Goal: Task Accomplishment & Management: Complete application form

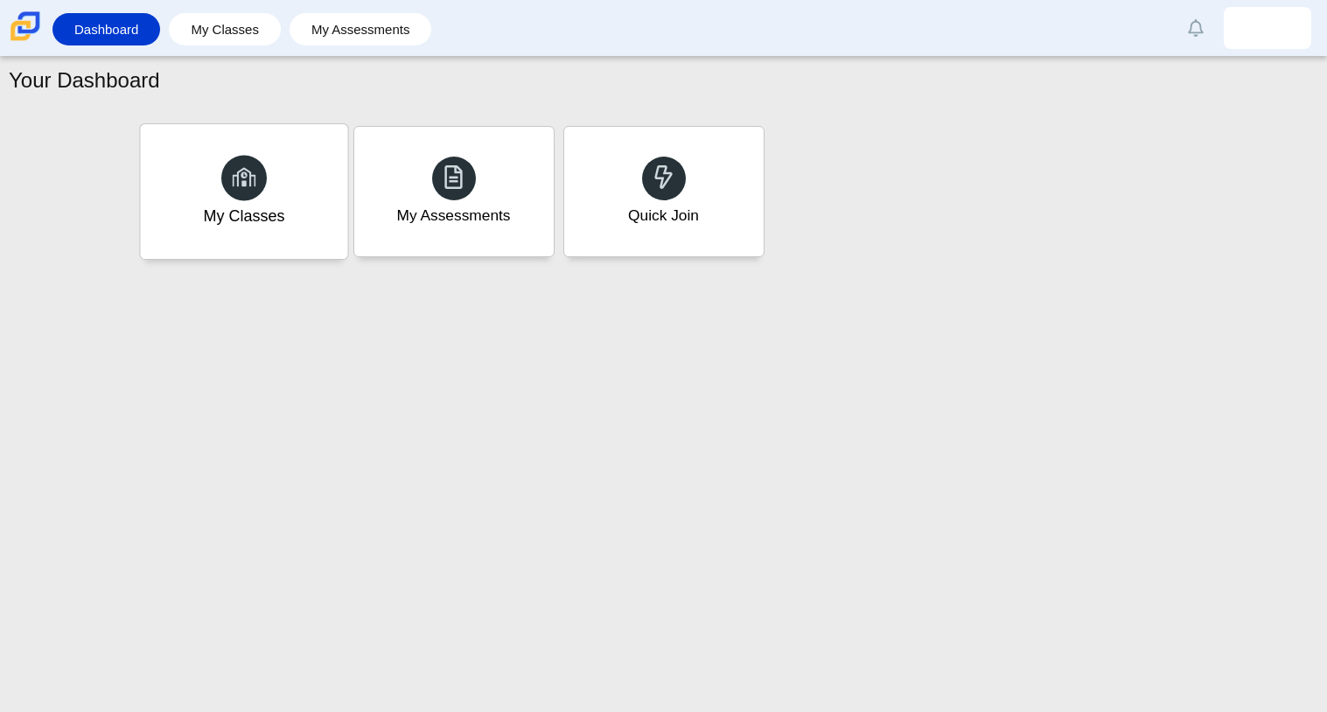
click at [272, 185] on div "My Classes" at bounding box center [243, 191] width 207 height 135
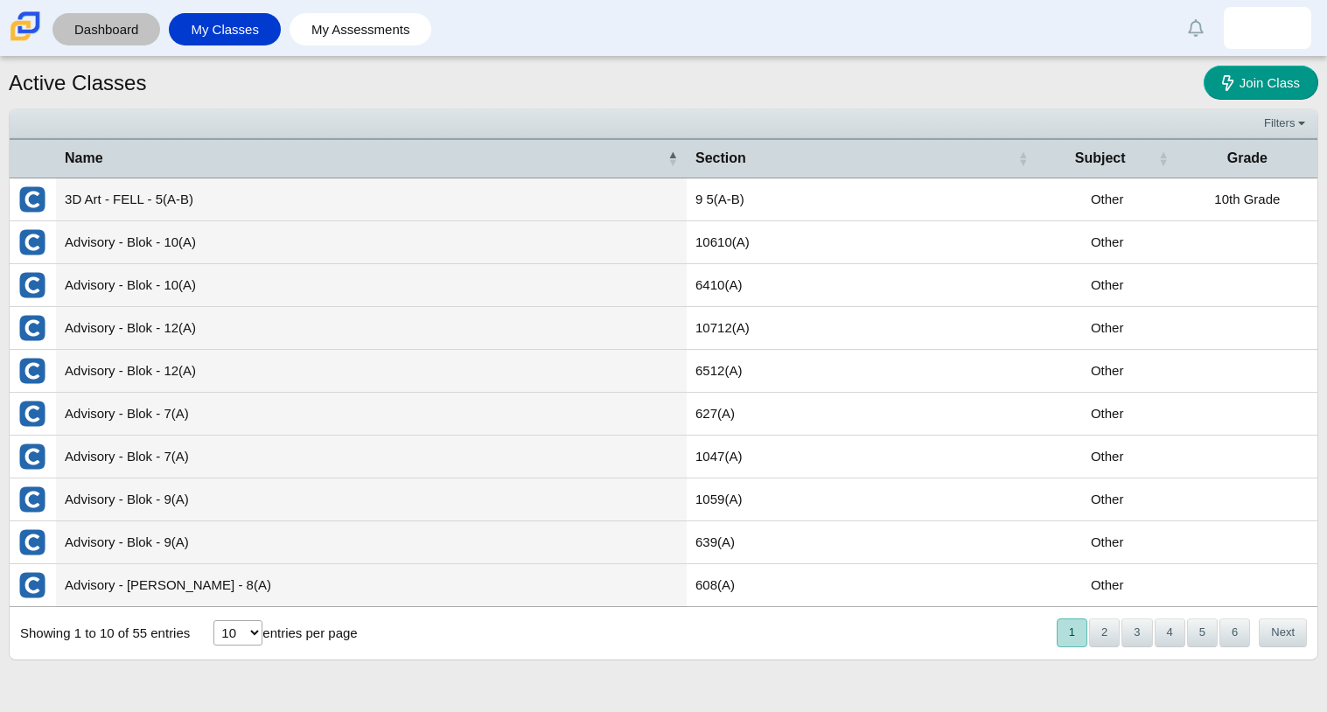
click at [113, 24] on link "Dashboard" at bounding box center [106, 29] width 90 height 32
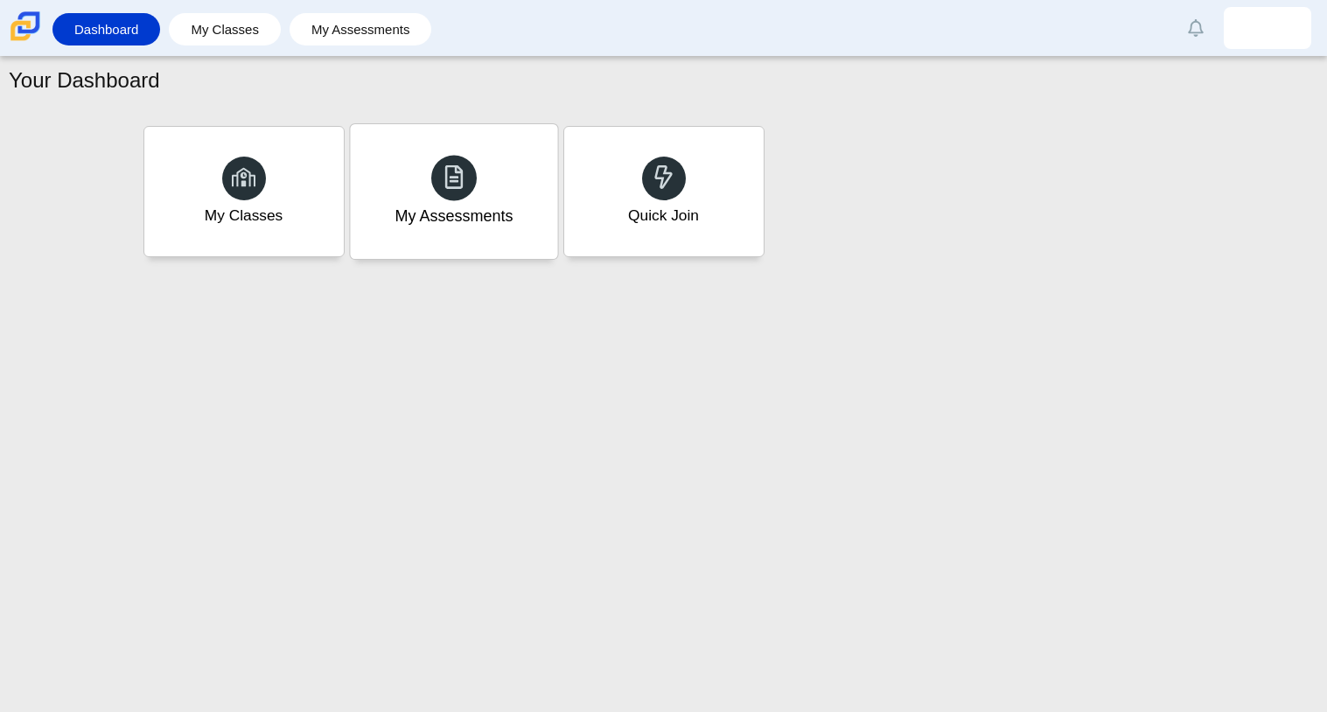
click at [381, 140] on div "My Assessments" at bounding box center [453, 191] width 207 height 135
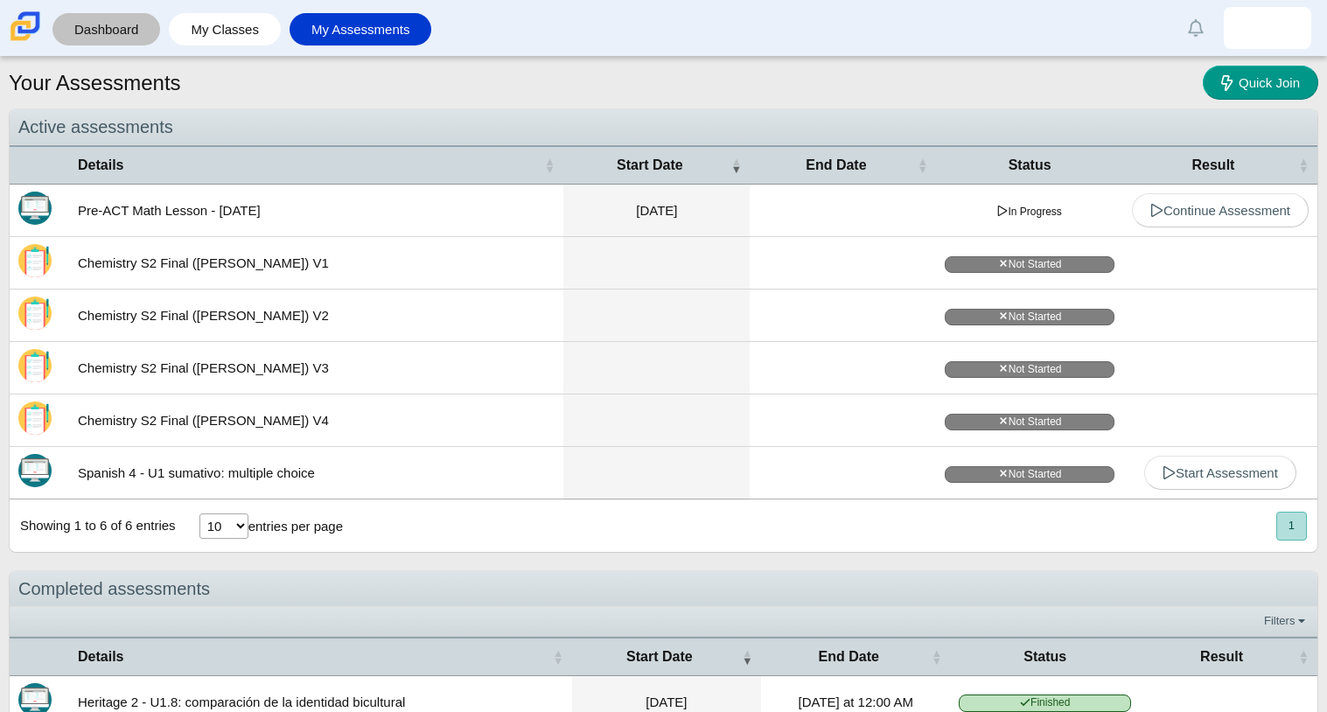
click at [143, 35] on link "Dashboard" at bounding box center [106, 29] width 90 height 32
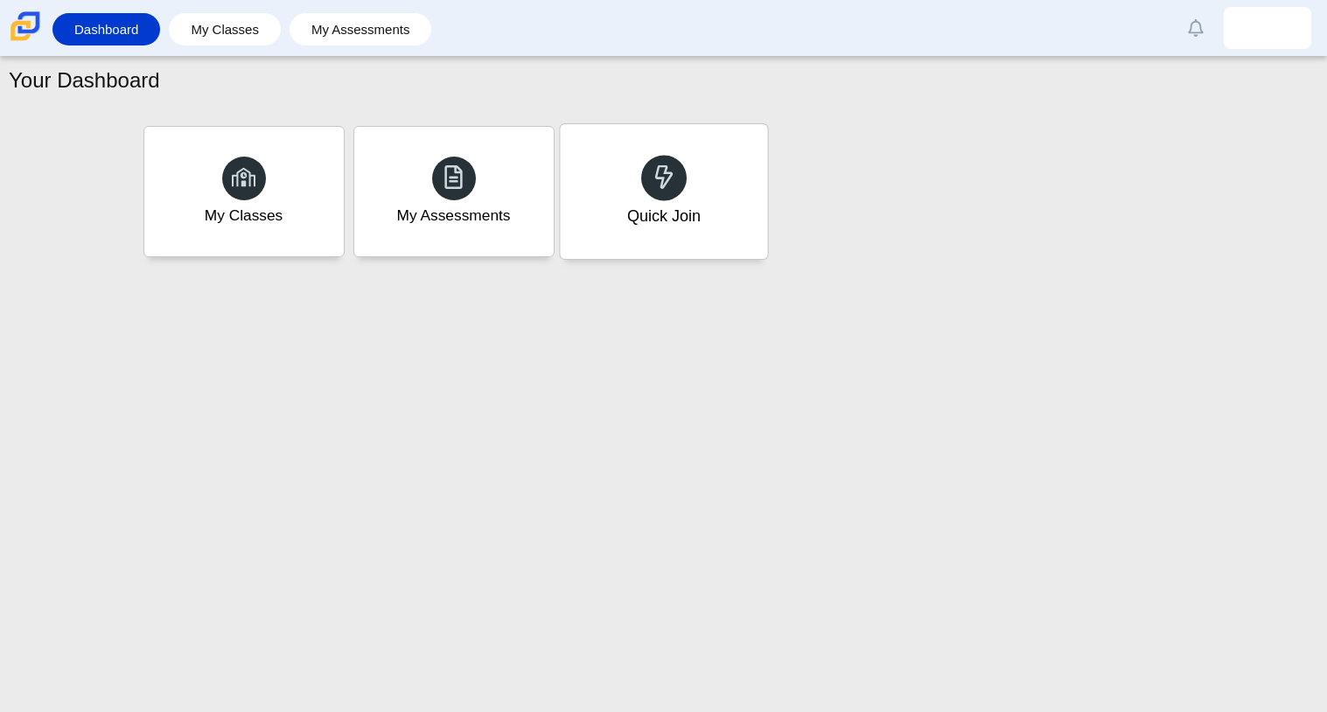
click at [661, 152] on div "Quick Join" at bounding box center [663, 191] width 207 height 135
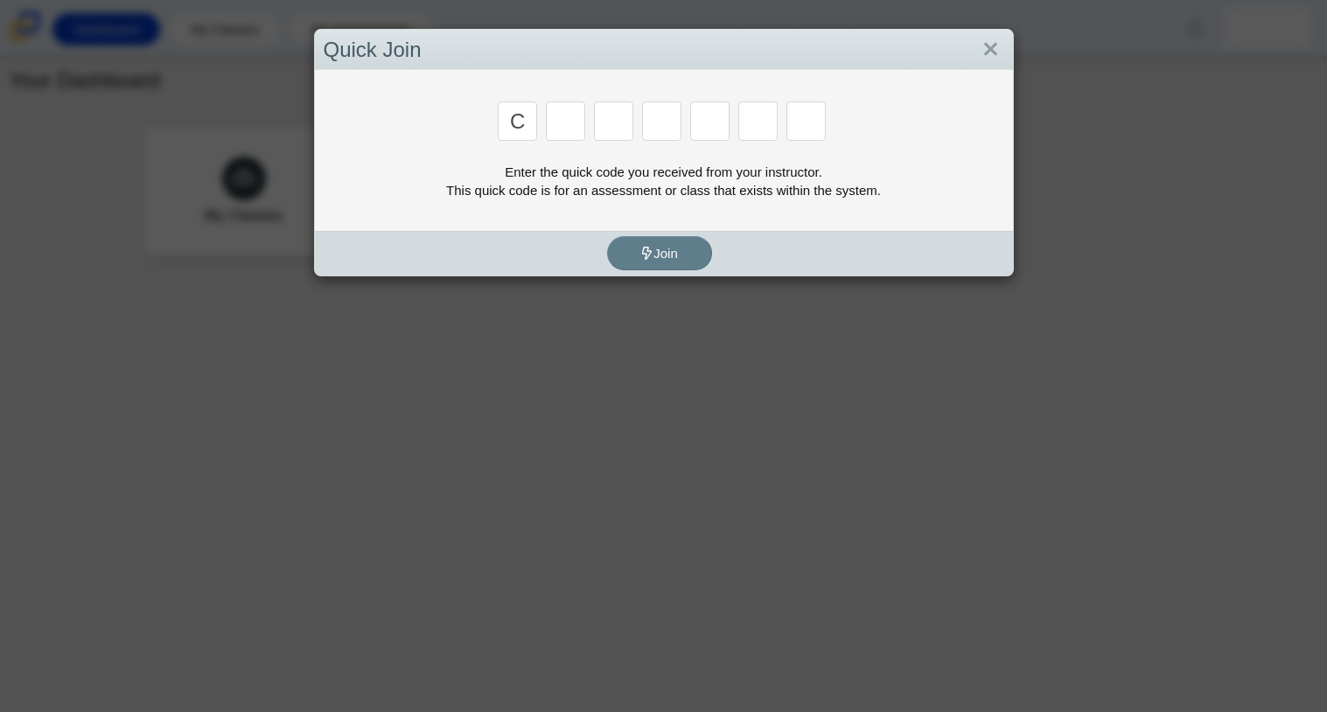
type input "c"
type input "x"
type input "h"
type input "9"
type input "m"
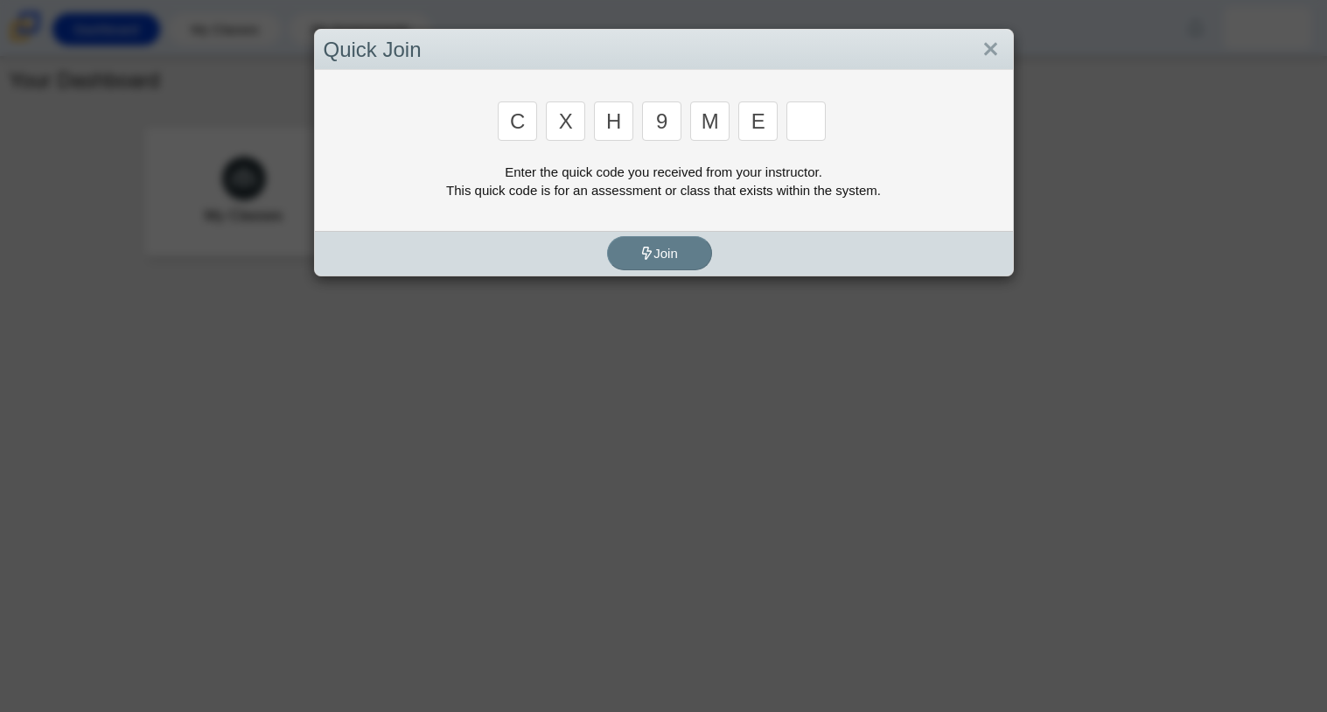
type input "e"
type input "2"
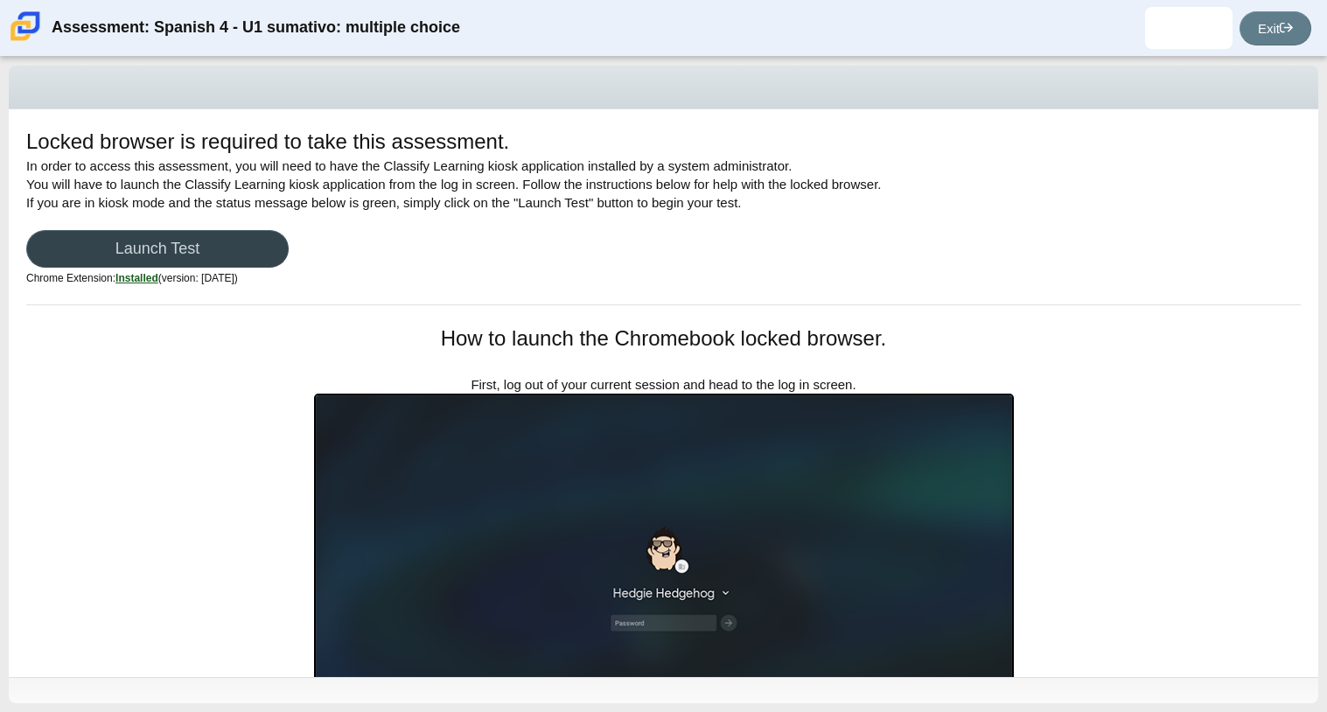
click at [268, 241] on link "Launch Test" at bounding box center [157, 249] width 262 height 38
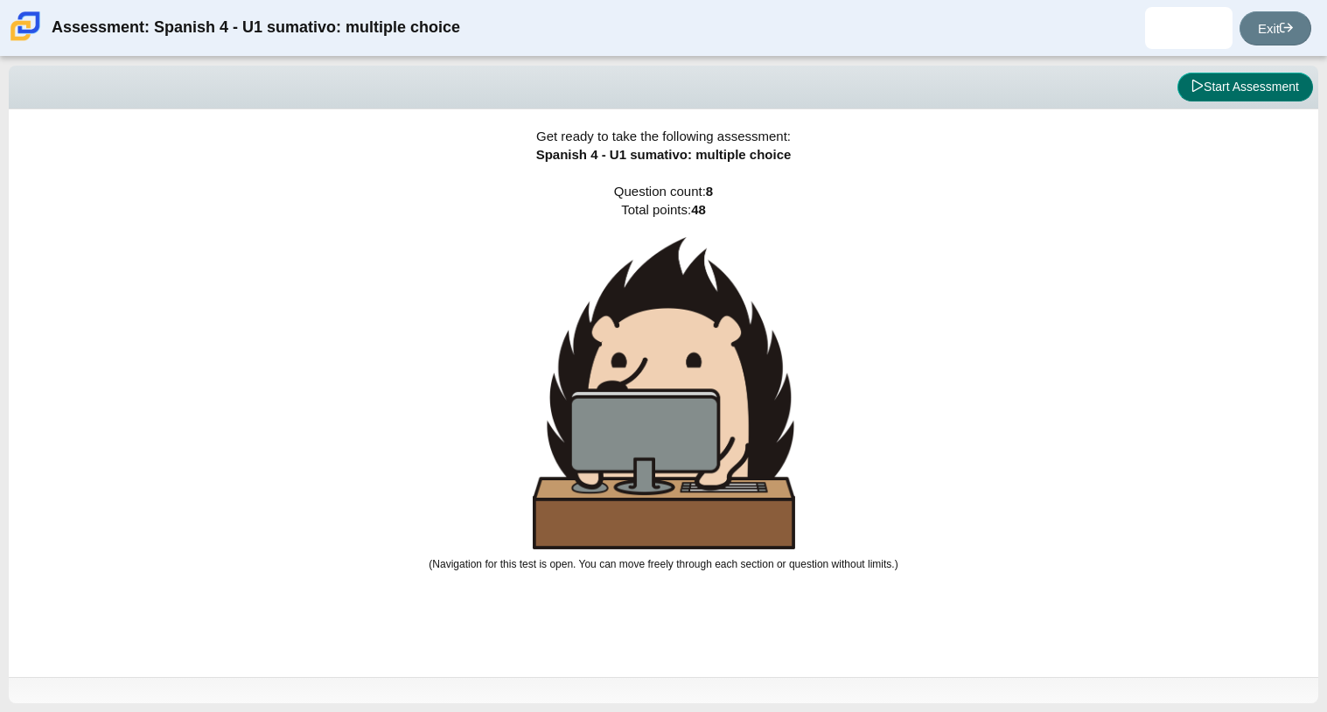
click at [1246, 92] on button "Start Assessment" at bounding box center [1246, 88] width 136 height 30
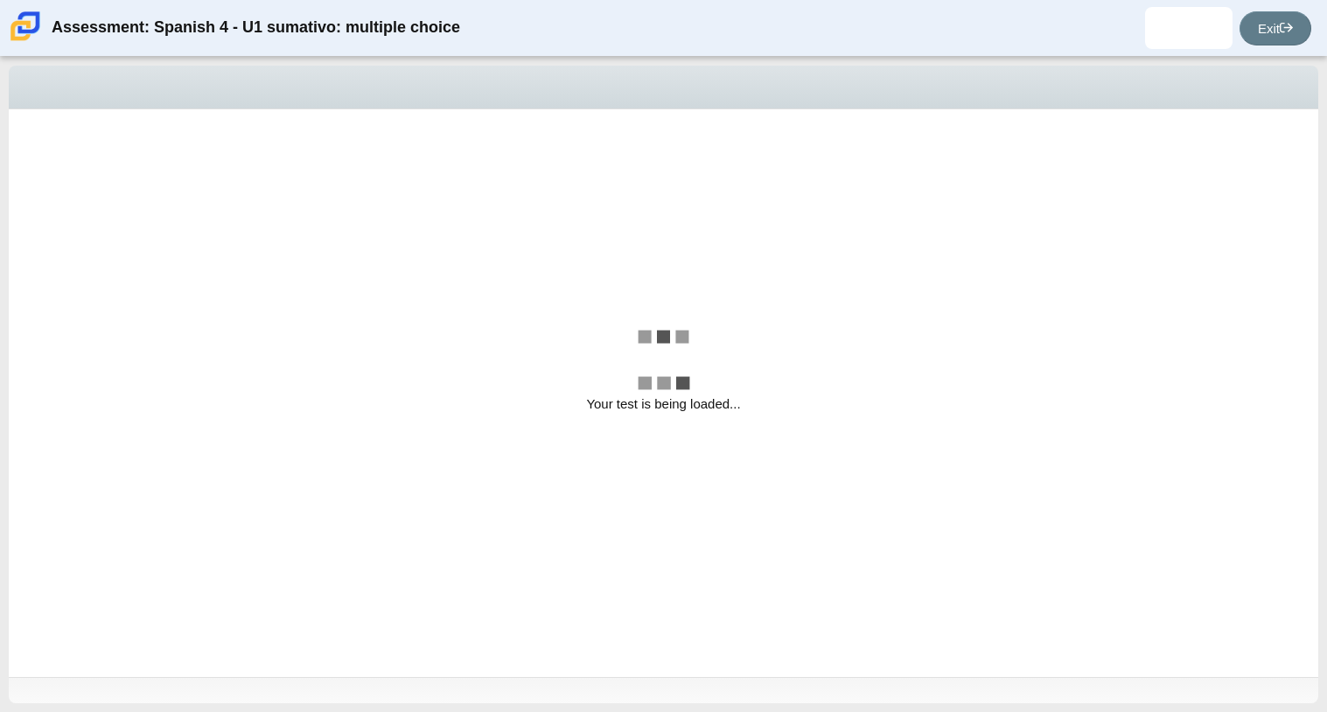
select select "a41de488-02ac-4dd5-a09b-0381ab625a77"
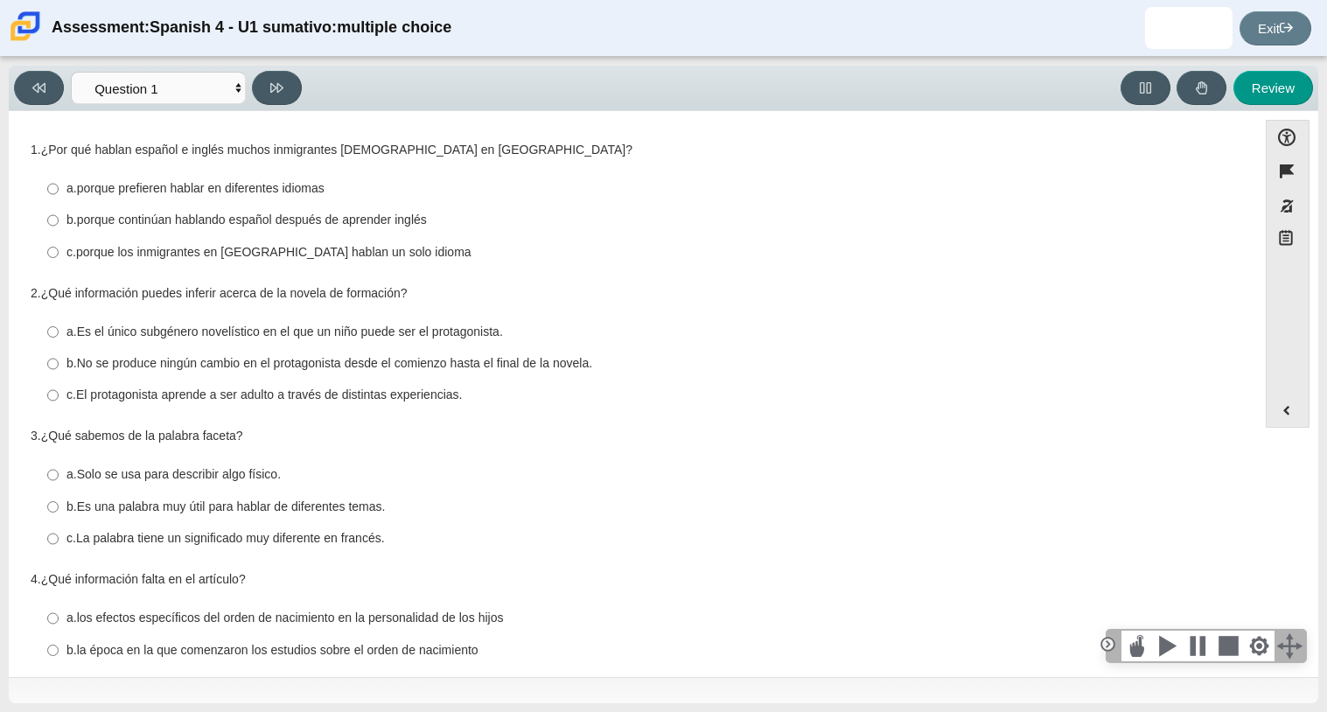
drag, startPoint x: 1238, startPoint y: 248, endPoint x: 1231, endPoint y: 291, distance: 44.3
click at [1231, 291] on div "Question 1 1. ¿Por qué hablan español e inglés muchos inmigrantes hispanohablan…" at bounding box center [632, 566] width 1231 height 859
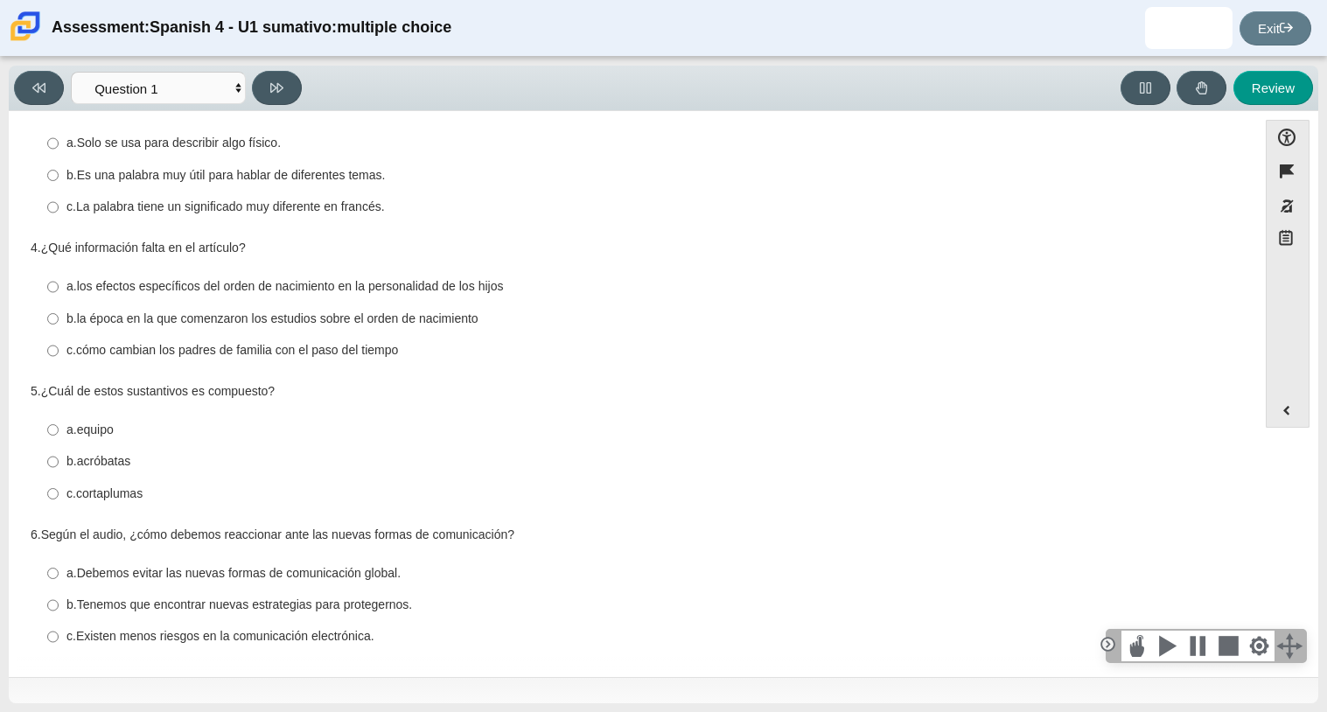
scroll to position [341, 0]
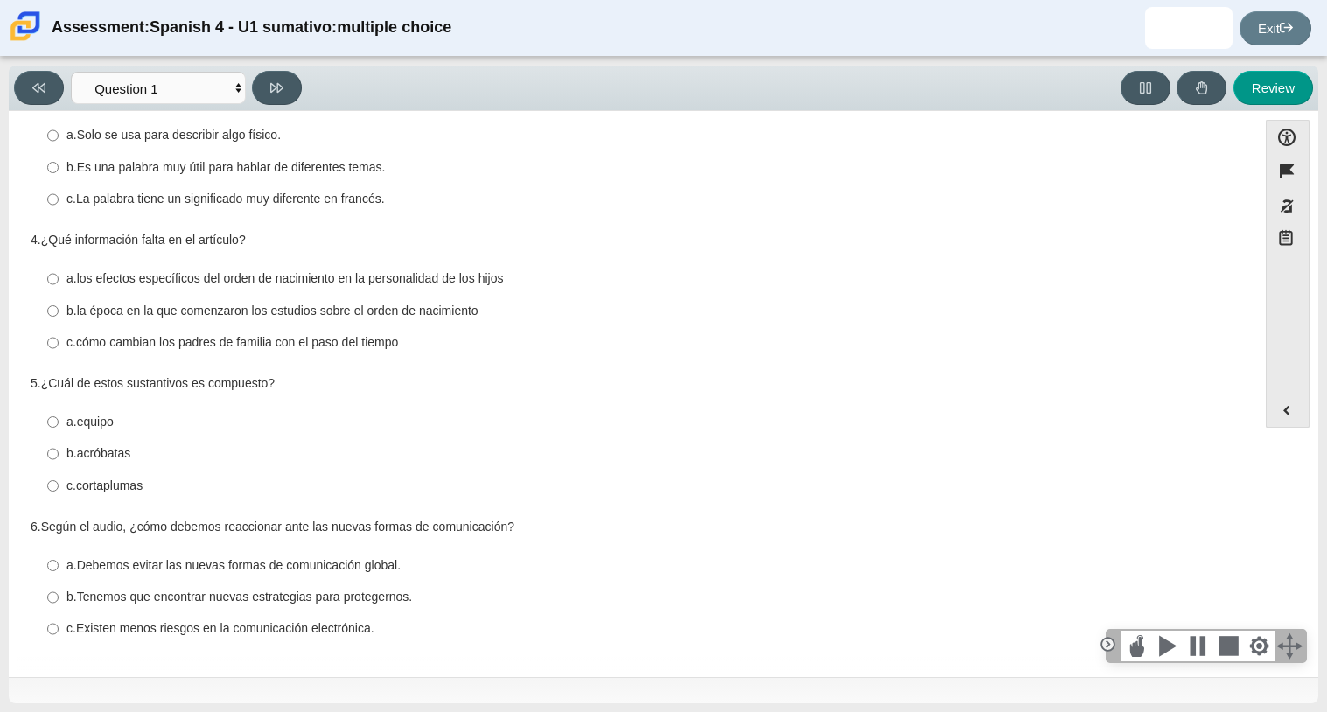
click at [58, 414] on label "a. equipo a. equipo" at bounding box center [634, 421] width 1199 height 31
click at [58, 414] on input "a. equipo a. equipo" at bounding box center [52, 421] width 11 height 31
radio input "true"
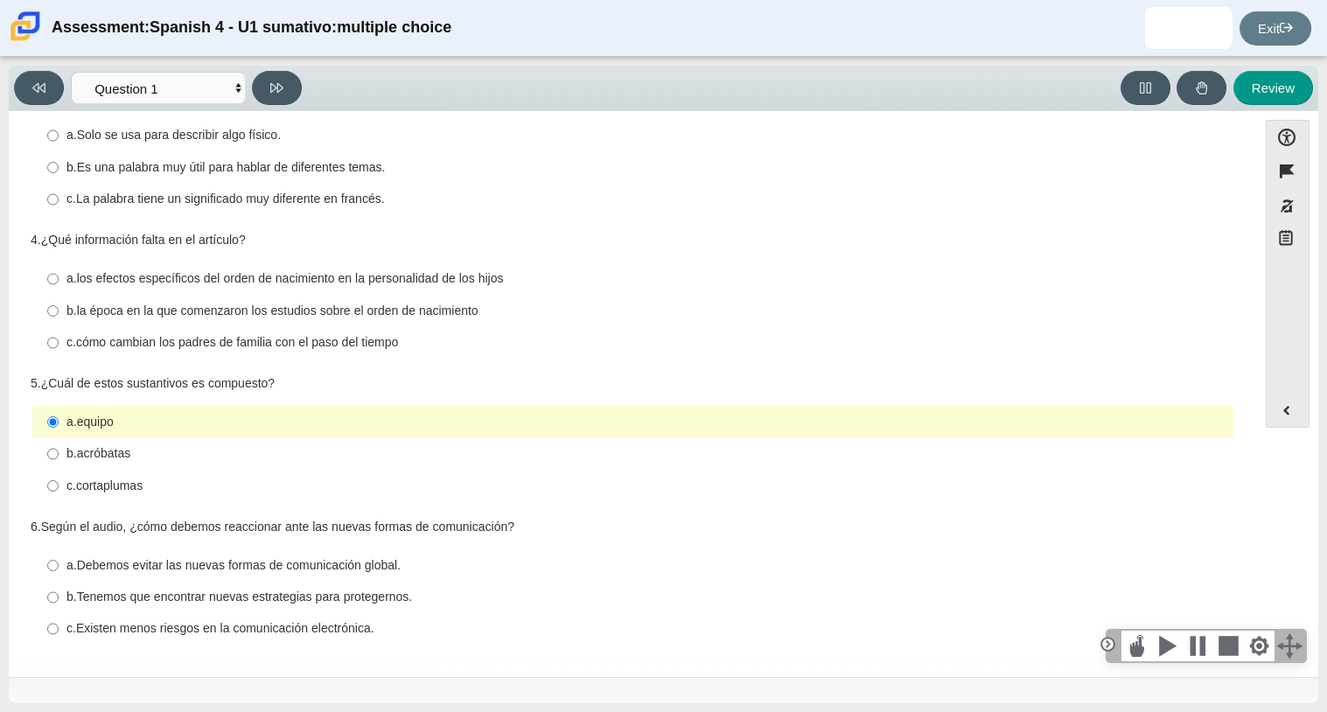
click at [283, 387] on div "5. ¿Cuál de estos sustantivos es compuesto?" at bounding box center [633, 383] width 1205 height 17
click at [369, 570] on thspan "Debemos evitar las nuevas formas de comunicación global." at bounding box center [239, 565] width 324 height 16
click at [59, 570] on input "a. Debemos evitar las nuevas formas de comunicación global. a. Debemos evitar l…" at bounding box center [52, 564] width 11 height 31
radio input "true"
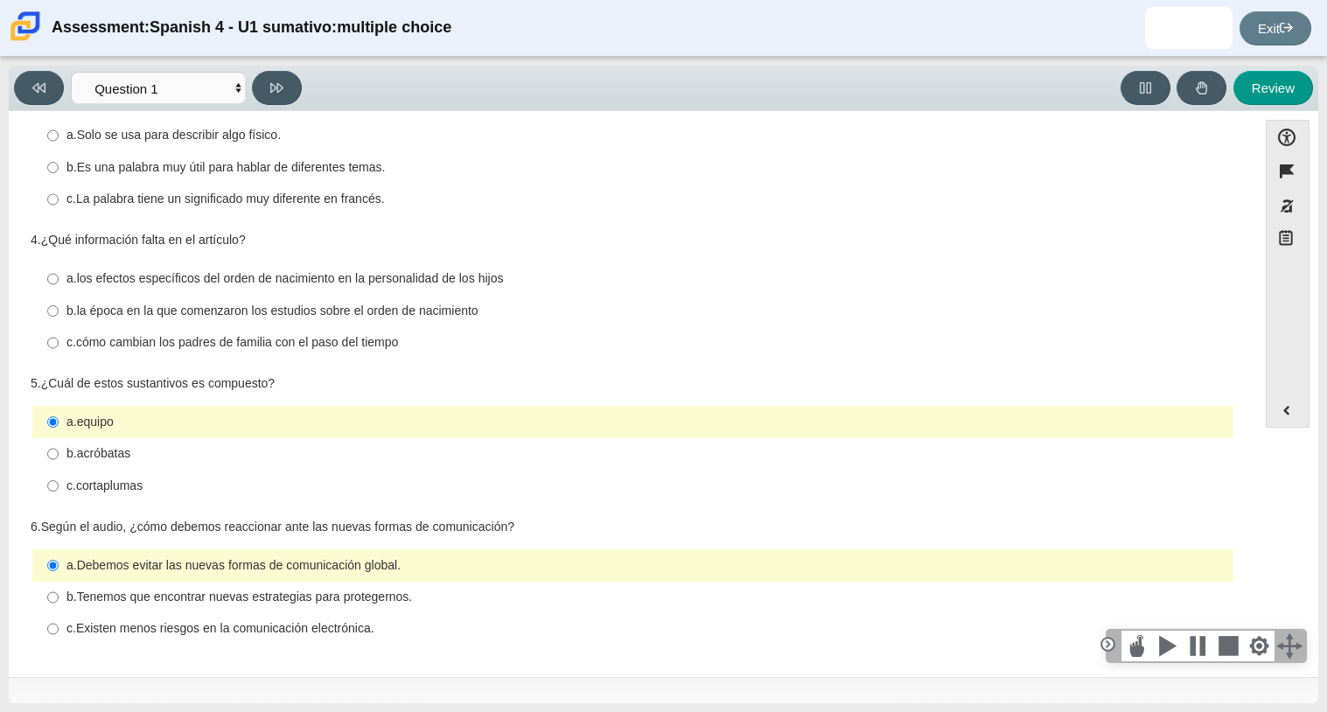
click at [369, 570] on thspan "Debemos evitar las nuevas formas de comunicación global." at bounding box center [239, 565] width 324 height 16
click at [59, 570] on input "a. Debemos evitar las nuevas formas de comunicación global. a. Debemos evitar l…" at bounding box center [52, 564] width 11 height 31
click at [349, 634] on thspan "Existen menos riesgos en la comunicación electrónica." at bounding box center [225, 628] width 298 height 16
click at [59, 634] on input "c. Existen menos riesgos en la comunicación electrónica. c. Existen menos riesg…" at bounding box center [52, 628] width 11 height 31
radio input "true"
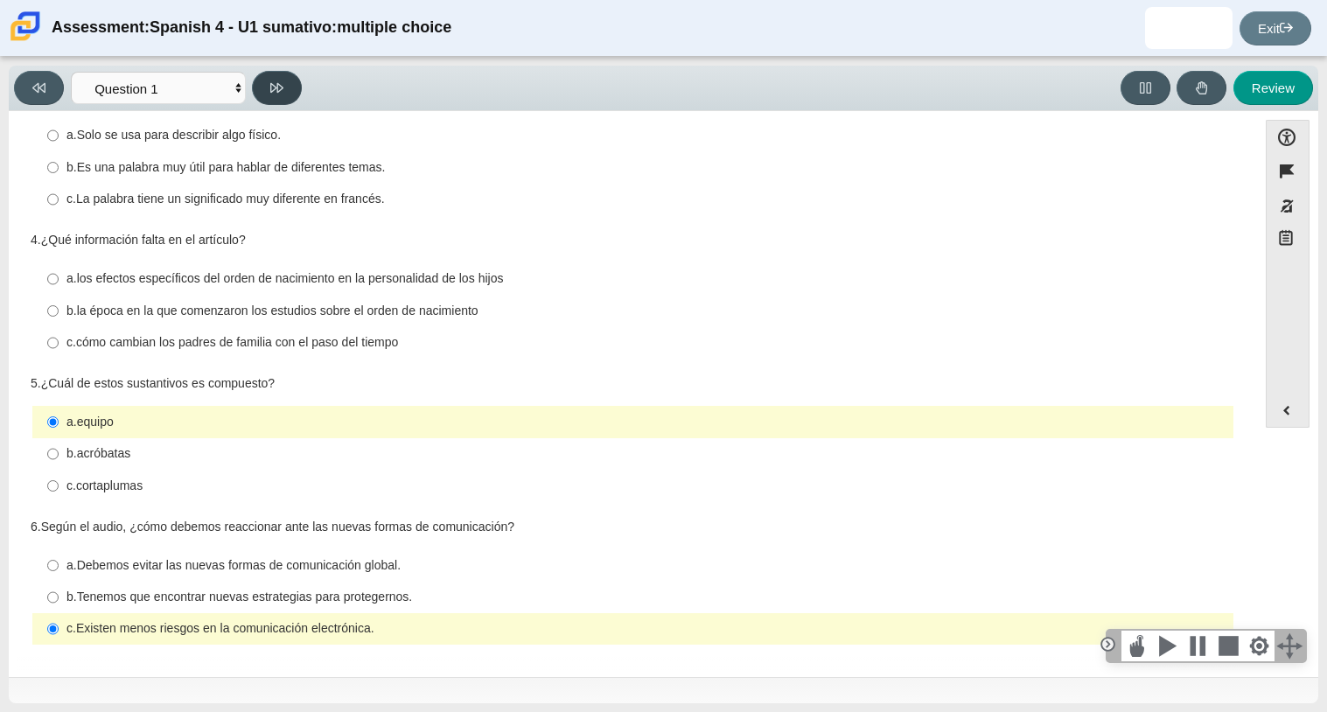
click at [265, 88] on button at bounding box center [277, 88] width 50 height 34
select select "f076714a-6747-478e-936f-d582d2f603d1"
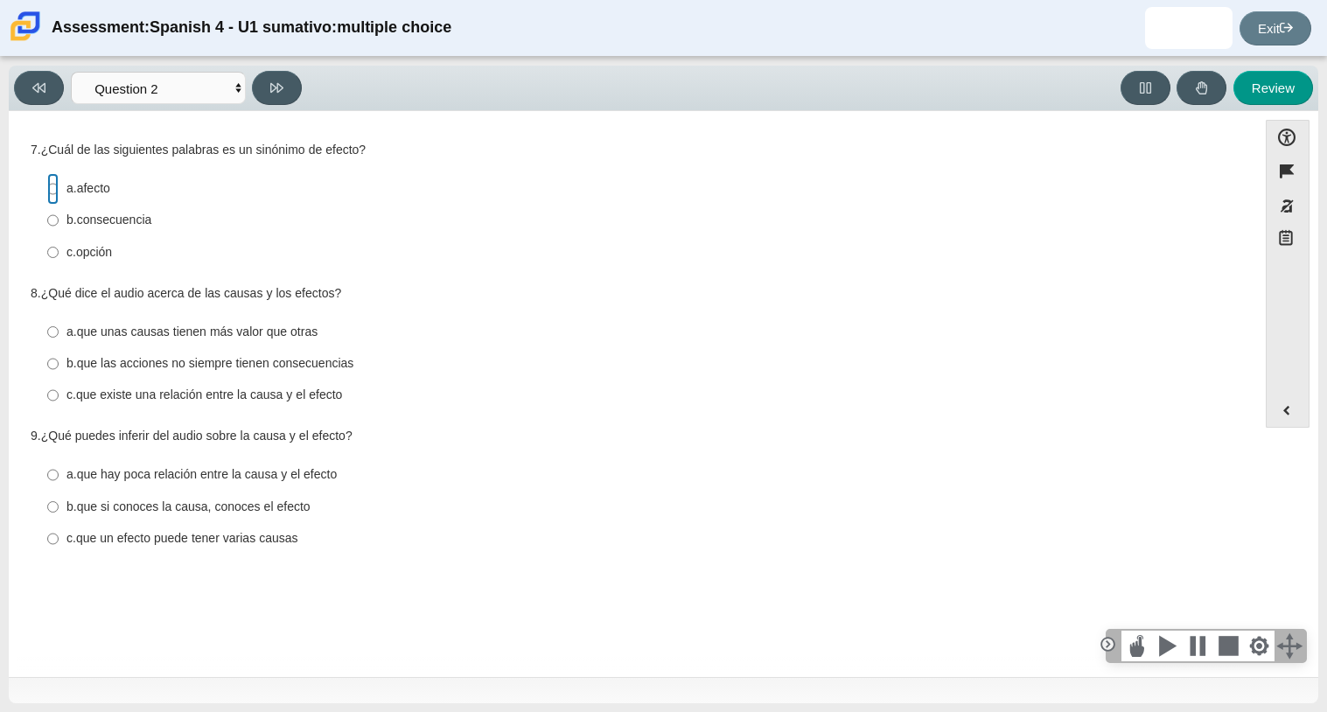
click at [56, 199] on input "a. afecto a. afecto" at bounding box center [52, 188] width 11 height 31
radio input "true"
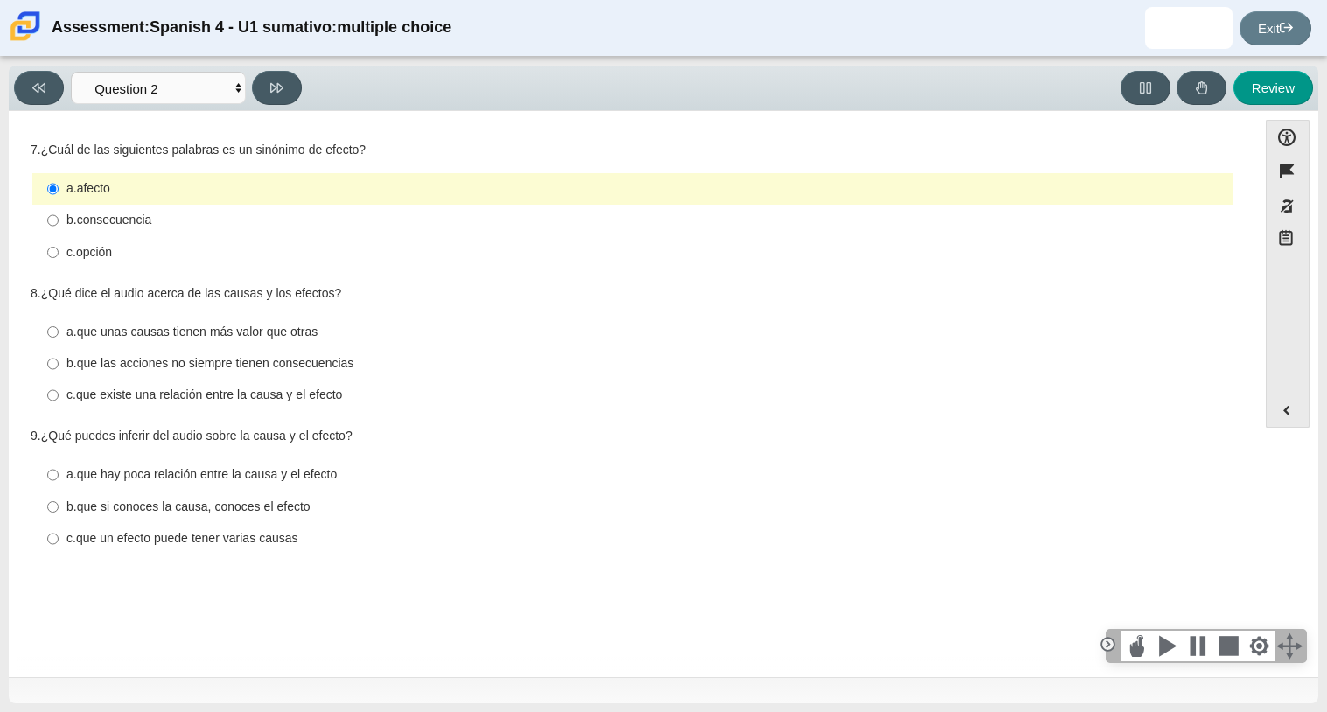
click at [291, 230] on label "b. consecuencia b. consecuencia" at bounding box center [634, 220] width 1199 height 31
click at [59, 230] on input "b. consecuencia b. consecuencia" at bounding box center [52, 220] width 11 height 31
radio input "true"
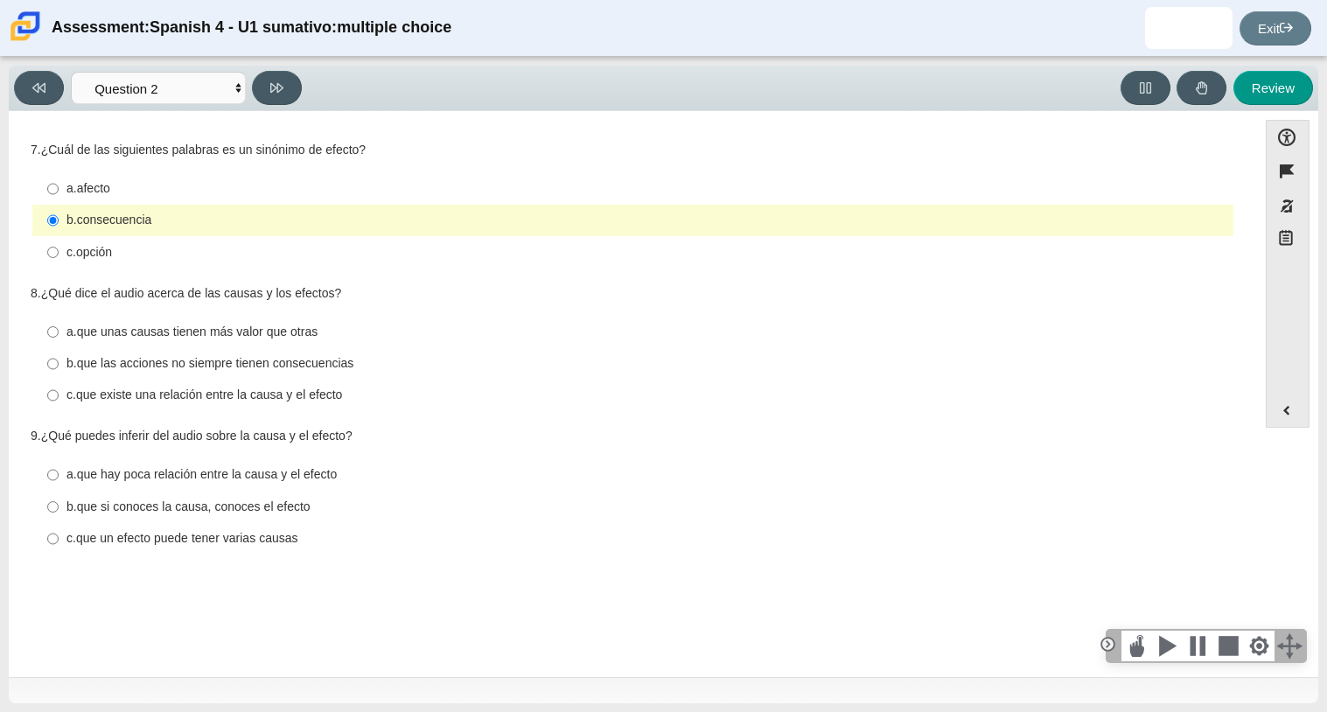
click at [409, 394] on div "c. que existe una relación entre la causa y el efecto" at bounding box center [646, 395] width 1160 height 17
click at [59, 394] on input "c. que existe una relación entre la causa y el efecto c. que existe una relació…" at bounding box center [52, 395] width 11 height 31
radio input "true"
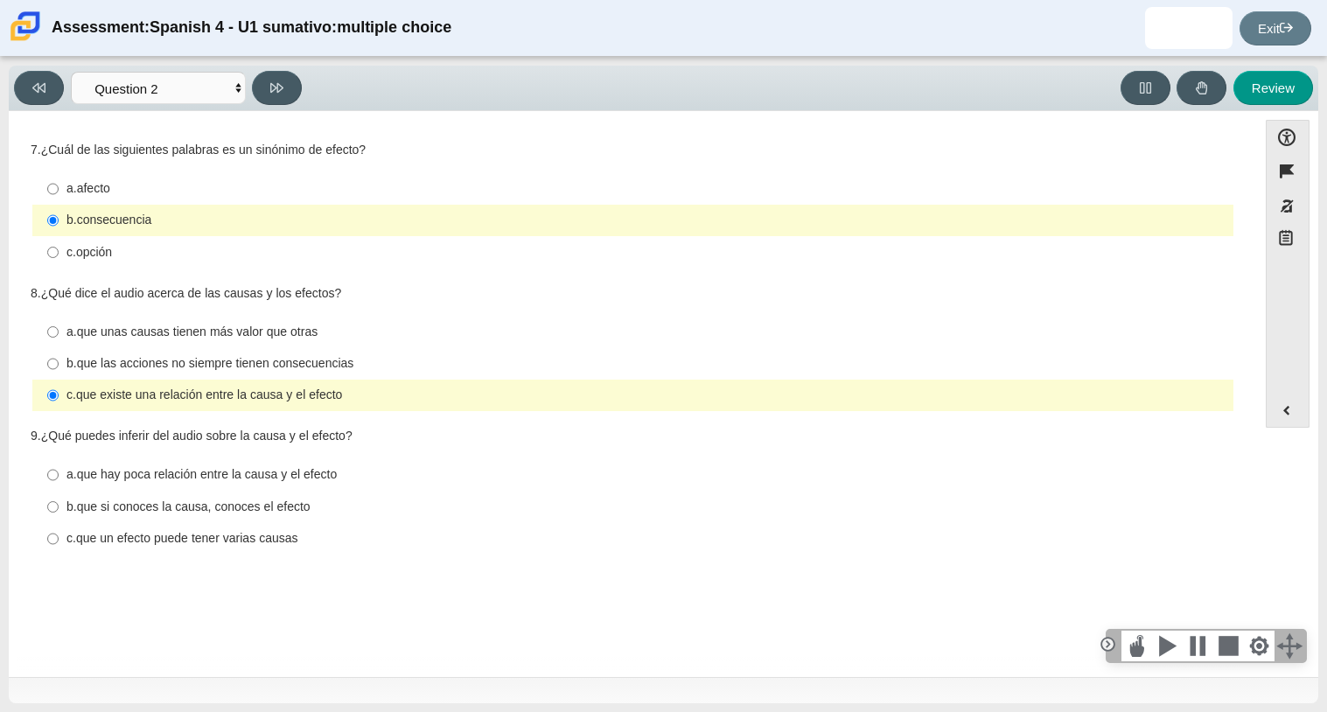
click at [127, 551] on label "c. que un efecto puede tener varias causas c. que un efecto puede tener varias …" at bounding box center [634, 538] width 1199 height 31
click at [59, 551] on input "c. que un efecto puede tener varias causas c. que un efecto puede tener varias …" at bounding box center [52, 538] width 11 height 31
radio input "true"
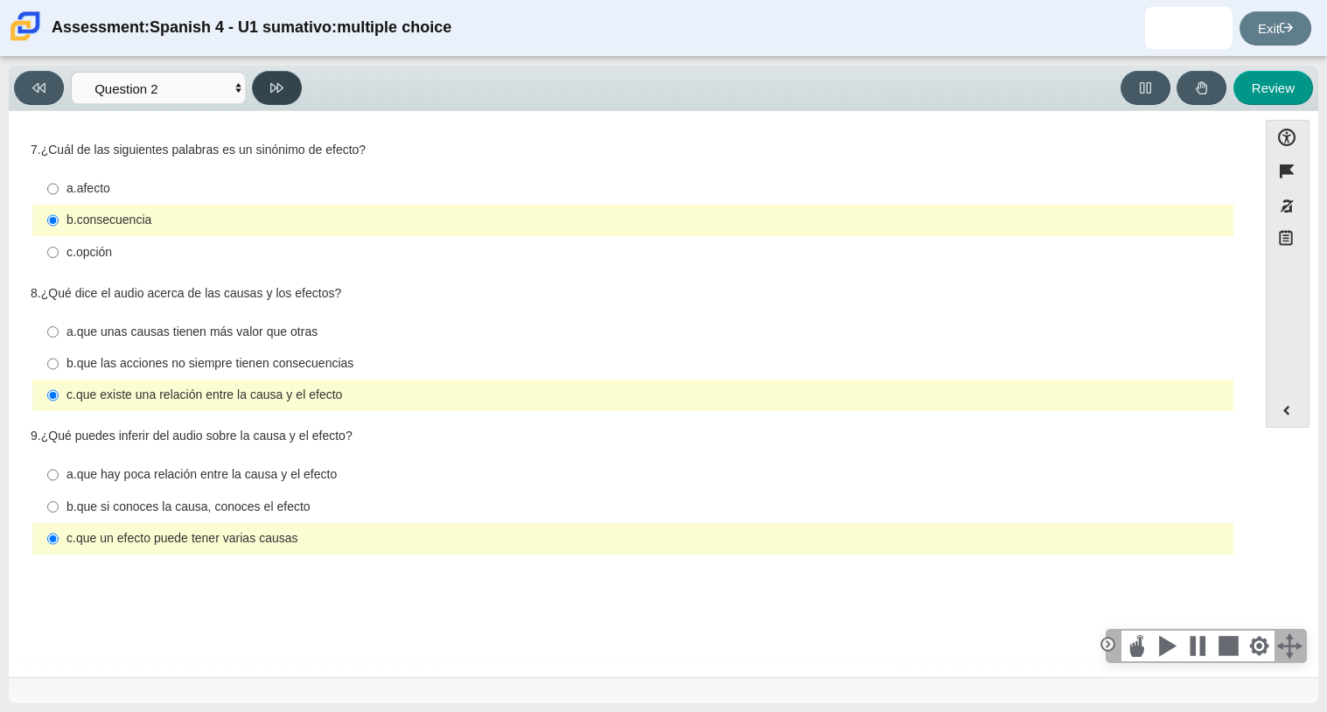
click at [270, 87] on icon at bounding box center [276, 88] width 13 height 10
select select "955d698b-f94a-4dc0-b255-03112f50ff9e"
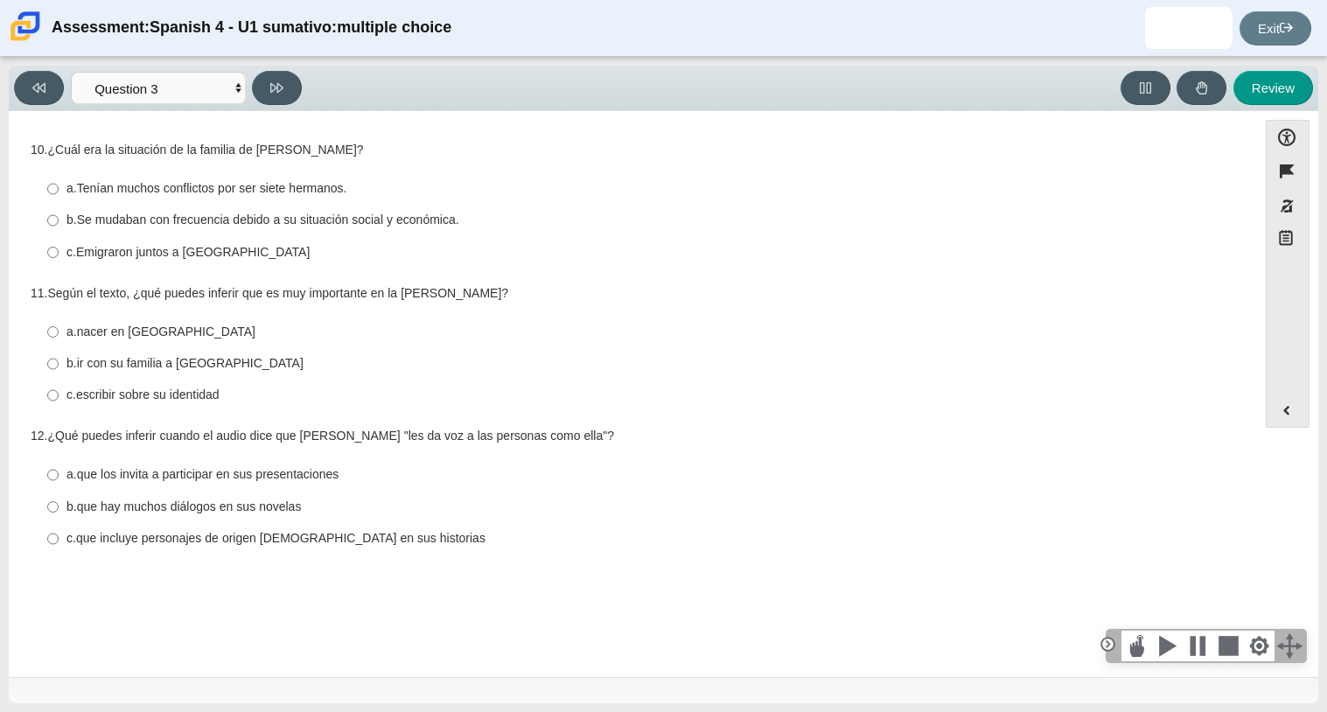
click at [1303, 646] on div at bounding box center [1290, 646] width 31 height 31
click at [1298, 647] on div at bounding box center [1290, 646] width 31 height 31
click at [473, 628] on div "Question 1 10. ¿Cuál era la situación de la familia de Sandra Cisneros? Respons…" at bounding box center [632, 397] width 1231 height 546
click at [213, 391] on thspan "escribir sobre su identidad" at bounding box center [147, 395] width 143 height 16
click at [59, 391] on input "c. escribir sobre su identidad c. escribir sobre su identidad" at bounding box center [52, 395] width 11 height 31
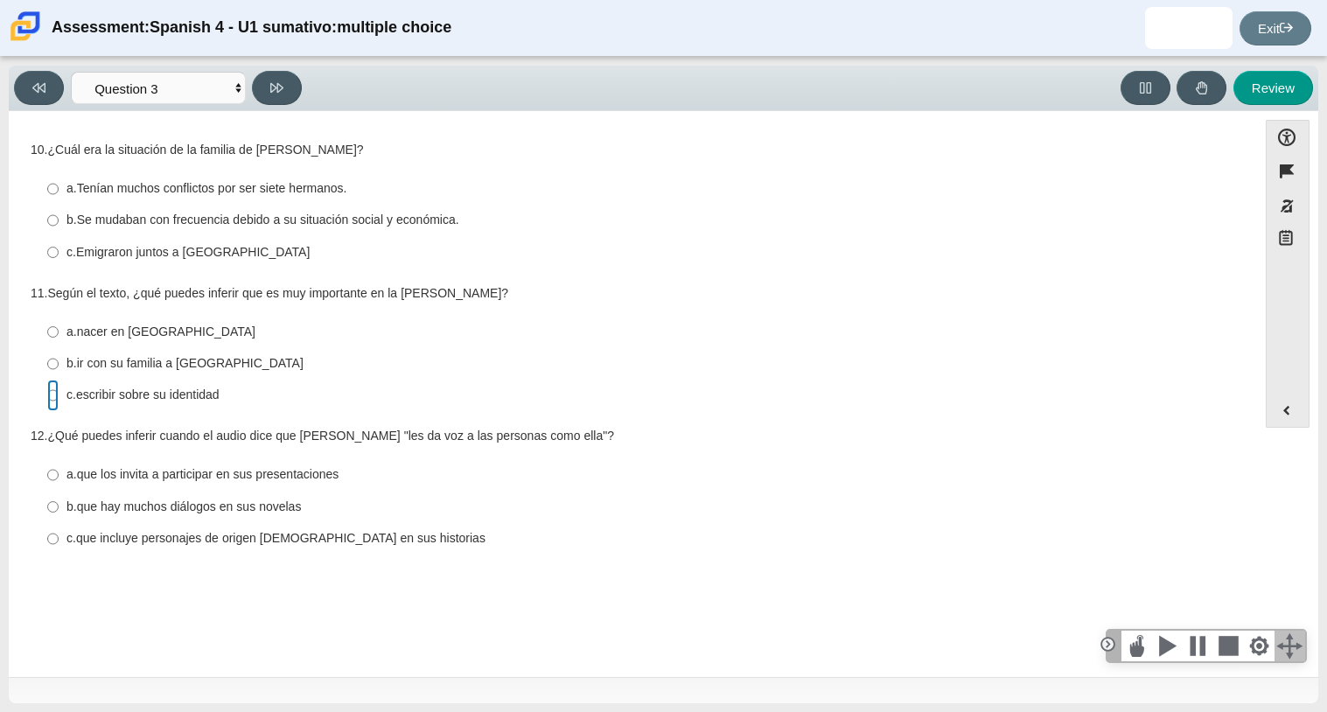
radio input "true"
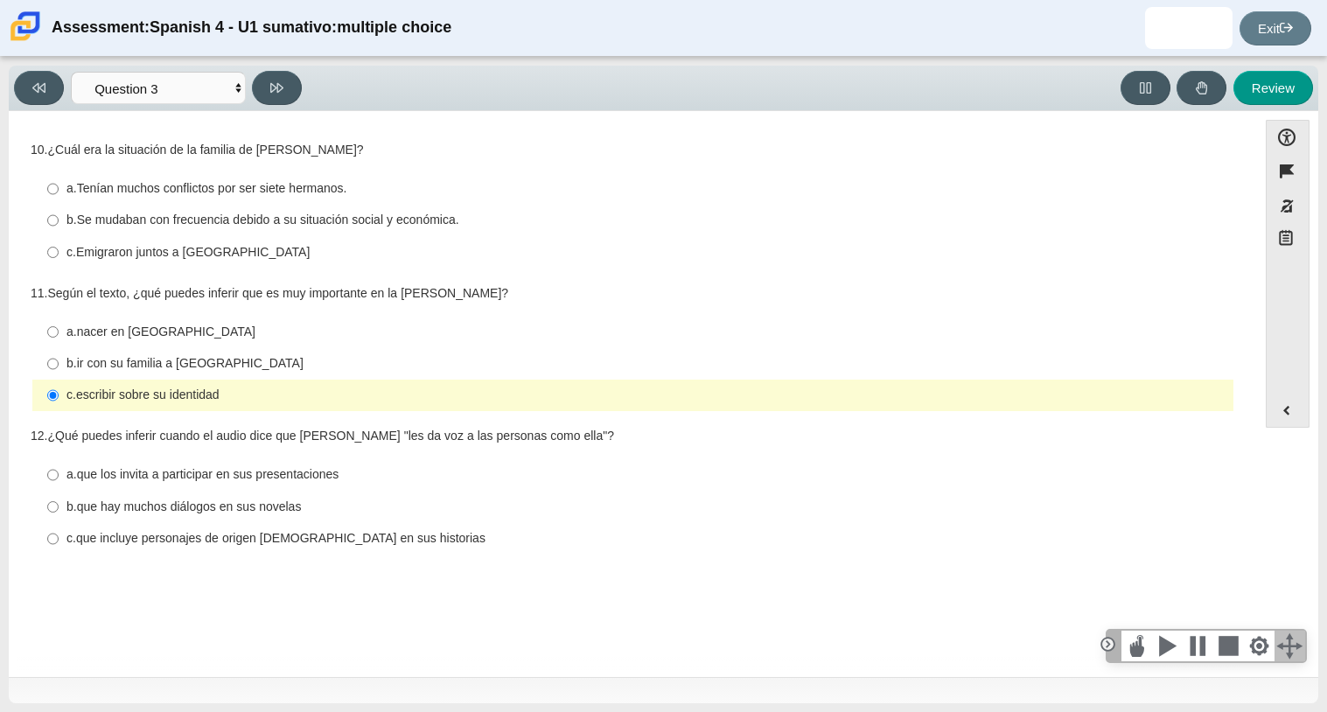
click at [342, 227] on thspan "Se mudaban con frecuencia debido a su situación social y económica." at bounding box center [268, 220] width 382 height 16
click at [59, 227] on input "b. Se mudaban con frecuencia debido a su situación social y económica. b. Se mu…" at bounding box center [52, 220] width 11 height 31
radio input "true"
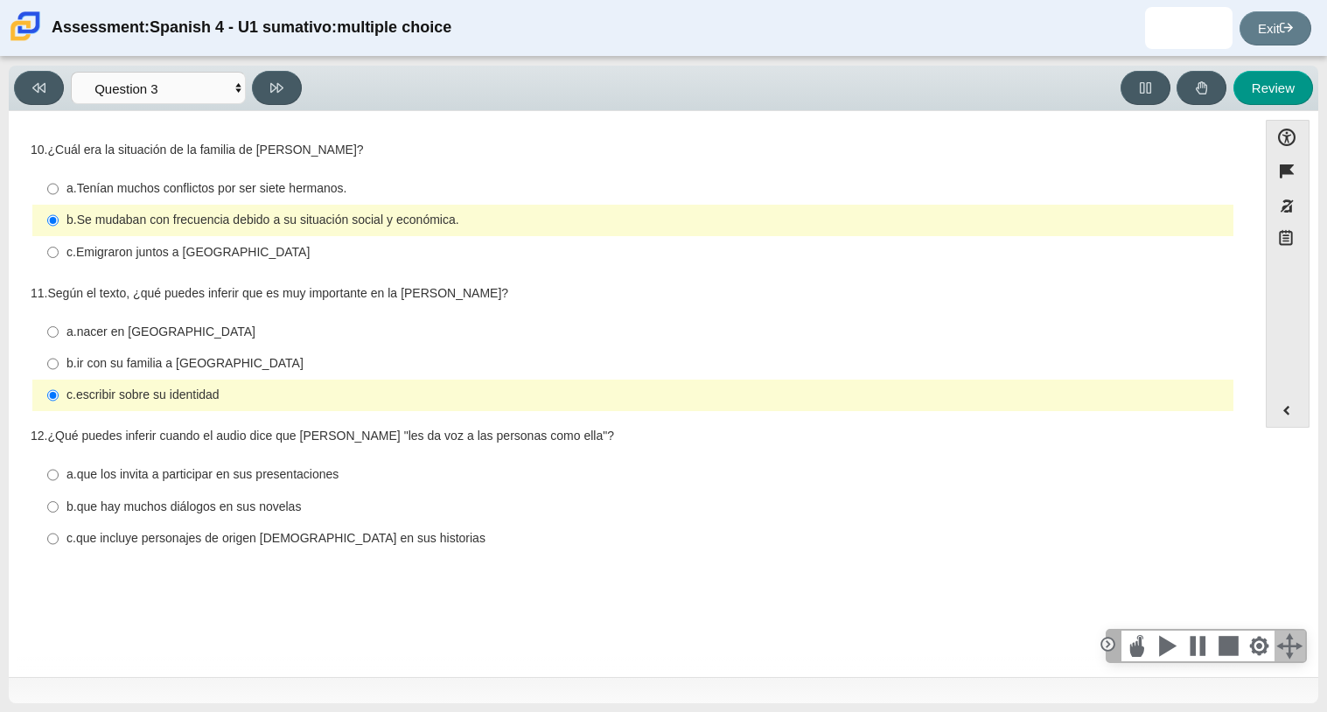
click at [251, 540] on thspan "que incluye personajes de origen mexicano en sus historias" at bounding box center [280, 538] width 409 height 16
click at [59, 540] on input "c. que incluye personajes de origen mexicano en sus historias c. que incluye pe…" at bounding box center [52, 538] width 11 height 31
radio input "true"
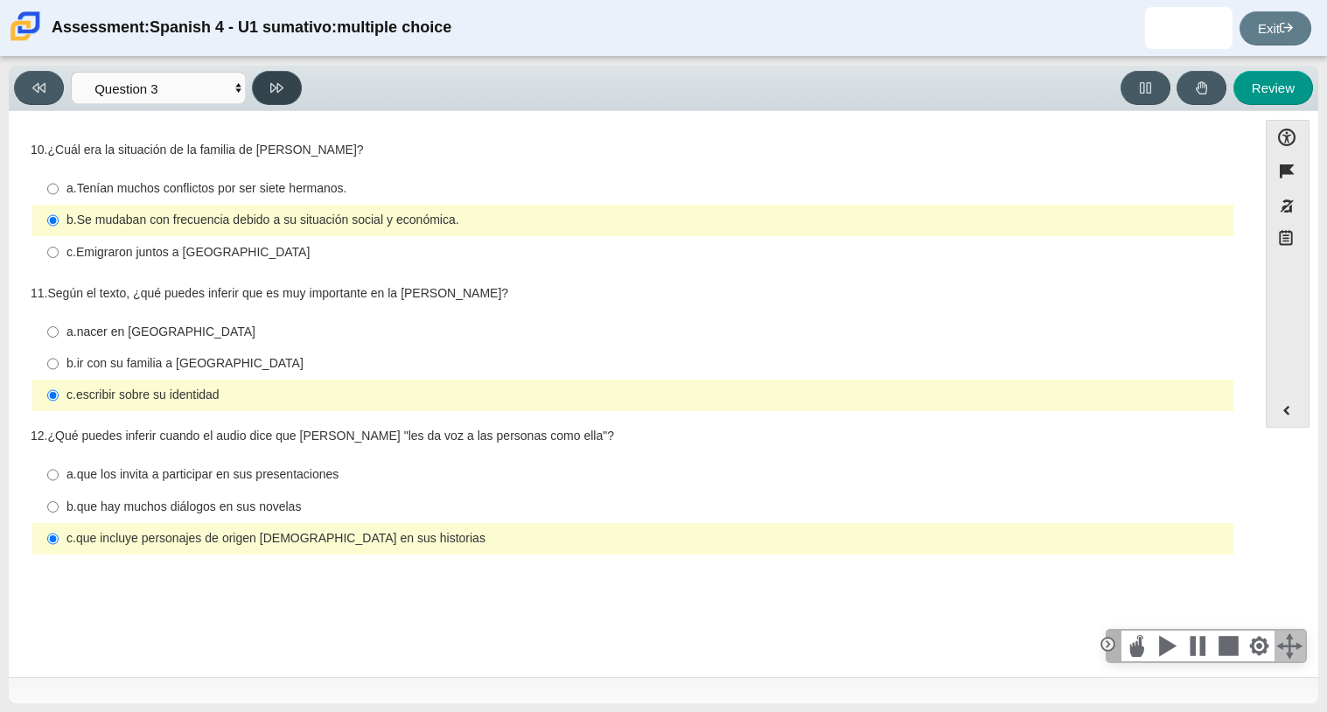
click at [291, 74] on button at bounding box center [277, 88] width 50 height 34
select select "390cf710-00ed-41bc-9fa6-d48920198324"
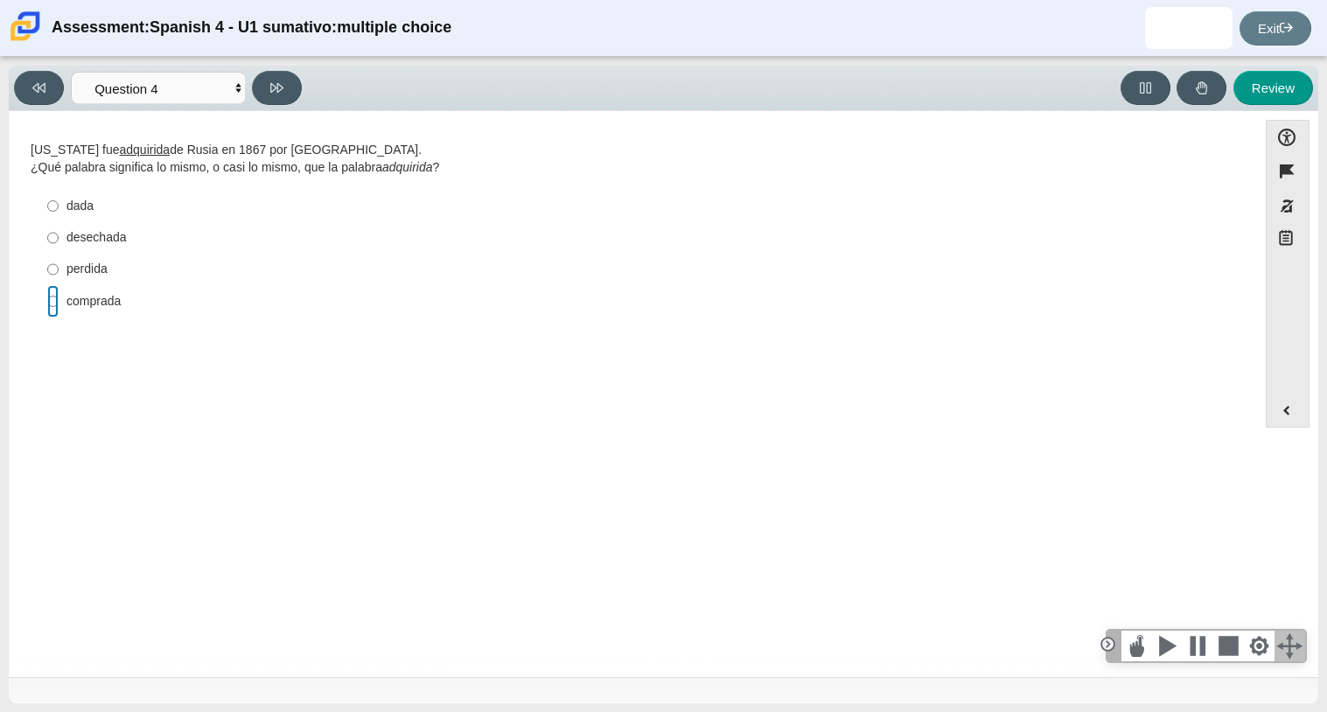
click at [54, 308] on input "comprada comprada" at bounding box center [52, 300] width 11 height 31
radio input "true"
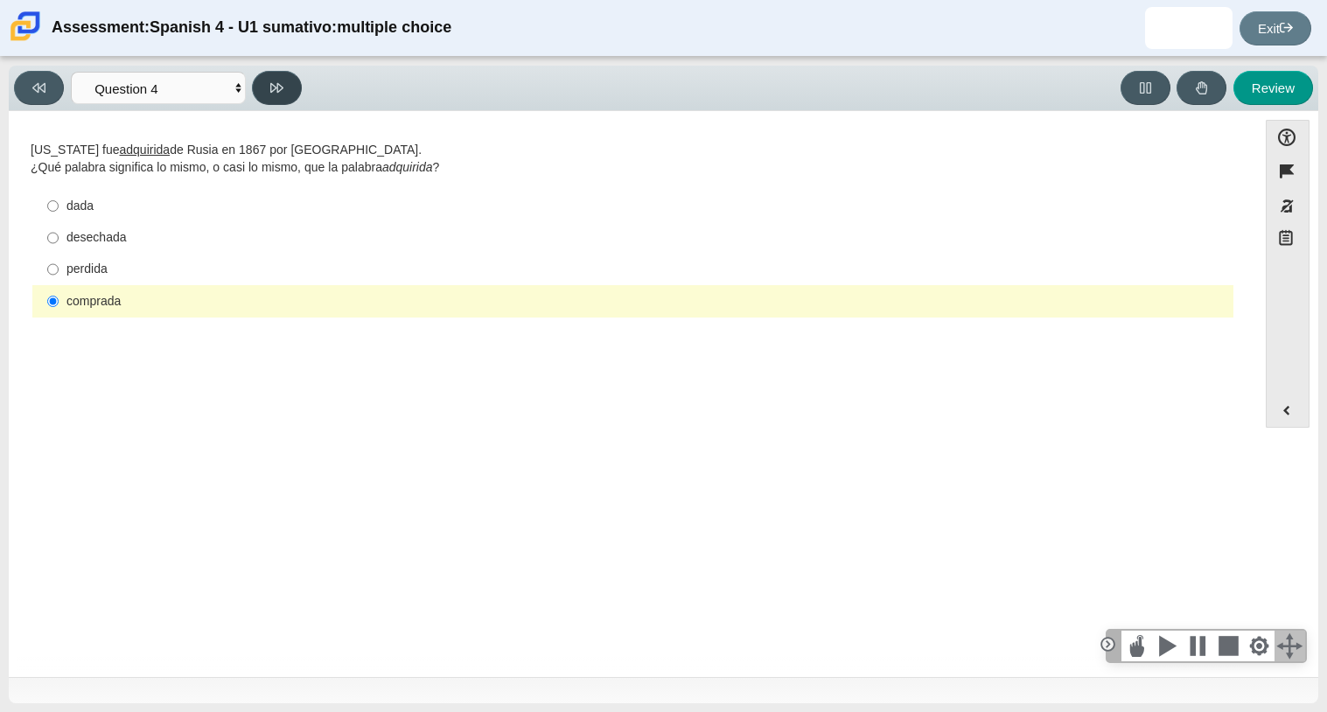
click at [266, 96] on button at bounding box center [277, 88] width 50 height 34
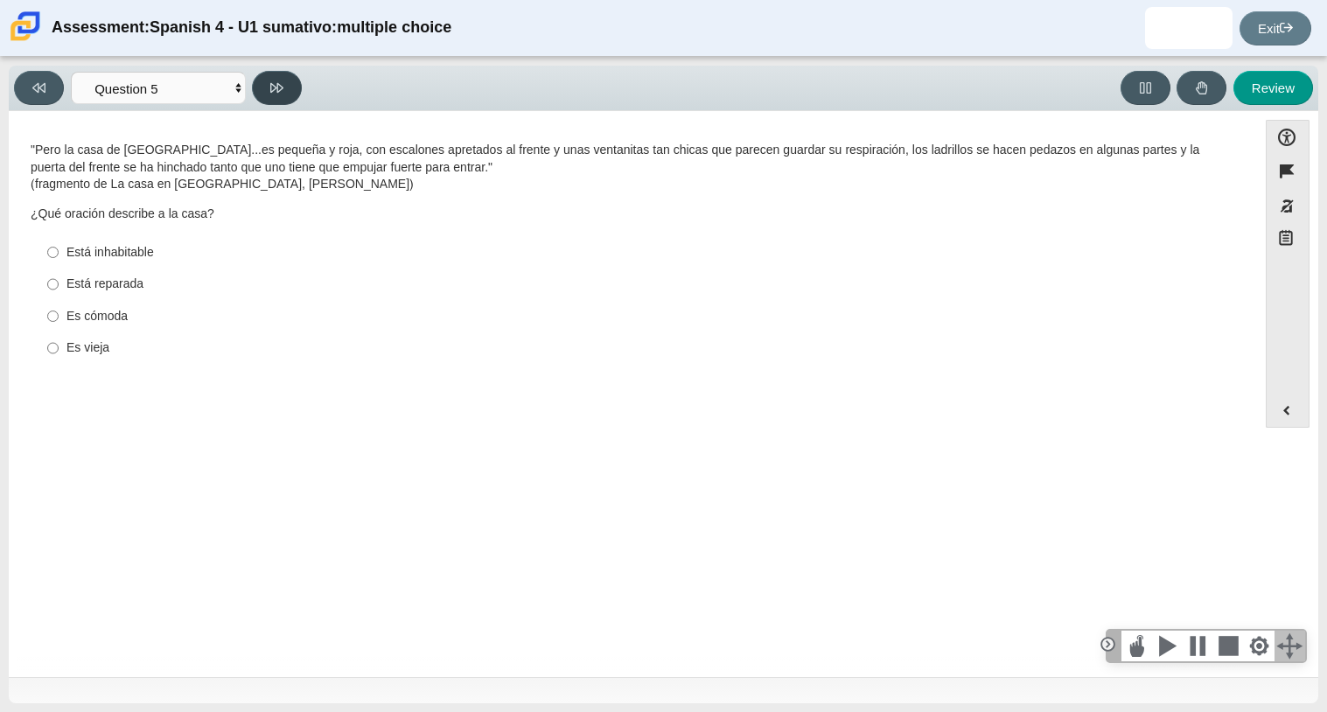
click at [280, 95] on button at bounding box center [277, 88] width 50 height 34
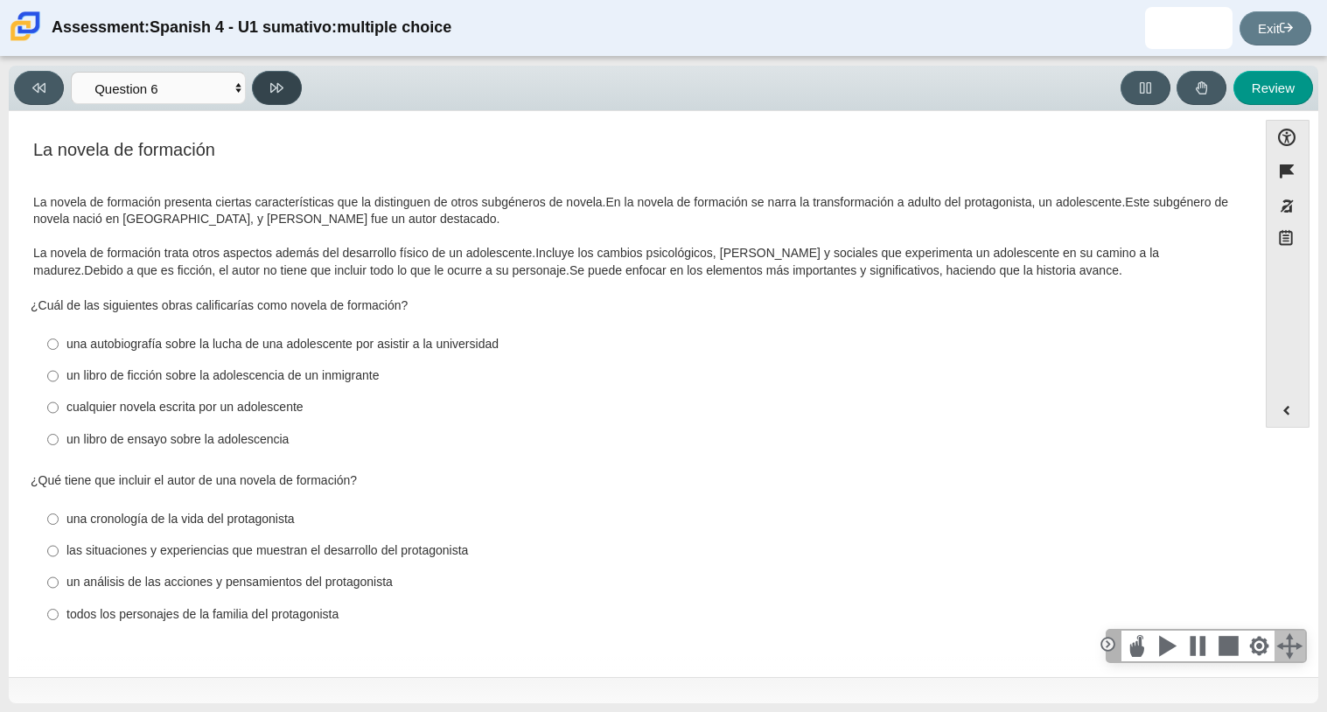
click at [280, 95] on button at bounding box center [277, 88] width 50 height 34
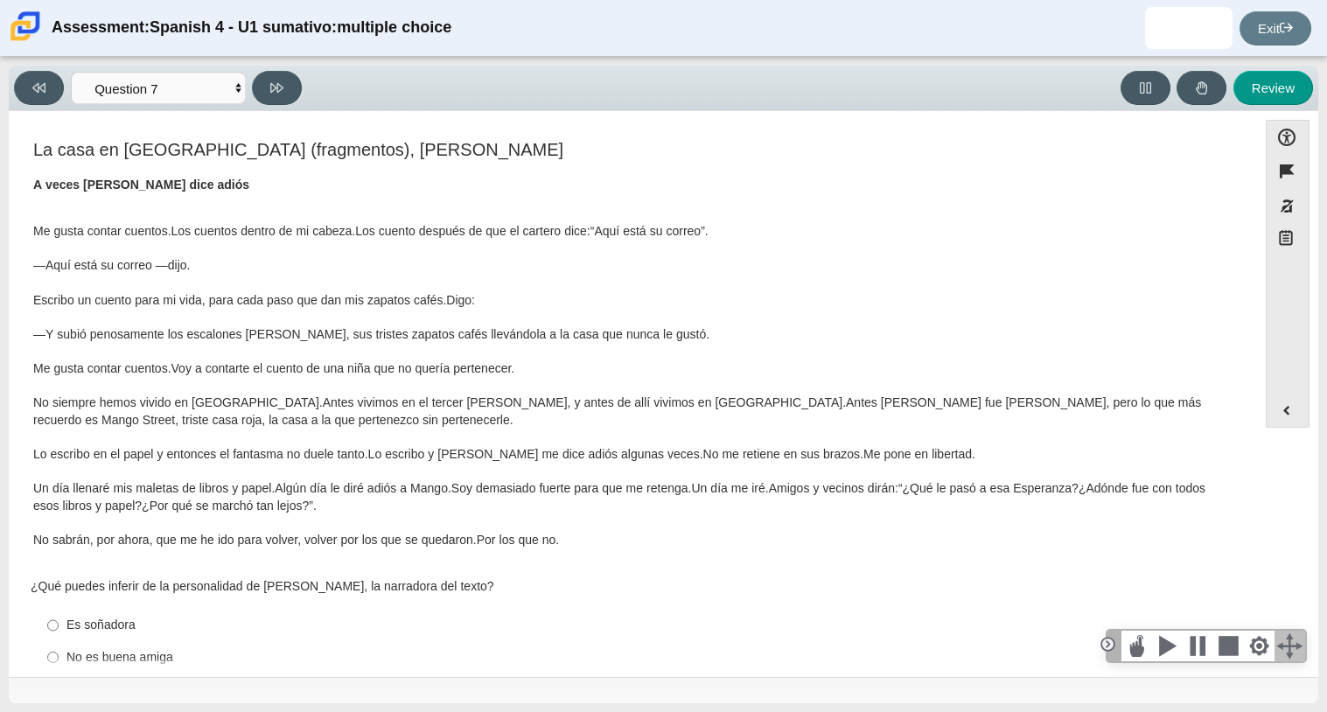
click at [374, 207] on div "A veces Mango dice adiós Me gusta contar cuentos. Los cuentos dentro de mi cabe…" at bounding box center [632, 369] width 1199 height 384
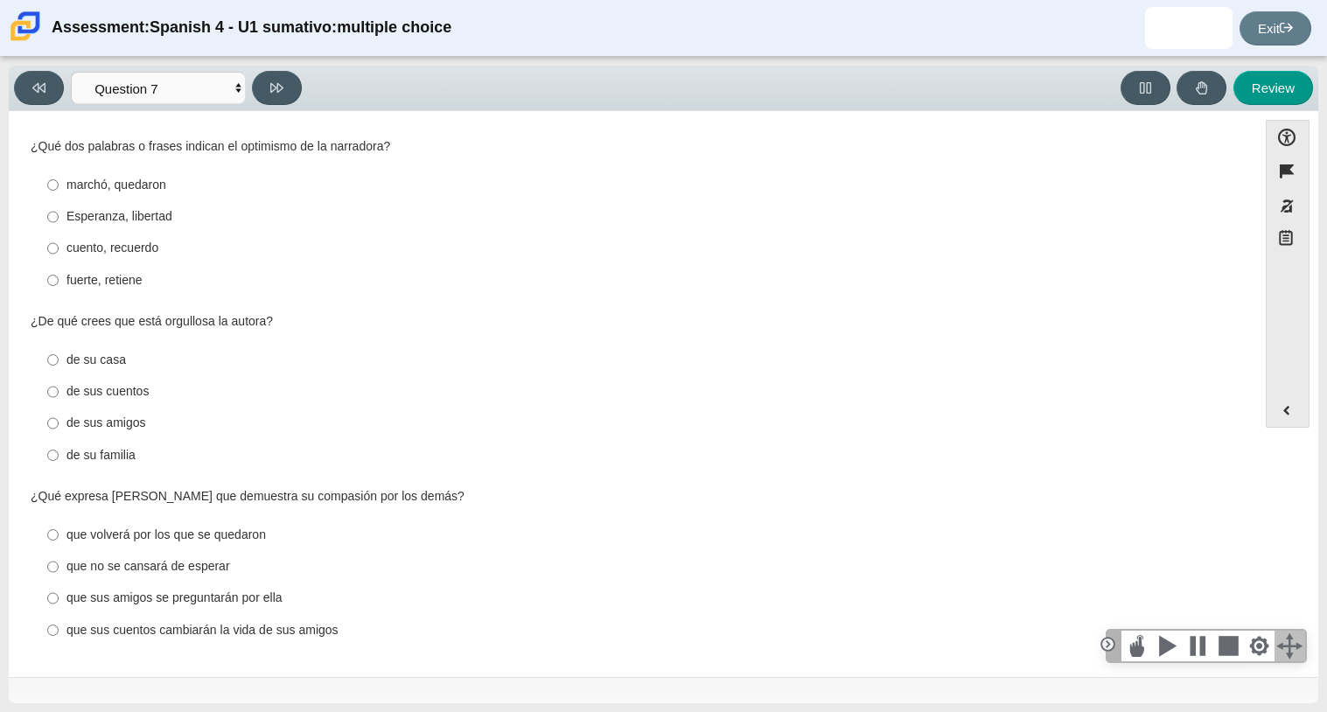
scroll to position [619, 0]
click at [294, 96] on button at bounding box center [277, 88] width 50 height 34
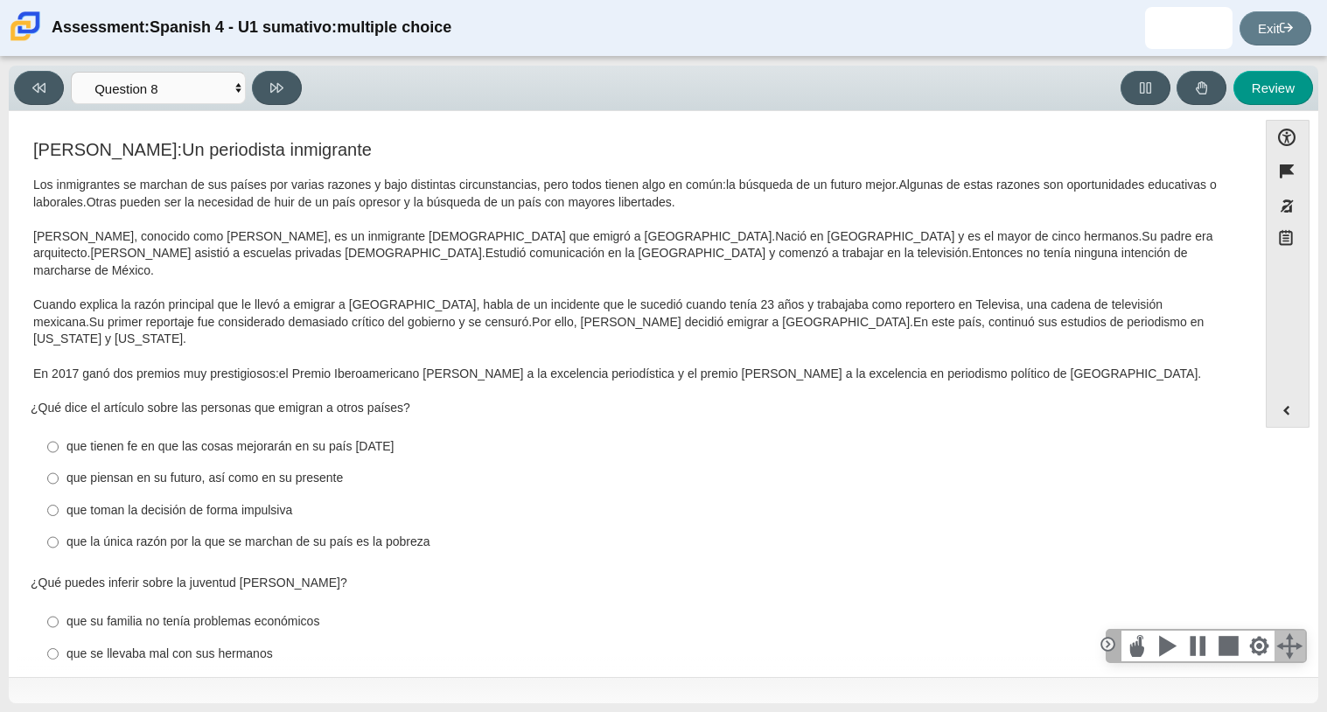
click at [348, 136] on div "Feature Jorge Ramos: Un periodista inmigrante Los inmigrantes se marchan de sus…" at bounding box center [632, 616] width 1231 height 985
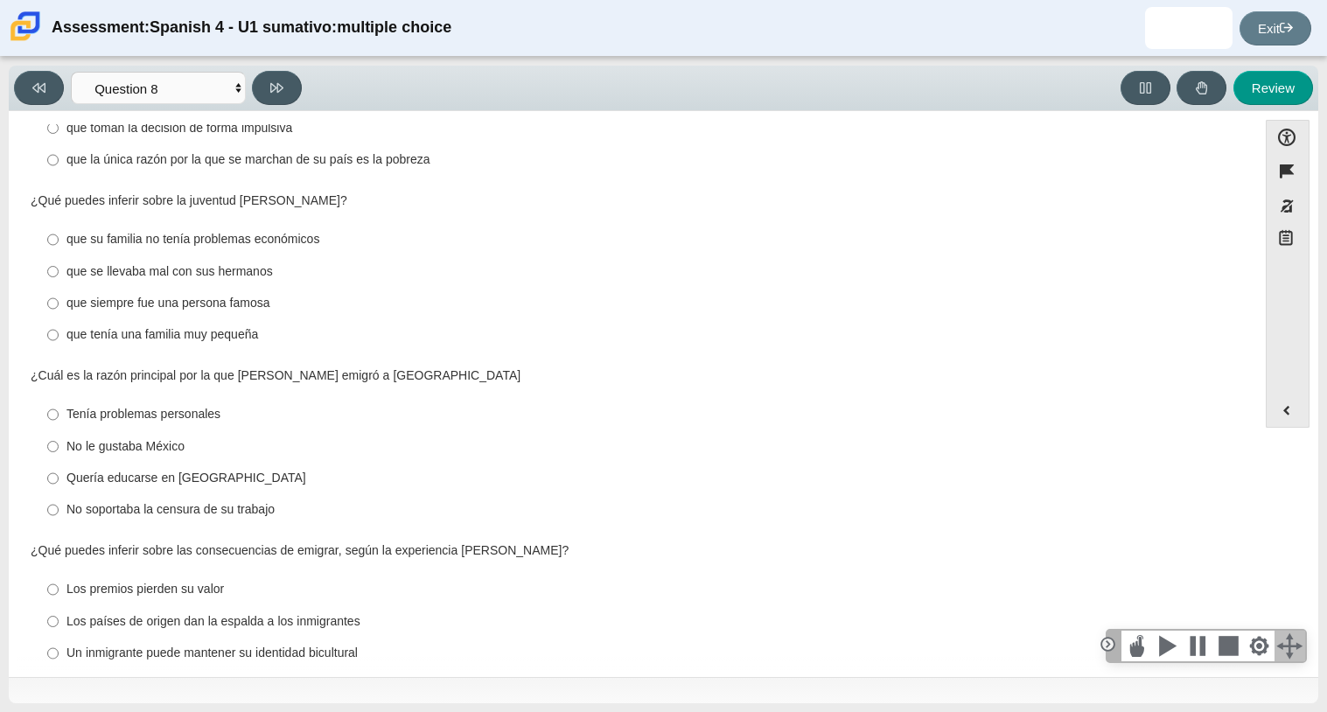
scroll to position [406, 0]
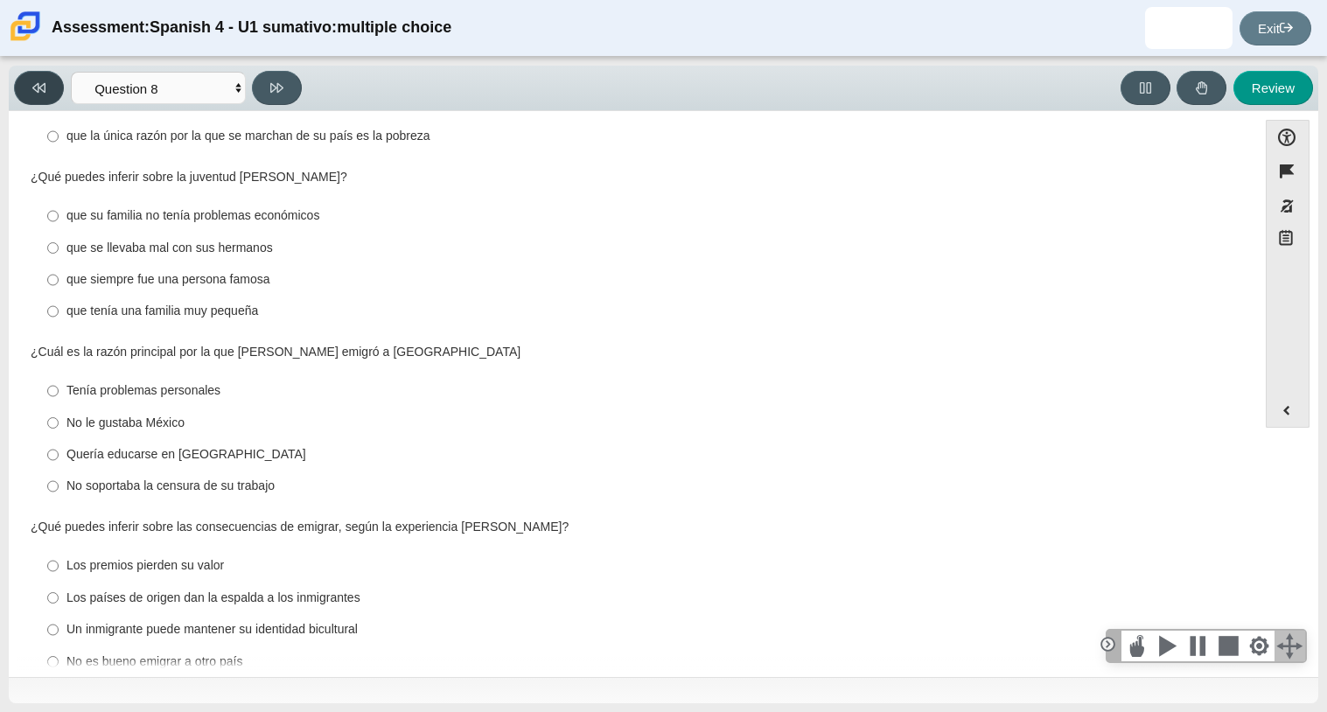
click at [57, 85] on button at bounding box center [39, 88] width 50 height 34
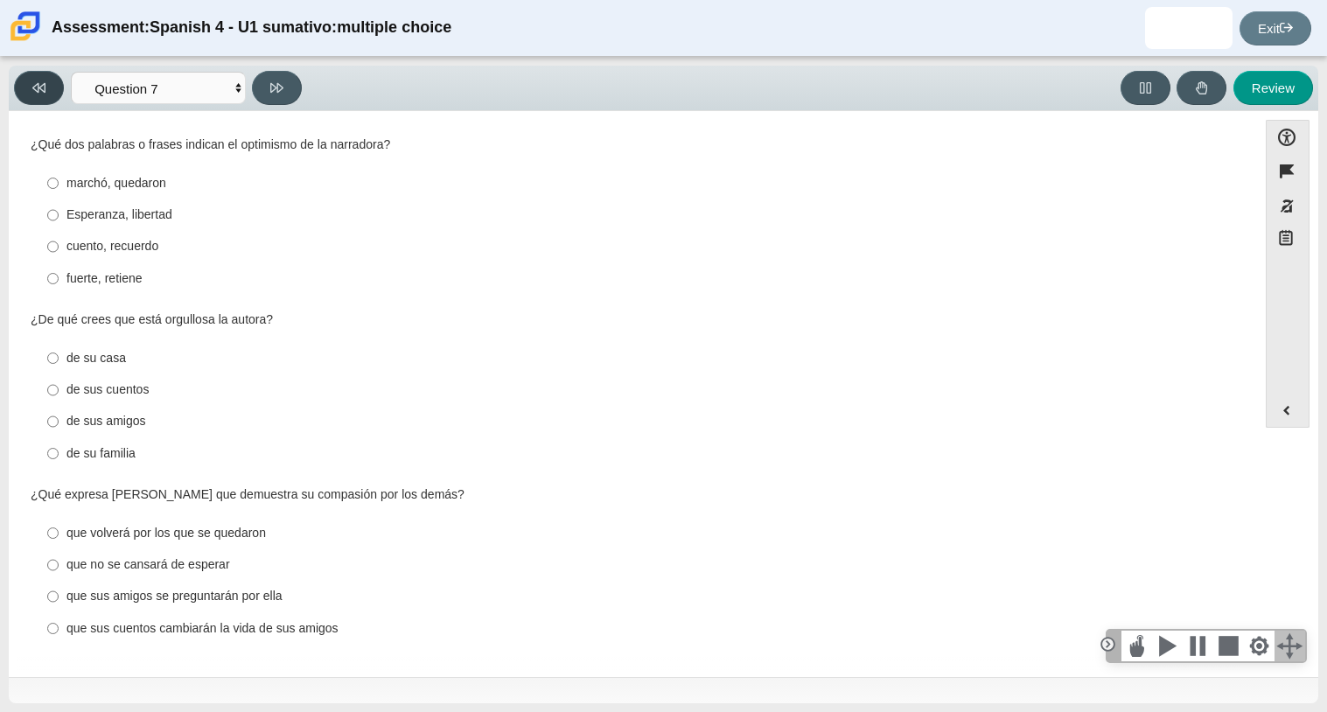
click at [57, 85] on button at bounding box center [39, 88] width 50 height 34
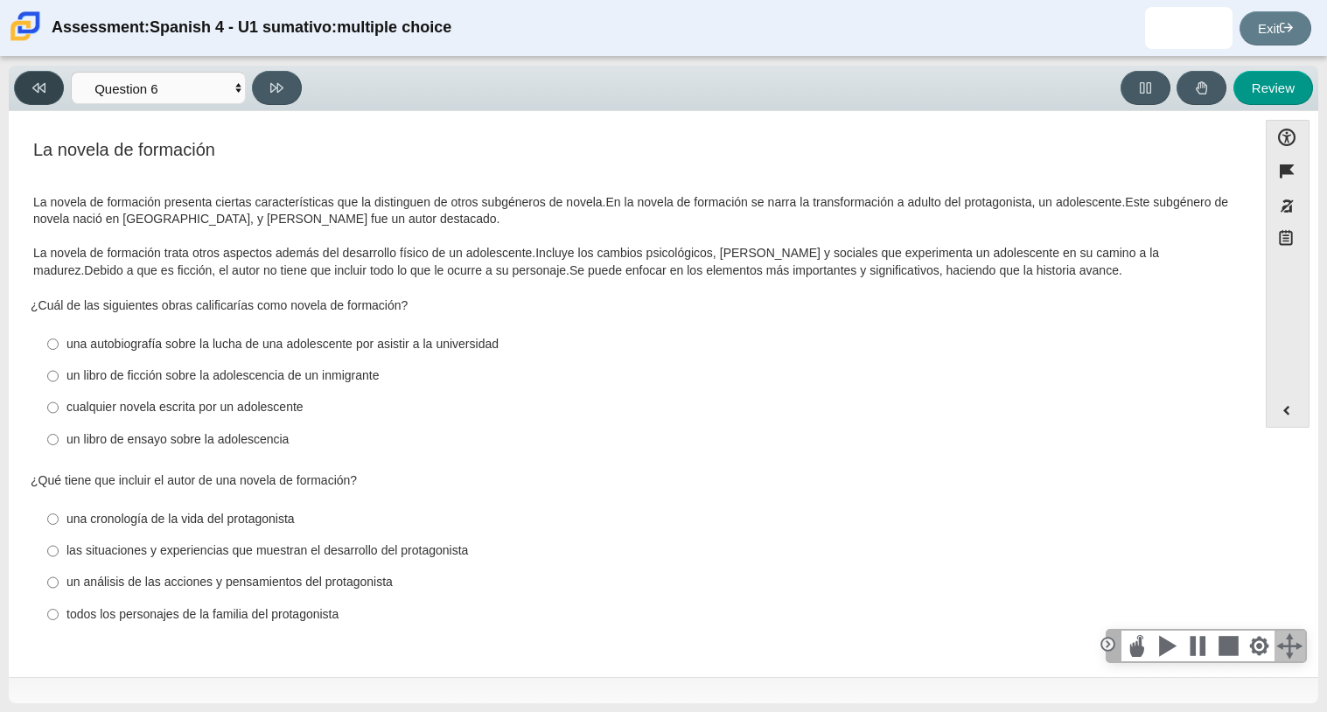
click at [57, 85] on button at bounding box center [39, 88] width 50 height 34
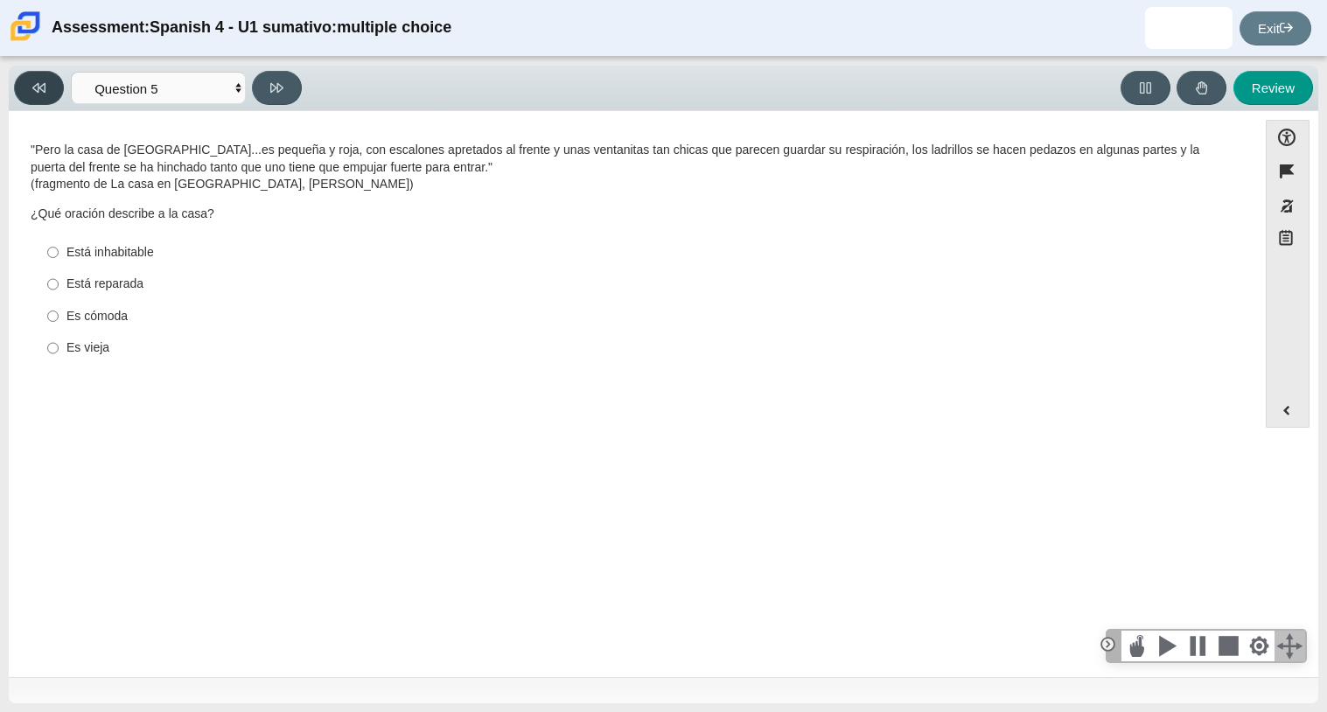
click at [57, 85] on button at bounding box center [39, 88] width 50 height 34
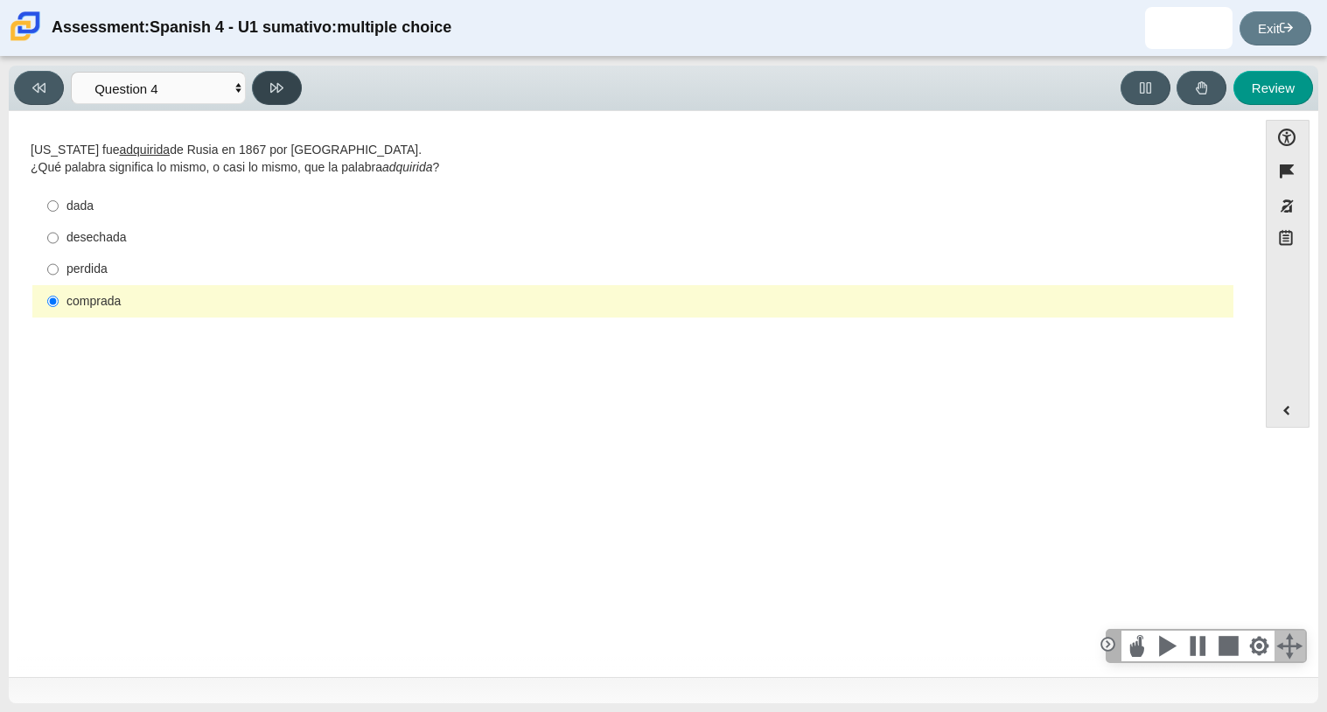
click at [288, 90] on button at bounding box center [277, 88] width 50 height 34
select select "de5bc71e-117a-4bdd-886d-d95d03d193af"
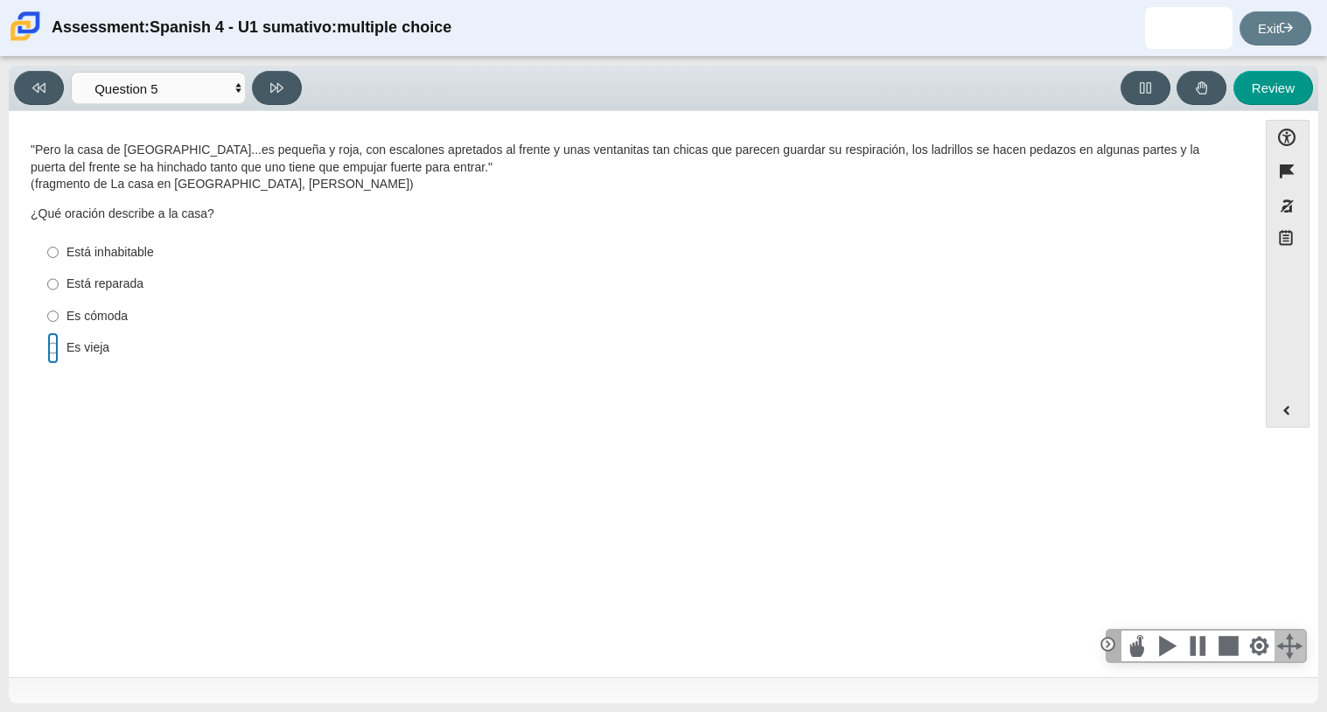
click at [54, 353] on input "Es vieja Es vieja" at bounding box center [52, 347] width 11 height 31
radio input "true"
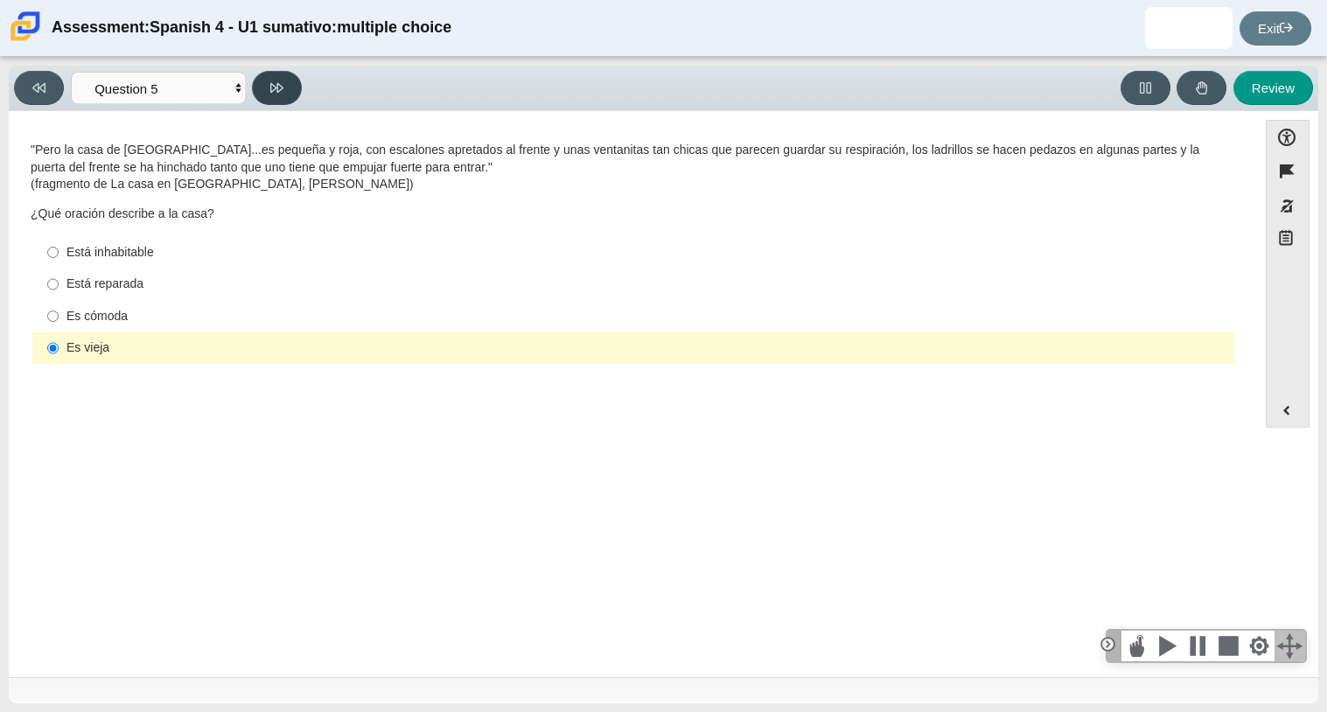
click at [271, 92] on icon at bounding box center [276, 87] width 13 height 13
select select "ad9780d8-5edb-414e-87ea-0bcd5a75287a"
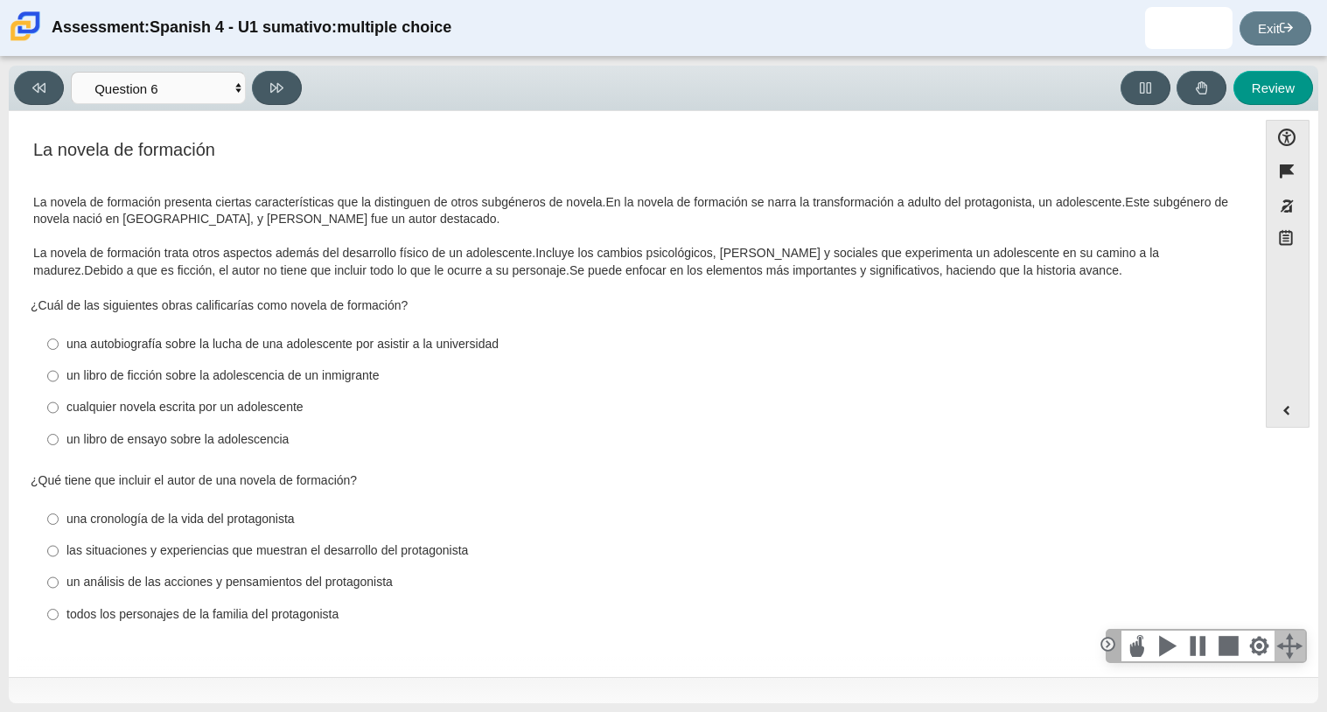
click at [433, 346] on div "una autobiografía sobre la lucha de una adolescente por asistir a la universidad" at bounding box center [646, 344] width 1160 height 17
click at [59, 346] on input "una autobiografía sobre la lucha de una adolescente por asistir a la universida…" at bounding box center [52, 343] width 11 height 31
radio input "true"
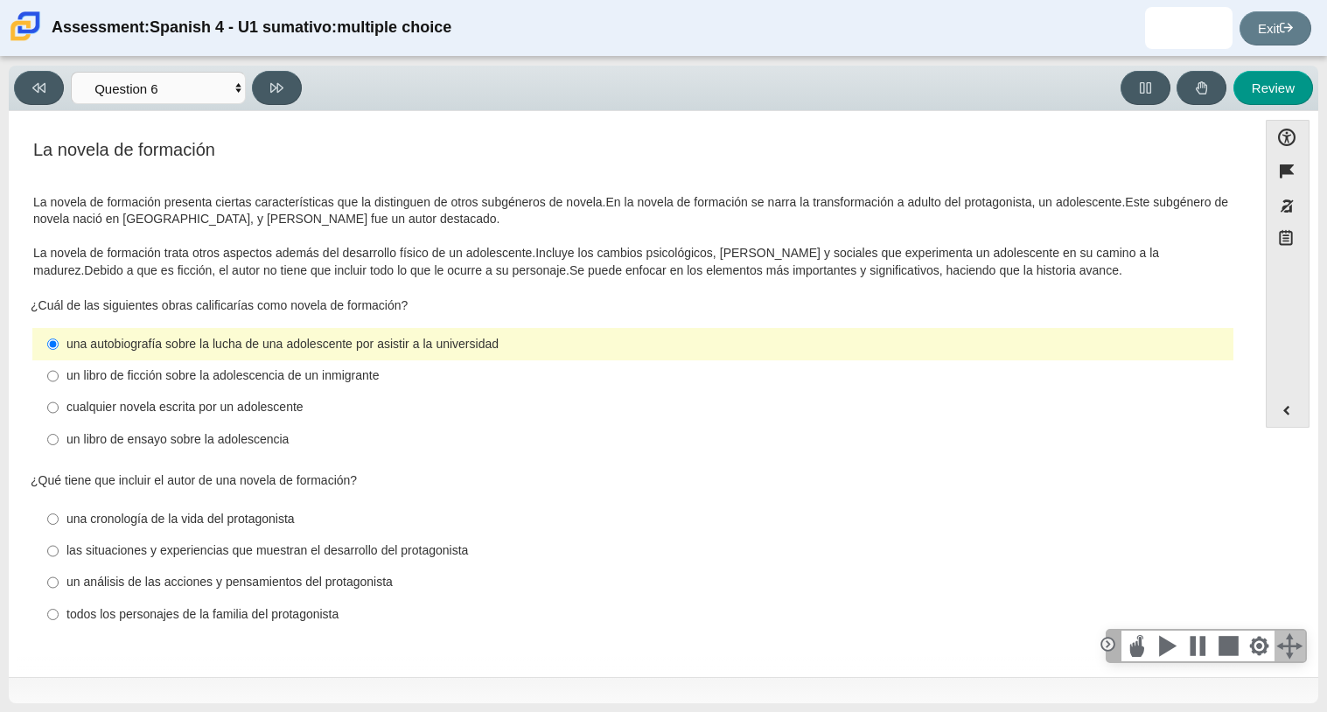
click at [488, 307] on div "¿Cuál de las siguientes obras calificarías como novela de formación?" at bounding box center [633, 305] width 1205 height 17
click at [175, 550] on div "las situaciones y experiencias que muestran el desarrollo del protagonista" at bounding box center [646, 550] width 1160 height 17
click at [59, 550] on input "las situaciones y experiencias que muestran el desarrollo del protagonista las …" at bounding box center [52, 550] width 11 height 31
radio input "true"
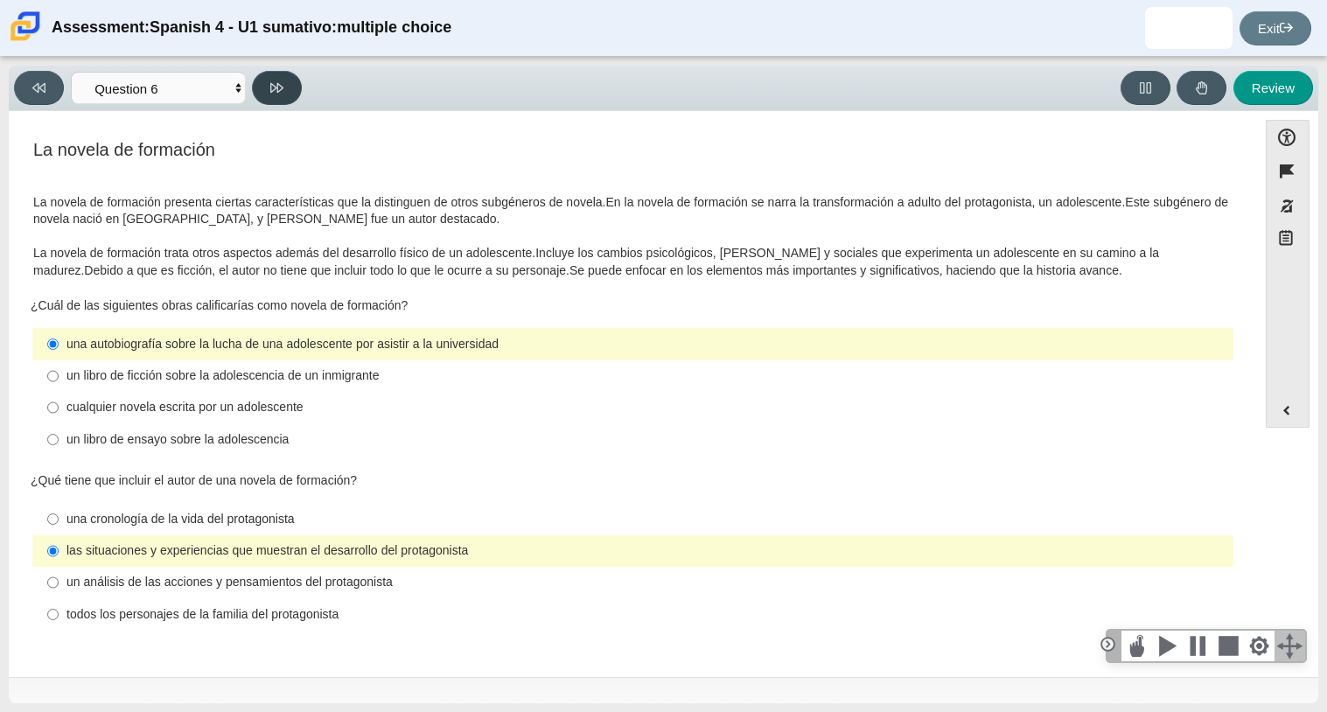
click at [290, 75] on button at bounding box center [277, 88] width 50 height 34
select select "6168cc92-63b6-45d3-a929-0b9cba560165"
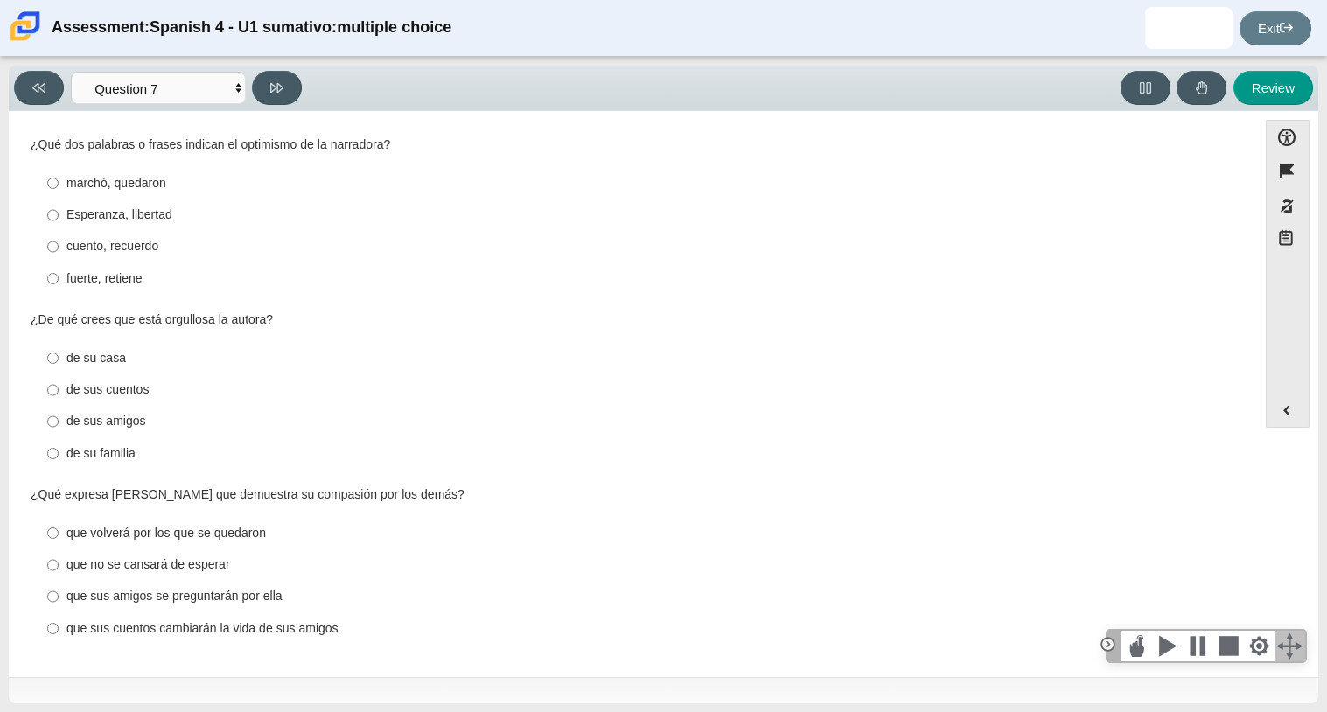
click at [117, 270] on div "fuerte, retiene" at bounding box center [646, 278] width 1160 height 17
click at [59, 270] on input "fuerte, retiene fuerte, retiene" at bounding box center [52, 277] width 11 height 31
radio input "true"
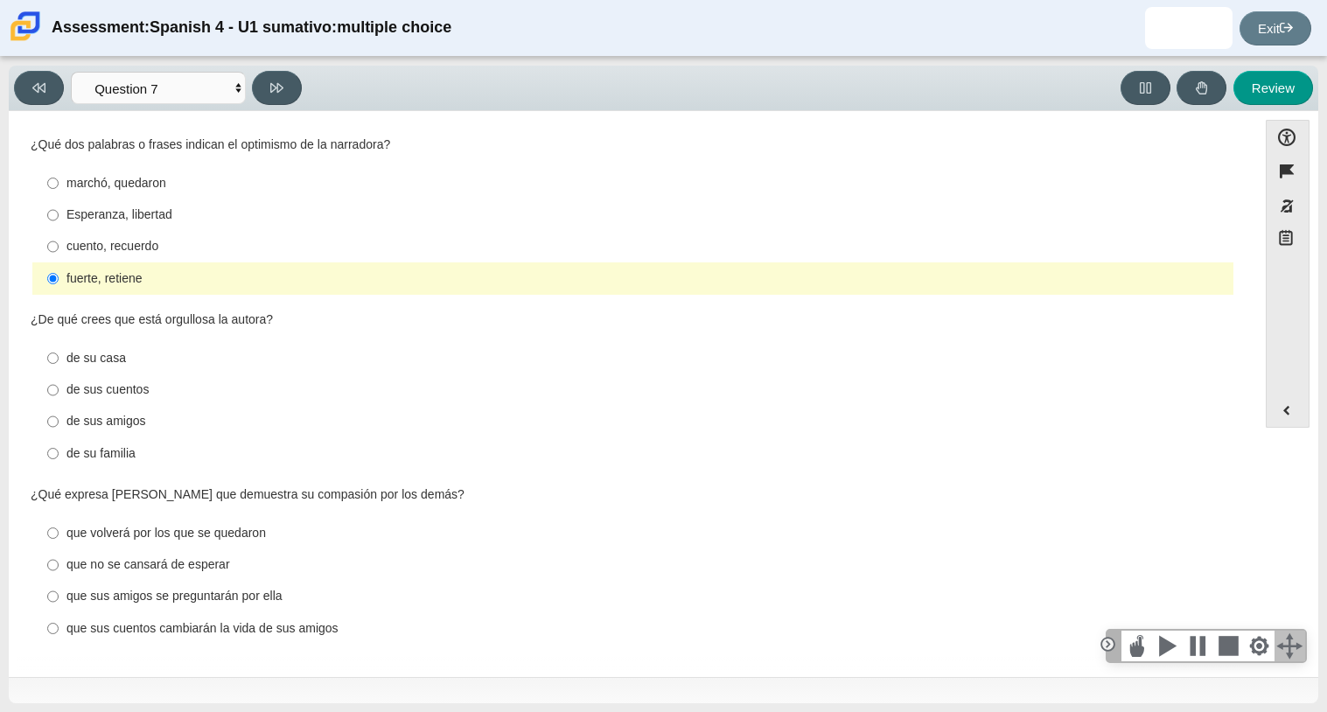
click at [127, 390] on div "de sus cuentos" at bounding box center [646, 389] width 1160 height 17
click at [59, 390] on input "de sus cuentos de sus cuentos" at bounding box center [52, 389] width 11 height 31
radio input "true"
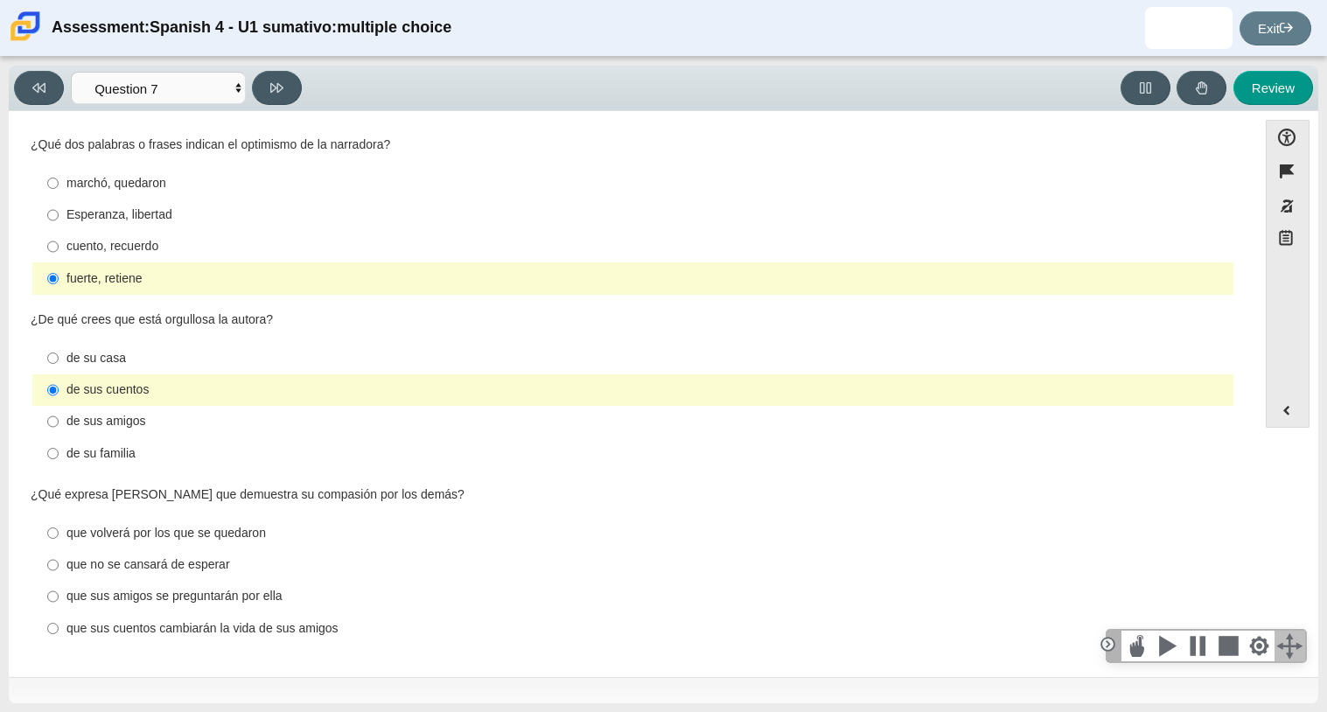
click at [323, 525] on div "que volverá por los que se quedaron" at bounding box center [646, 533] width 1160 height 17
click at [59, 523] on input "que volverá por los que se quedaron que volverá por los que se quedaron" at bounding box center [52, 532] width 11 height 31
radio input "true"
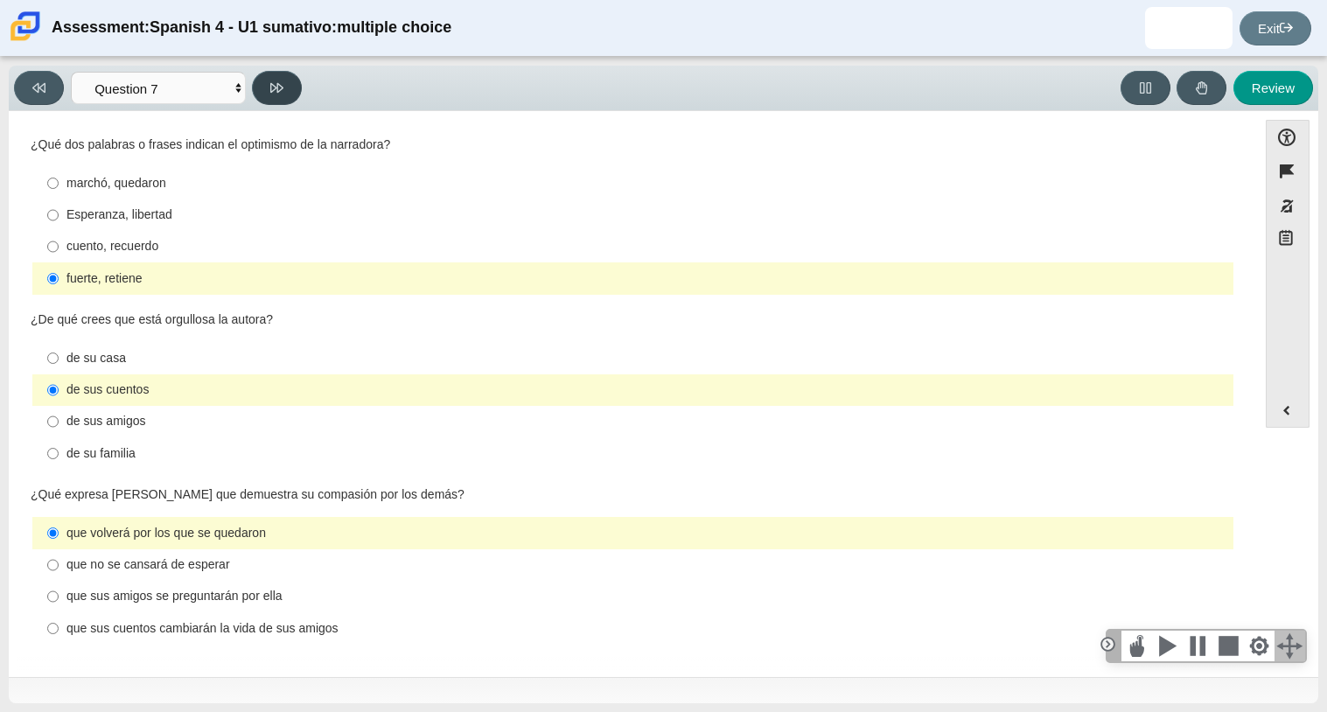
click at [284, 100] on button at bounding box center [277, 88] width 50 height 34
select select "98fe3b59-0d4b-482f-94e6-cc4dee5e60d3"
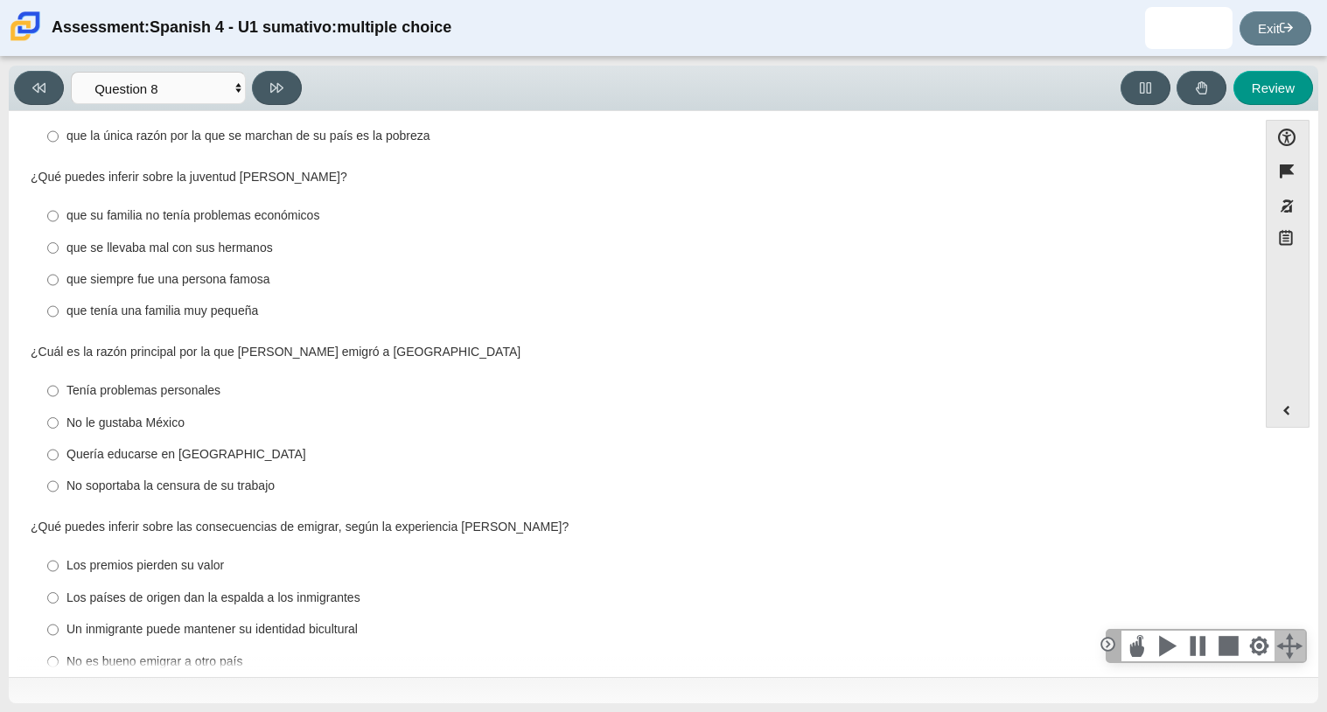
click at [292, 169] on div "¿Qué puedes inferir sobre la juventud de Ramos? Responses que su familia no ten…" at bounding box center [633, 249] width 1205 height 160
click at [229, 439] on label "Quería educarse en Estados Unidos Quería educarse en Estados Unidos" at bounding box center [634, 454] width 1199 height 31
click at [59, 439] on input "Quería educarse en Estados Unidos Quería educarse en Estados Unidos" at bounding box center [52, 454] width 11 height 31
radio input "true"
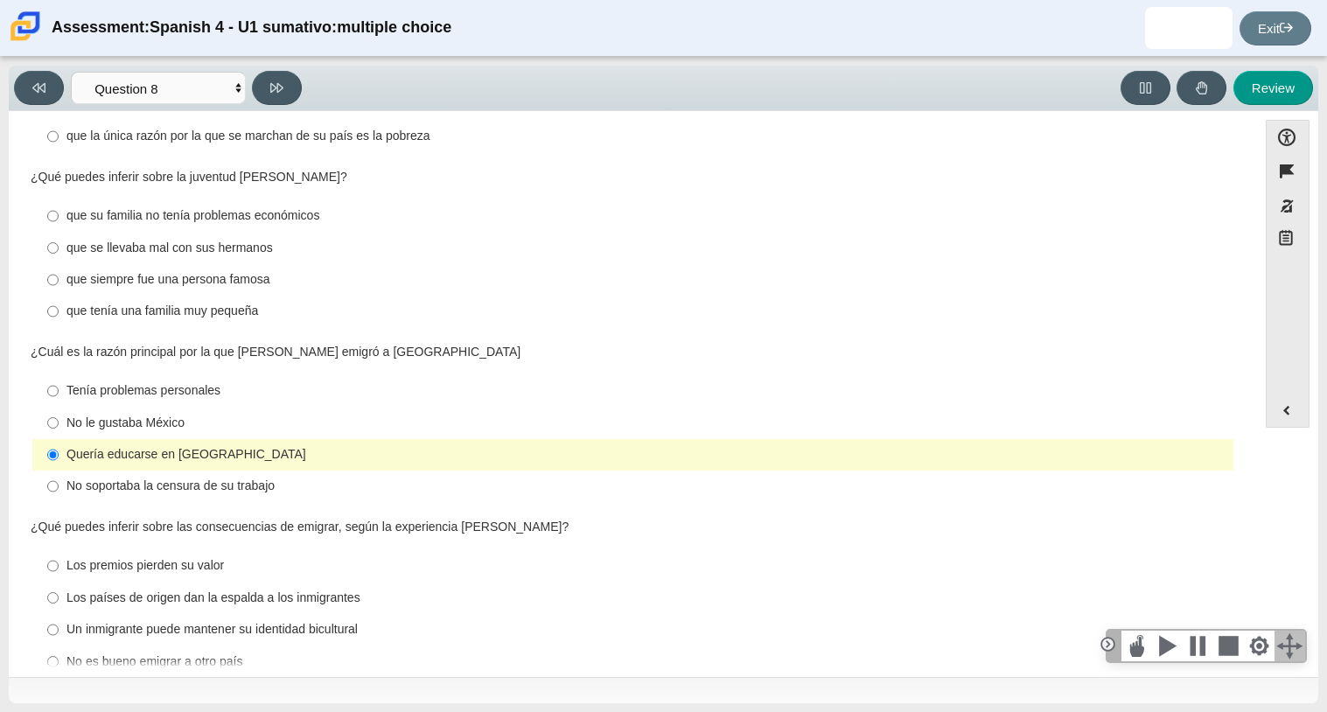
click at [234, 550] on label "Los premios pierden su valor Los premios pierden su valor" at bounding box center [634, 565] width 1199 height 31
click at [59, 550] on input "Los premios pierden su valor Los premios pierden su valor" at bounding box center [52, 565] width 11 height 31
radio input "true"
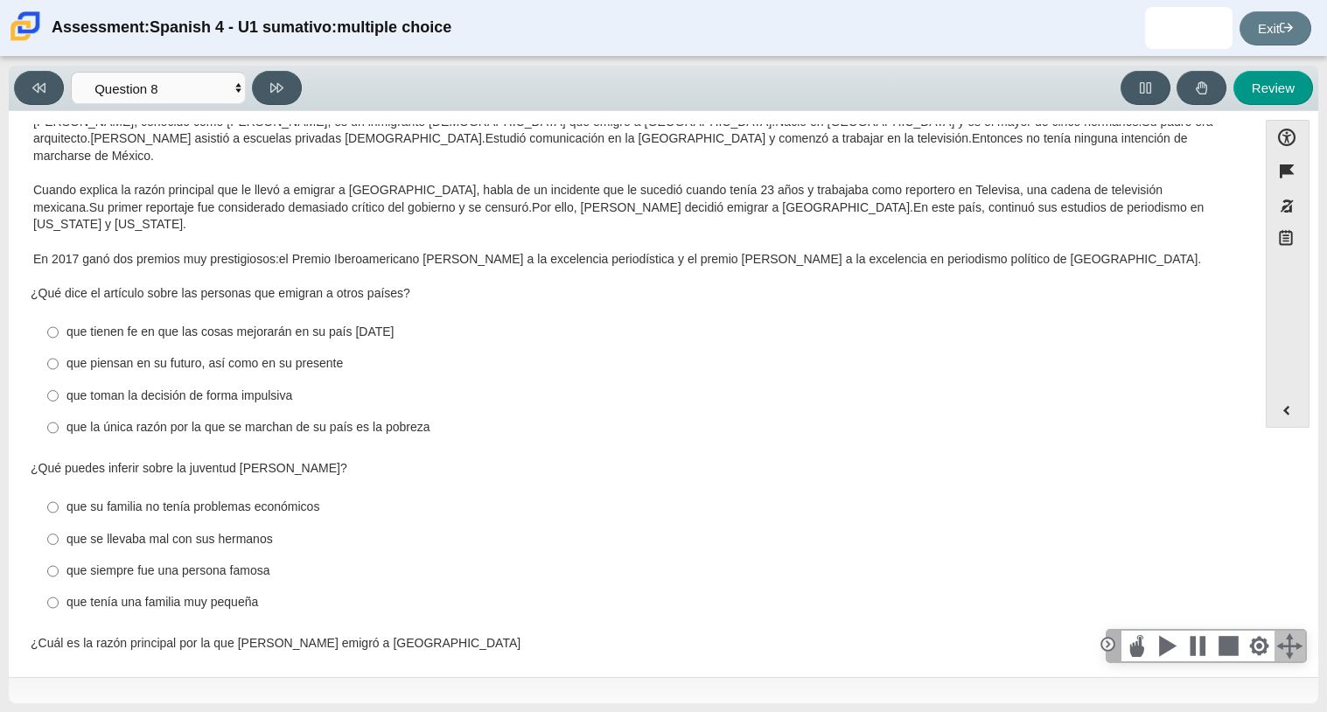
scroll to position [0, 0]
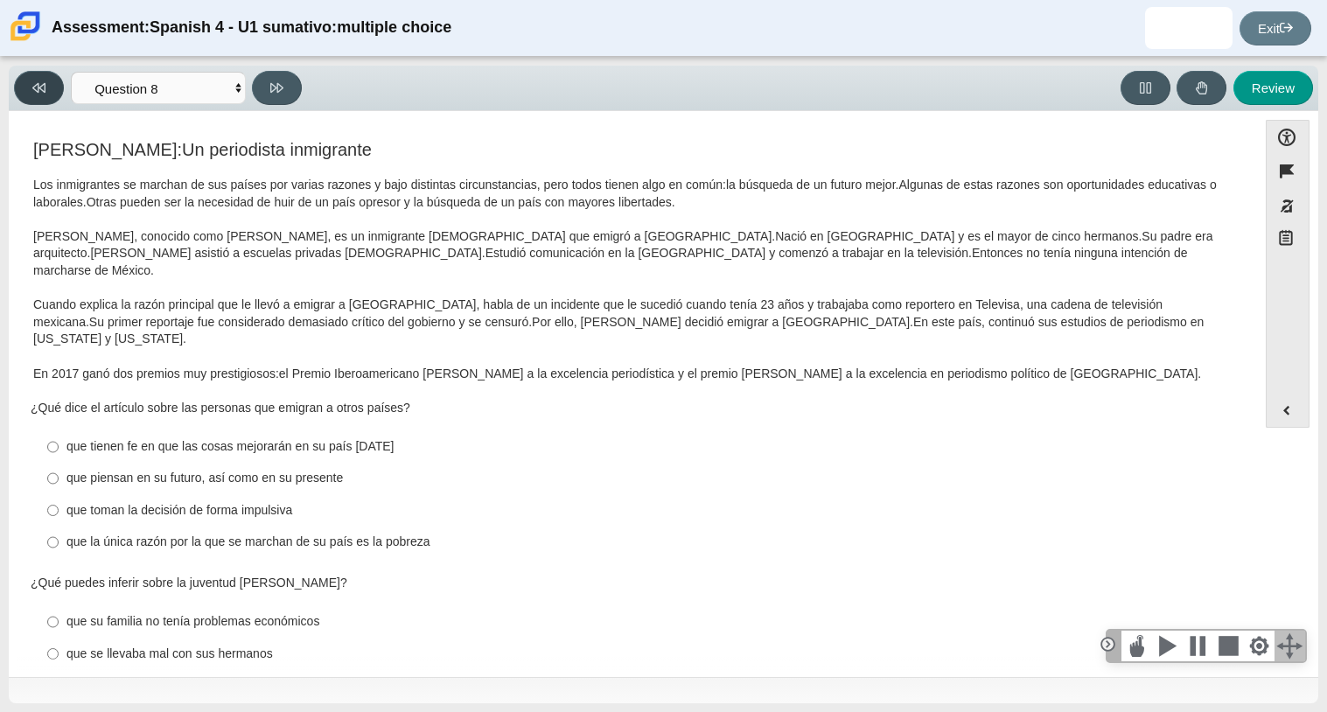
click at [31, 76] on button at bounding box center [39, 88] width 50 height 34
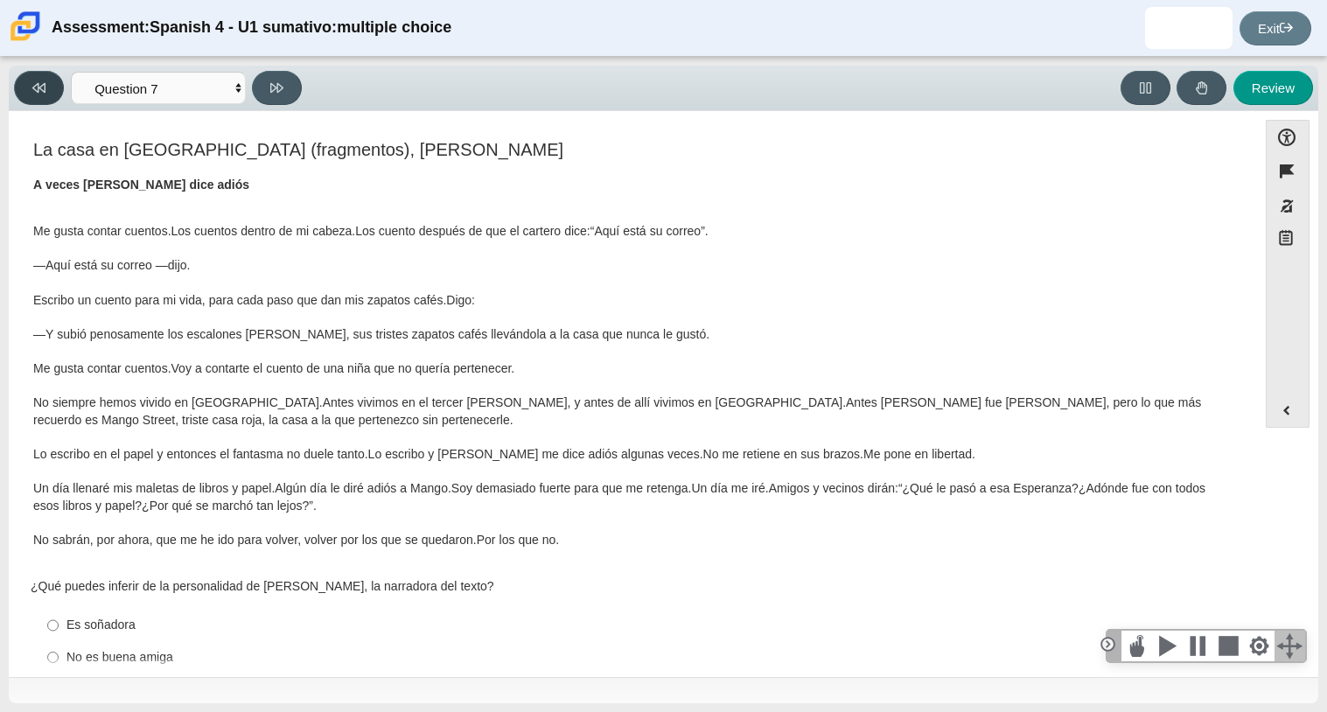
click at [60, 80] on button at bounding box center [39, 88] width 50 height 34
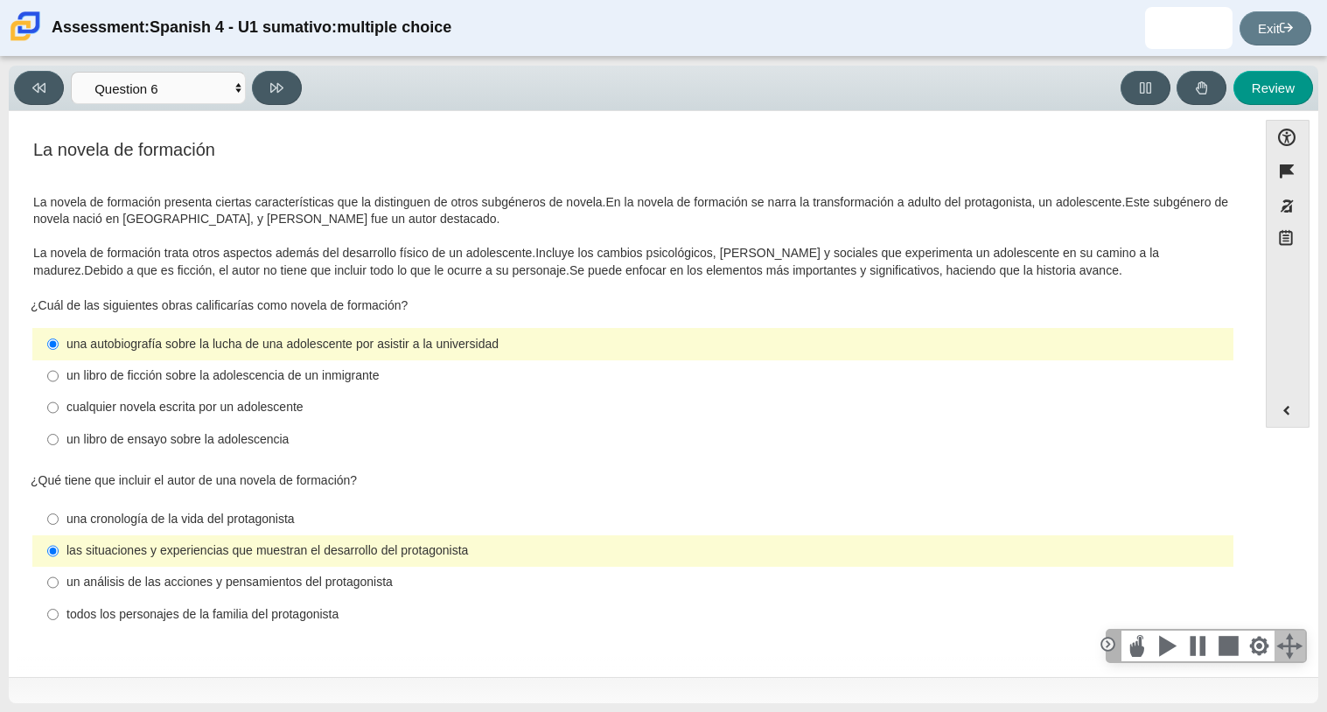
click at [975, 117] on div "Accessibility options Close Color scheme Font size Zoom Change the background a…" at bounding box center [664, 394] width 1310 height 566
click at [55, 96] on button at bounding box center [39, 88] width 50 height 34
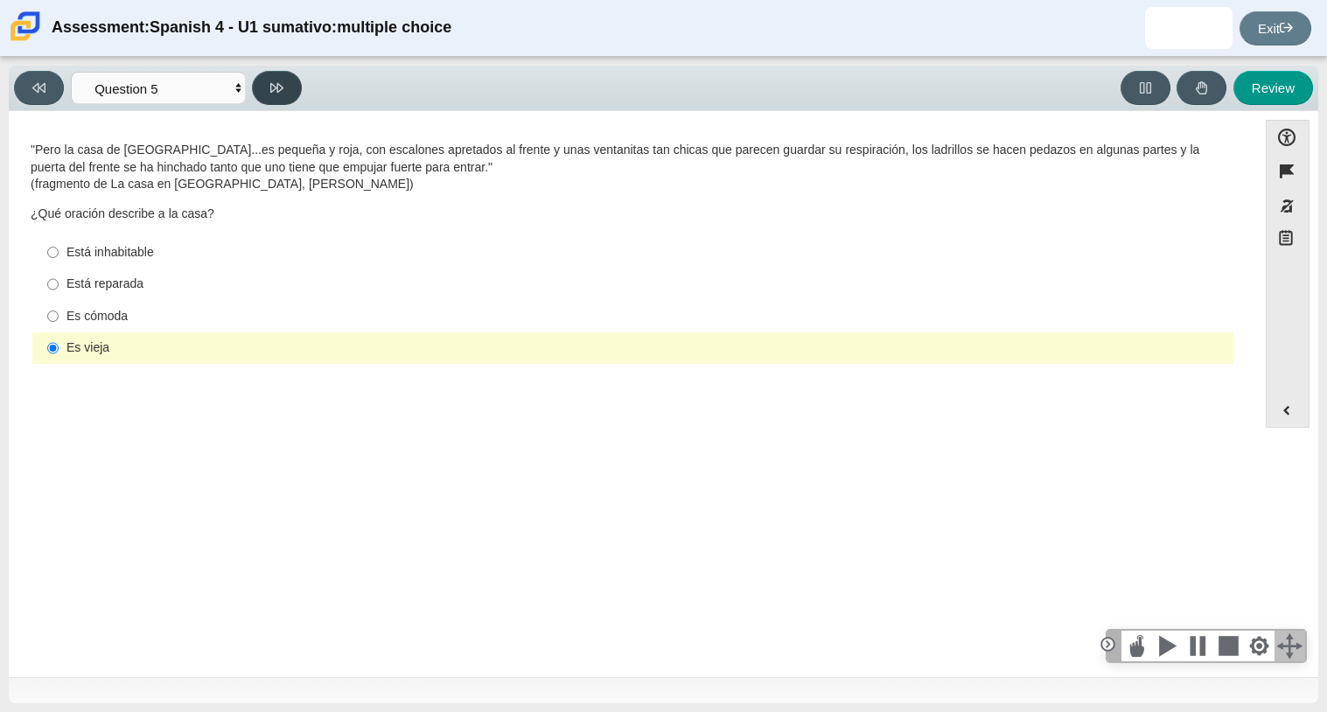
click at [285, 89] on button at bounding box center [277, 88] width 50 height 34
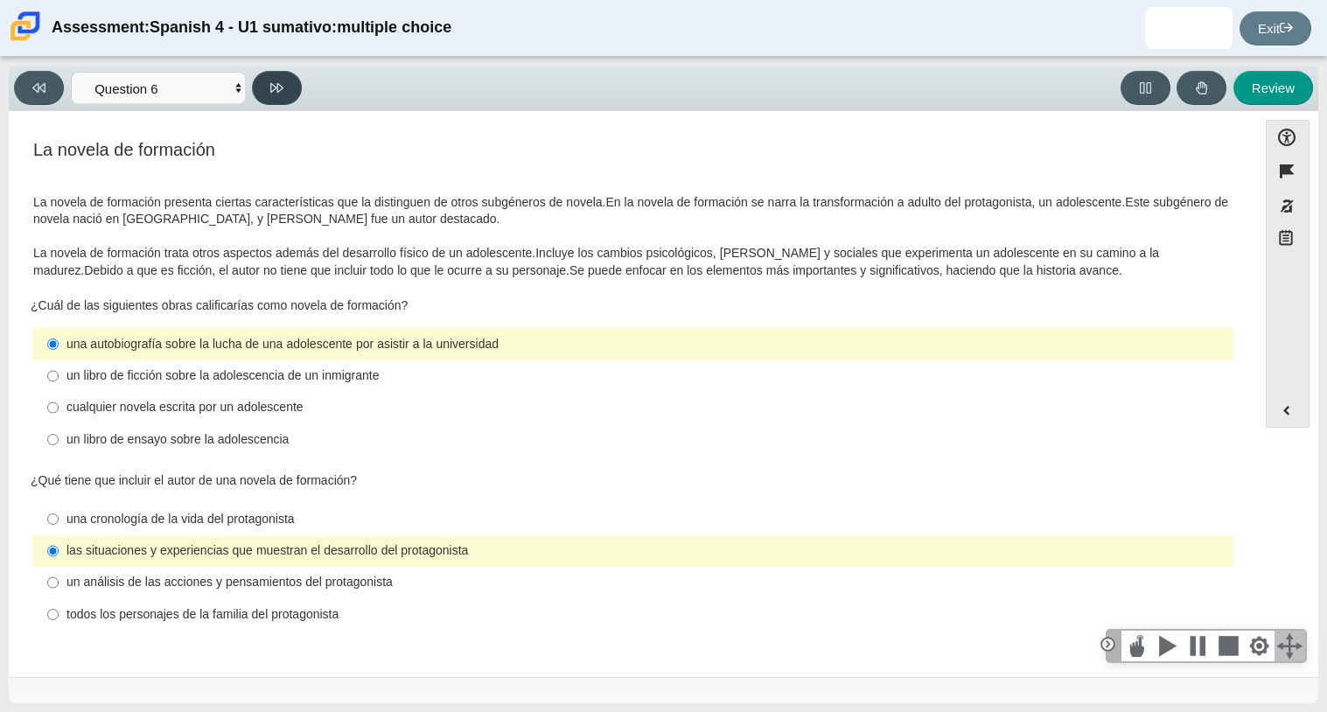
click at [285, 89] on button at bounding box center [277, 88] width 50 height 34
select select "6168cc92-63b6-45d3-a929-0b9cba560165"
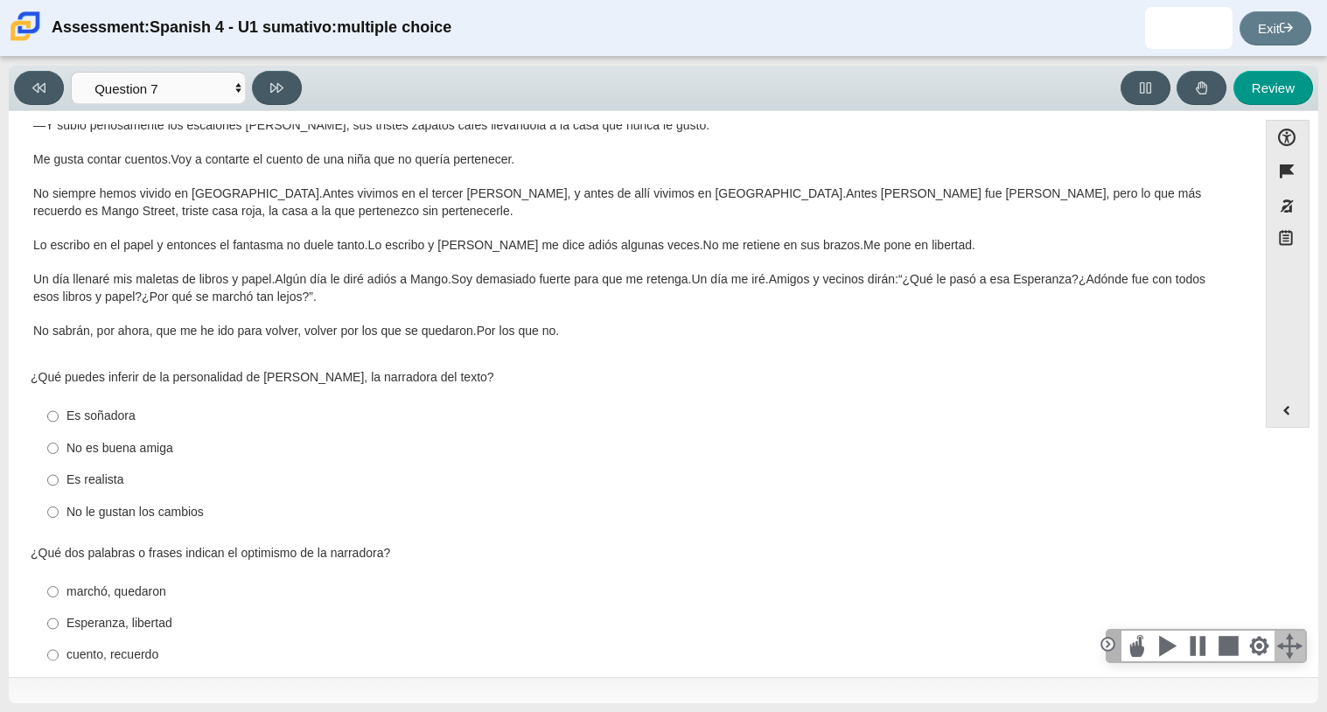
scroll to position [244, 0]
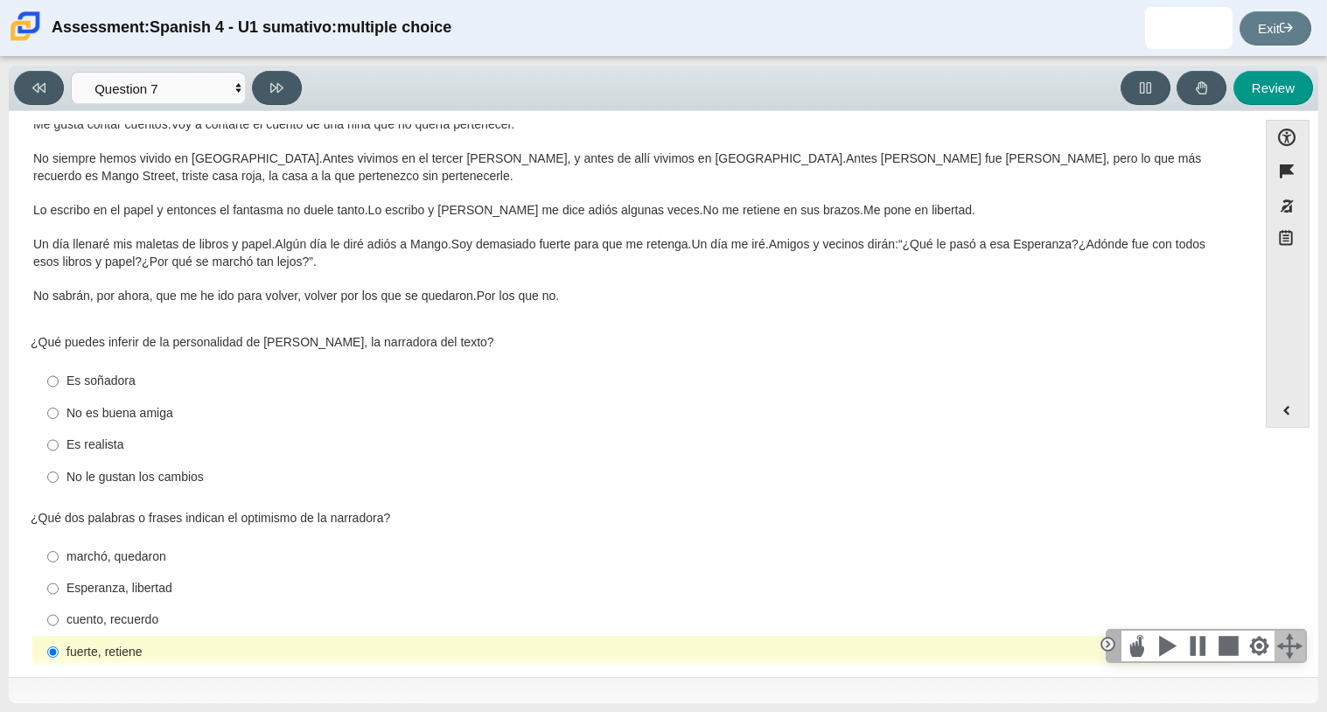
click at [106, 447] on div "Es realista" at bounding box center [646, 445] width 1160 height 17
click at [59, 447] on input "Es realista Es realista" at bounding box center [52, 445] width 11 height 31
radio input "true"
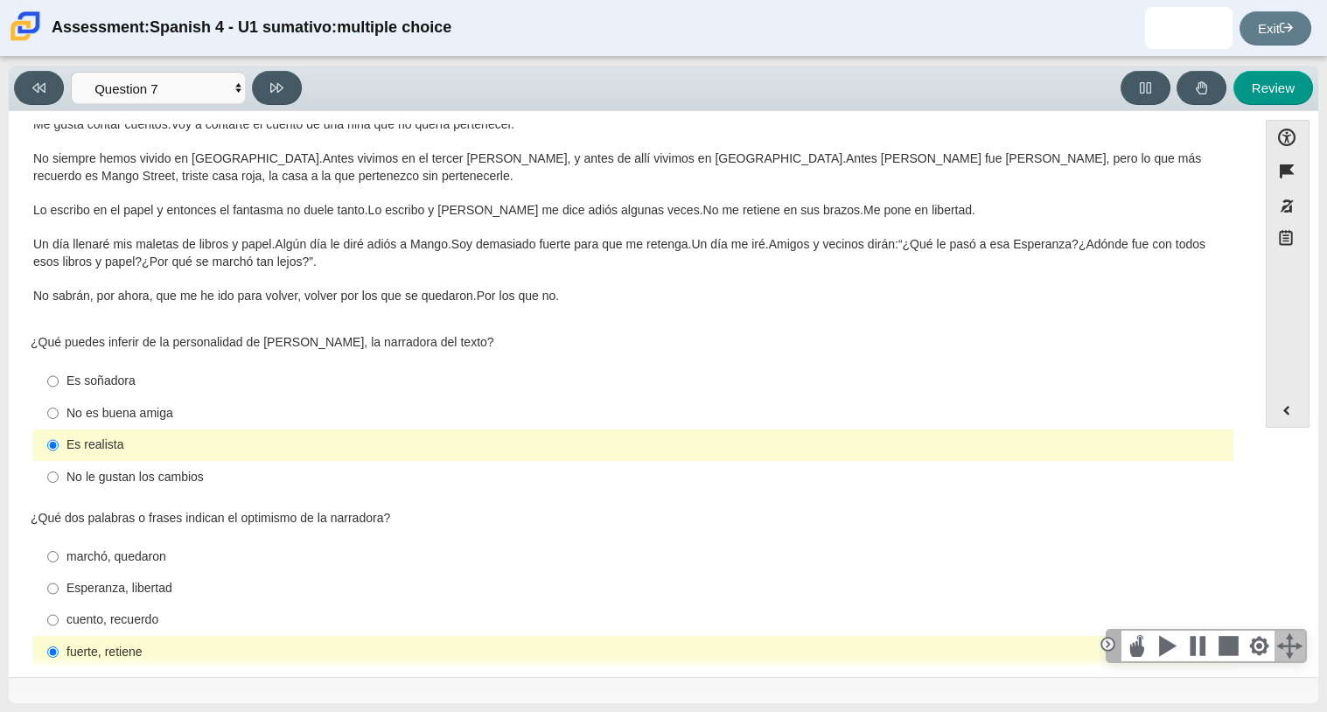
click at [440, 283] on p "Me gusta contar cuentos. Los cuentos dentro de mi cabeza. Los cuento después de…" at bounding box center [632, 141] width 1199 height 325
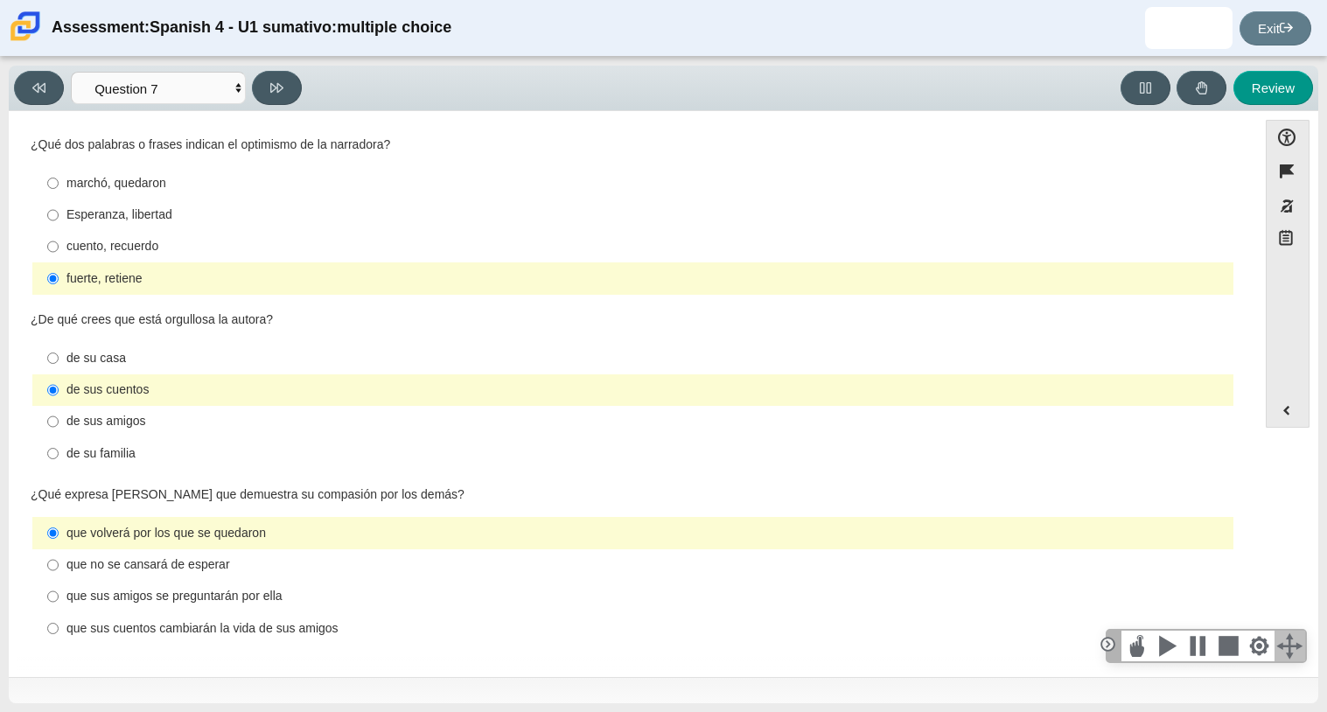
scroll to position [619, 0]
click at [290, 73] on button at bounding box center [277, 88] width 50 height 34
select select "98fe3b59-0d4b-482f-94e6-cc4dee5e60d3"
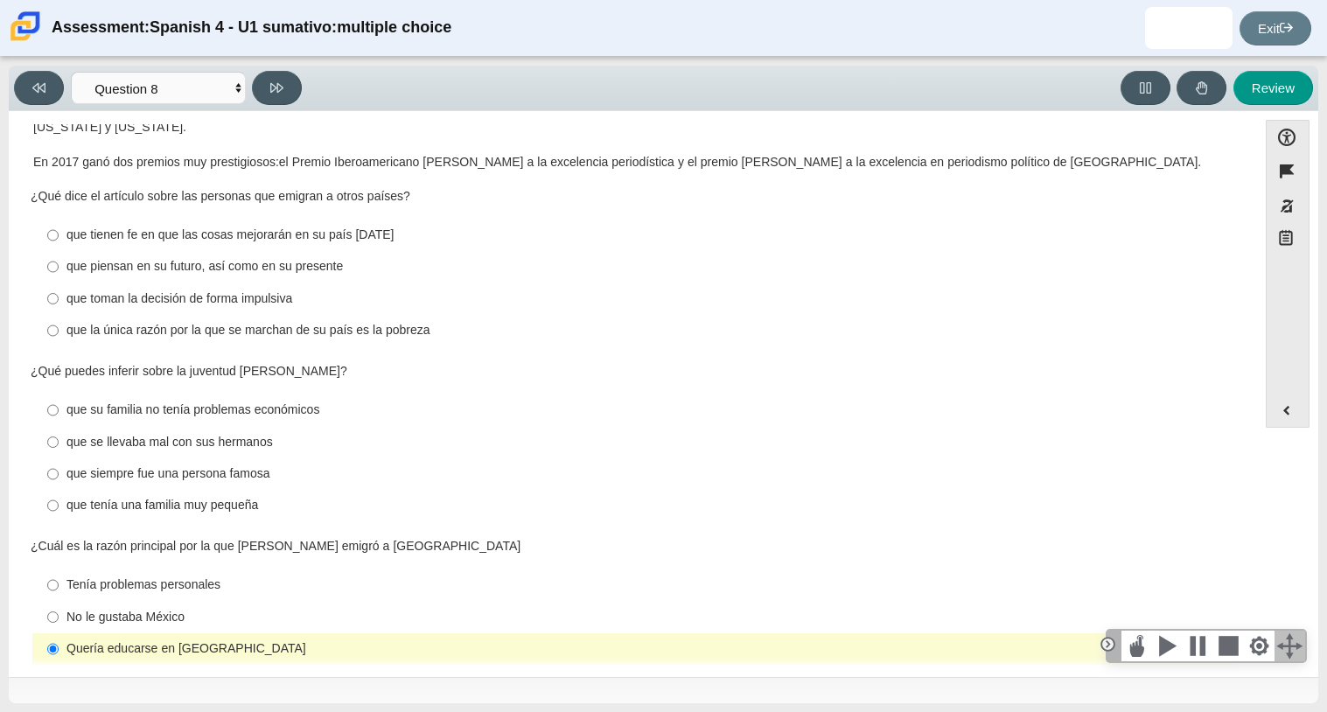
scroll to position [216, 0]
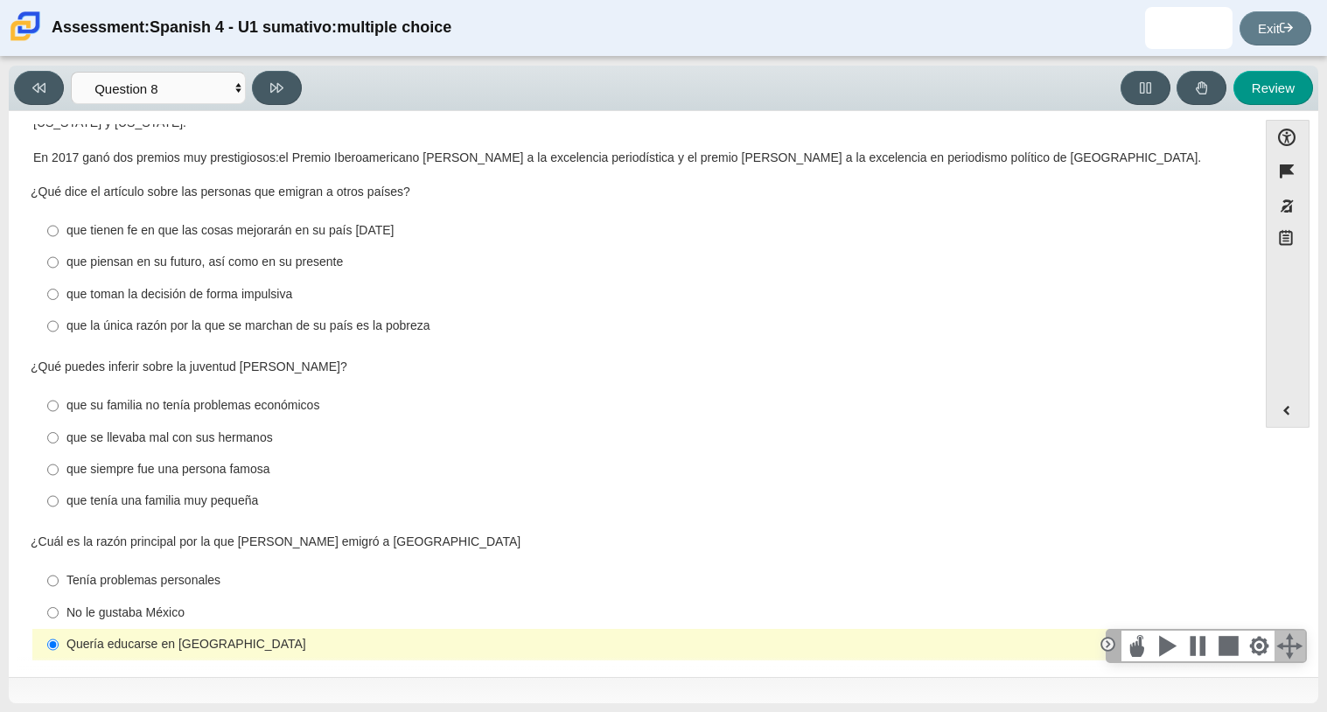
click at [390, 222] on div "que tienen fe en que las cosas mejorarán en su país natal" at bounding box center [646, 230] width 1160 height 17
click at [59, 215] on input "que tienen fe en que las cosas mejorarán en su país natal que tienen fe en que …" at bounding box center [52, 230] width 11 height 31
radio input "true"
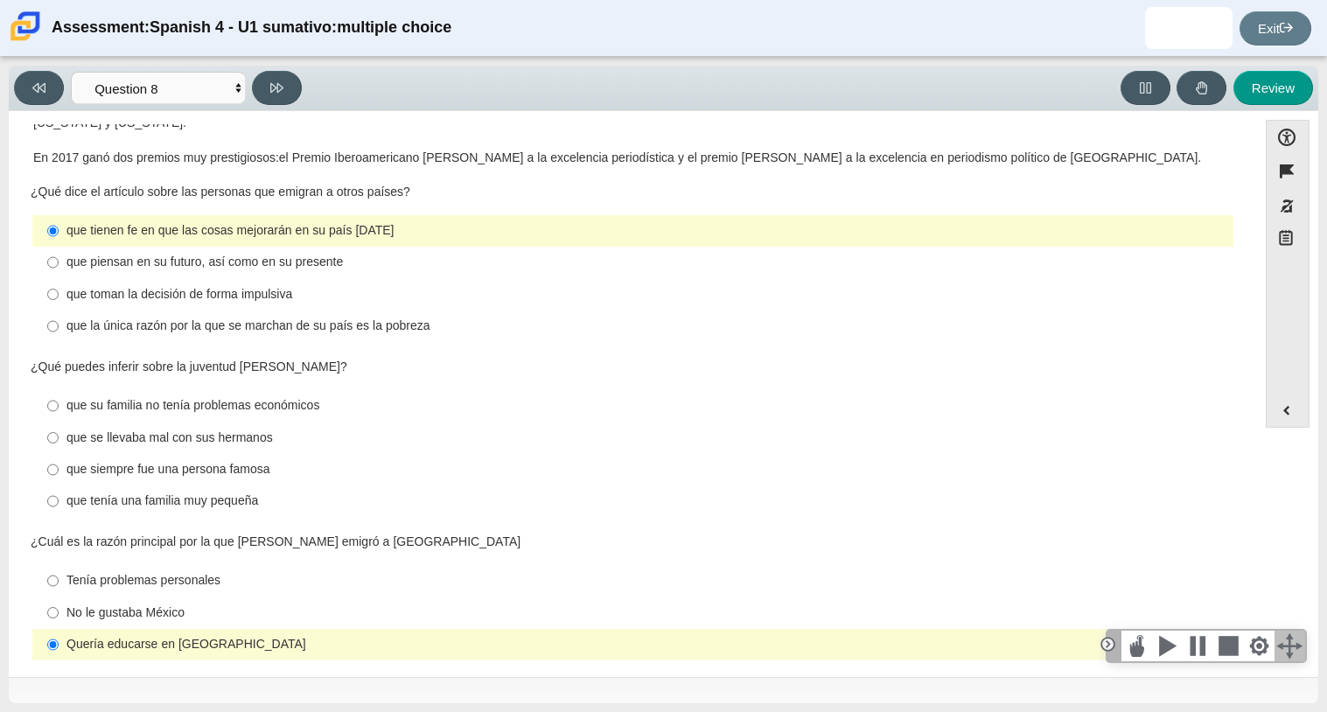
click at [418, 254] on div "que piensan en su futuro, así como en su presente" at bounding box center [646, 262] width 1160 height 17
click at [59, 247] on input "que piensan en su futuro, así como en su presente que piensan en su futuro, así…" at bounding box center [52, 262] width 11 height 31
radio input "true"
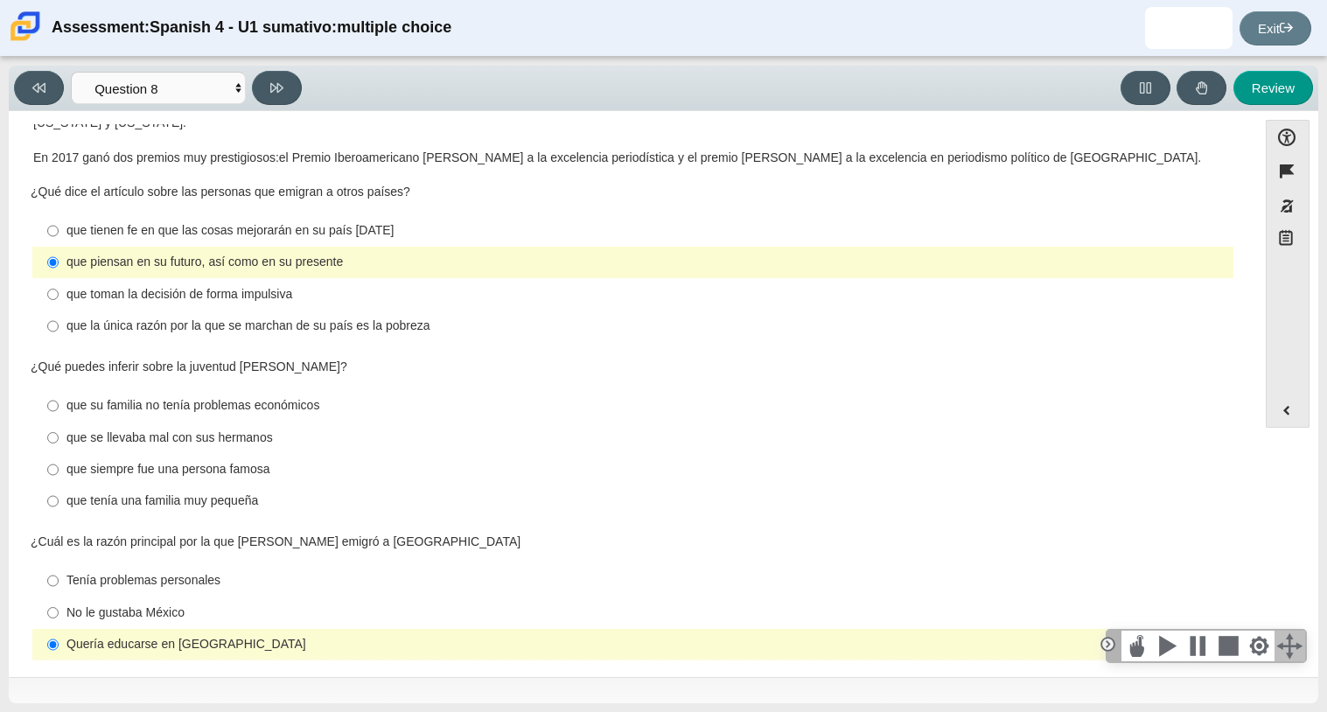
click at [360, 359] on div "¿Qué puedes inferir sobre la juventud de Ramos?" at bounding box center [633, 367] width 1205 height 17
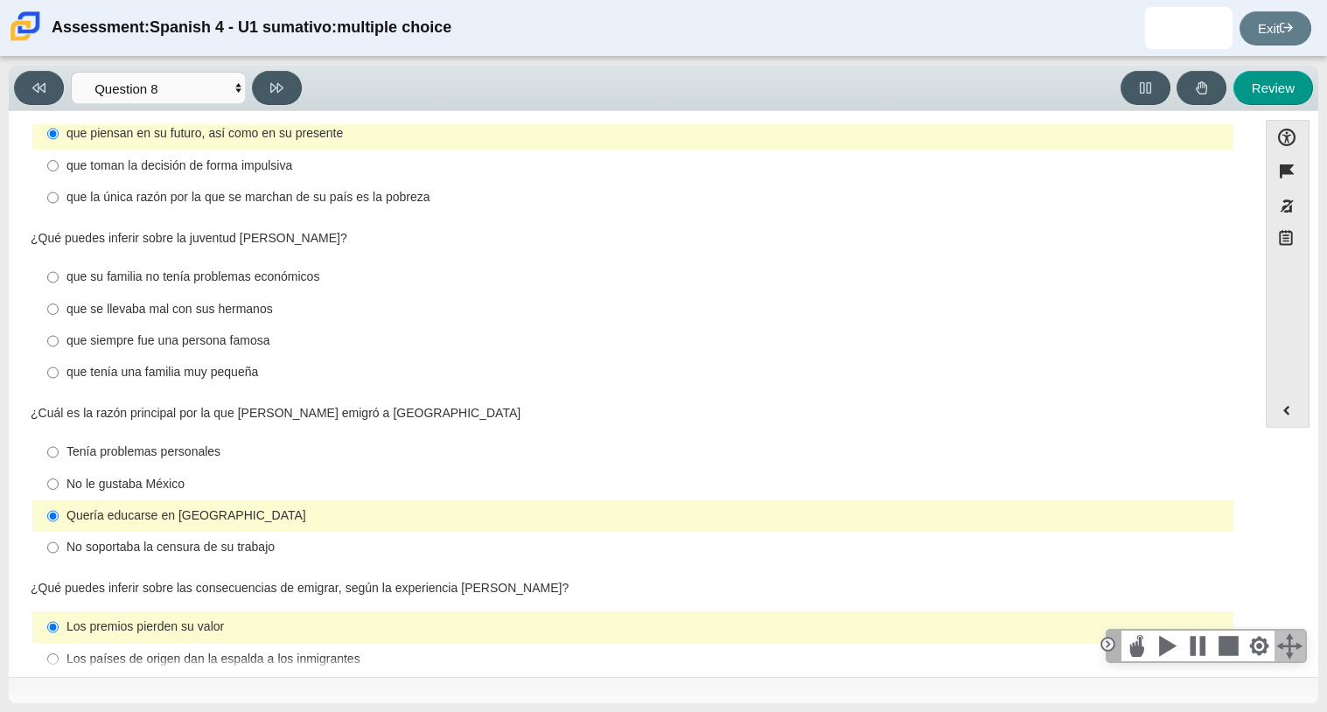
scroll to position [356, 0]
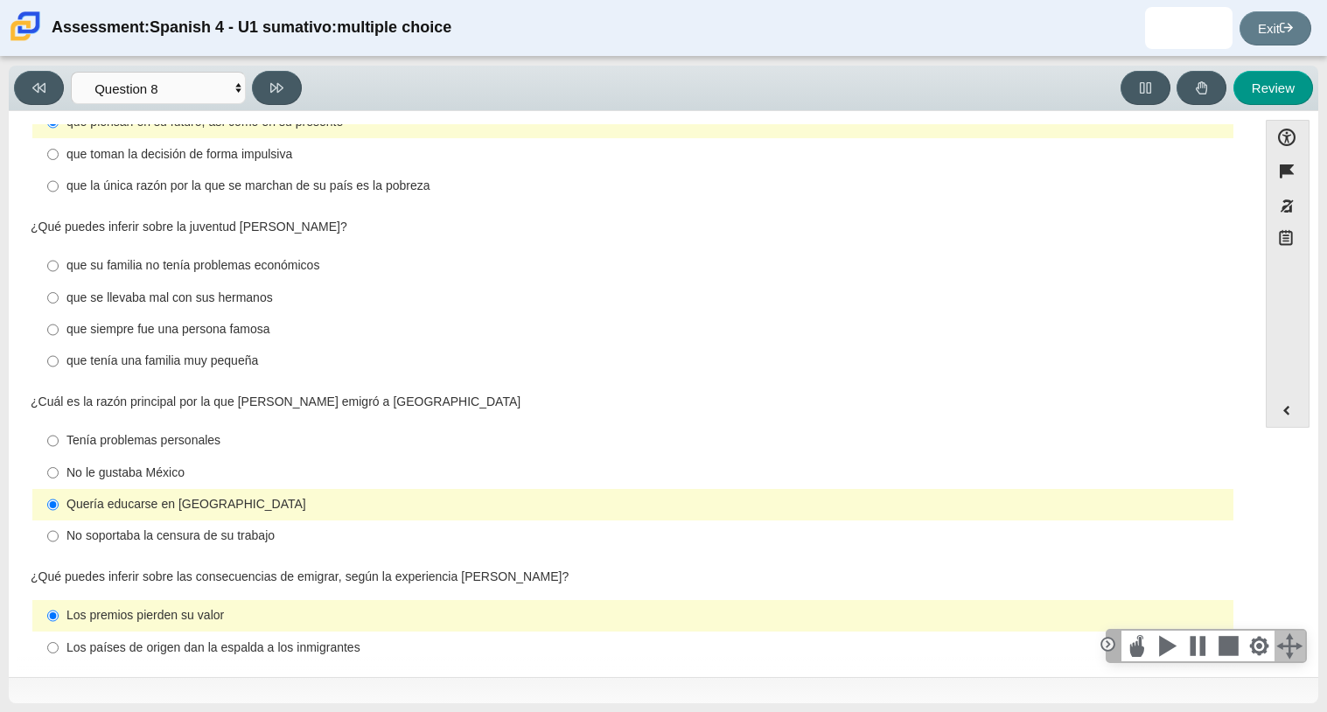
click at [204, 257] on div "que su familia no tenía problemas económicos" at bounding box center [646, 265] width 1160 height 17
click at [59, 250] on input "que su familia no tenía problemas económicos que su familia no tenía problemas …" at bounding box center [52, 265] width 11 height 31
radio input "true"
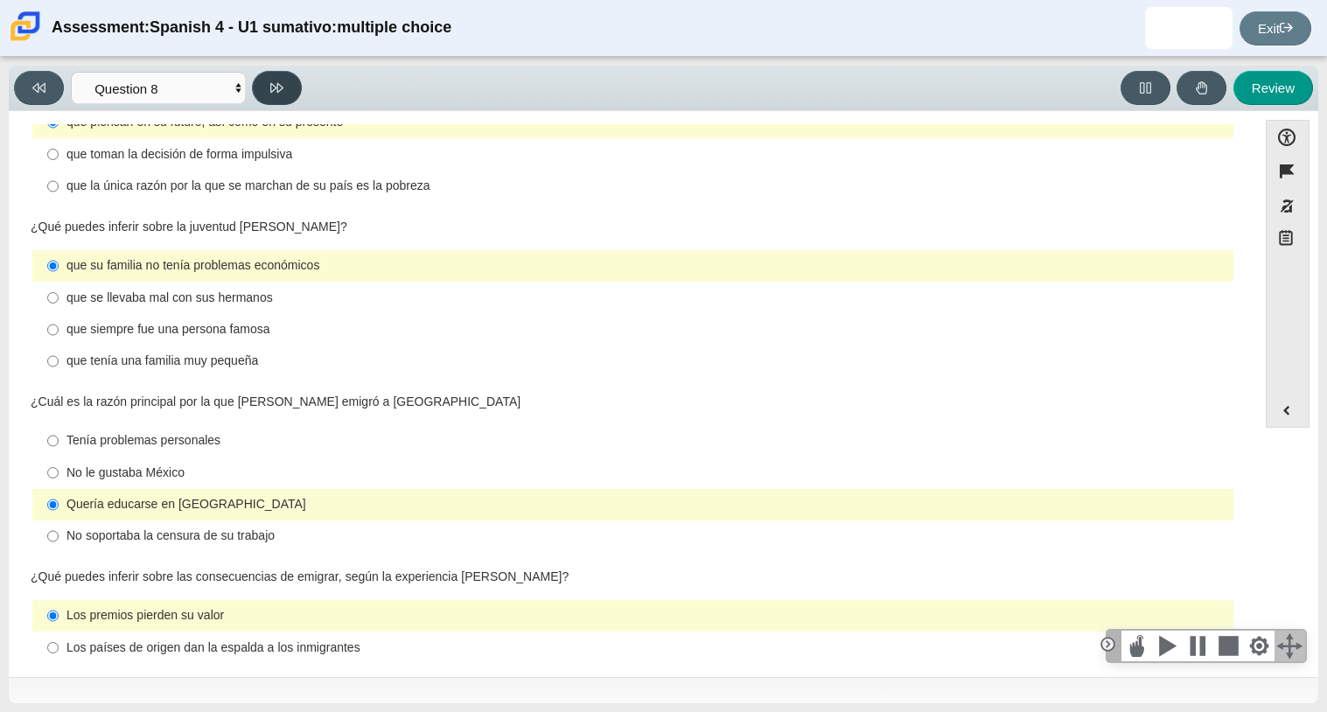
click at [285, 94] on button at bounding box center [277, 88] width 50 height 34
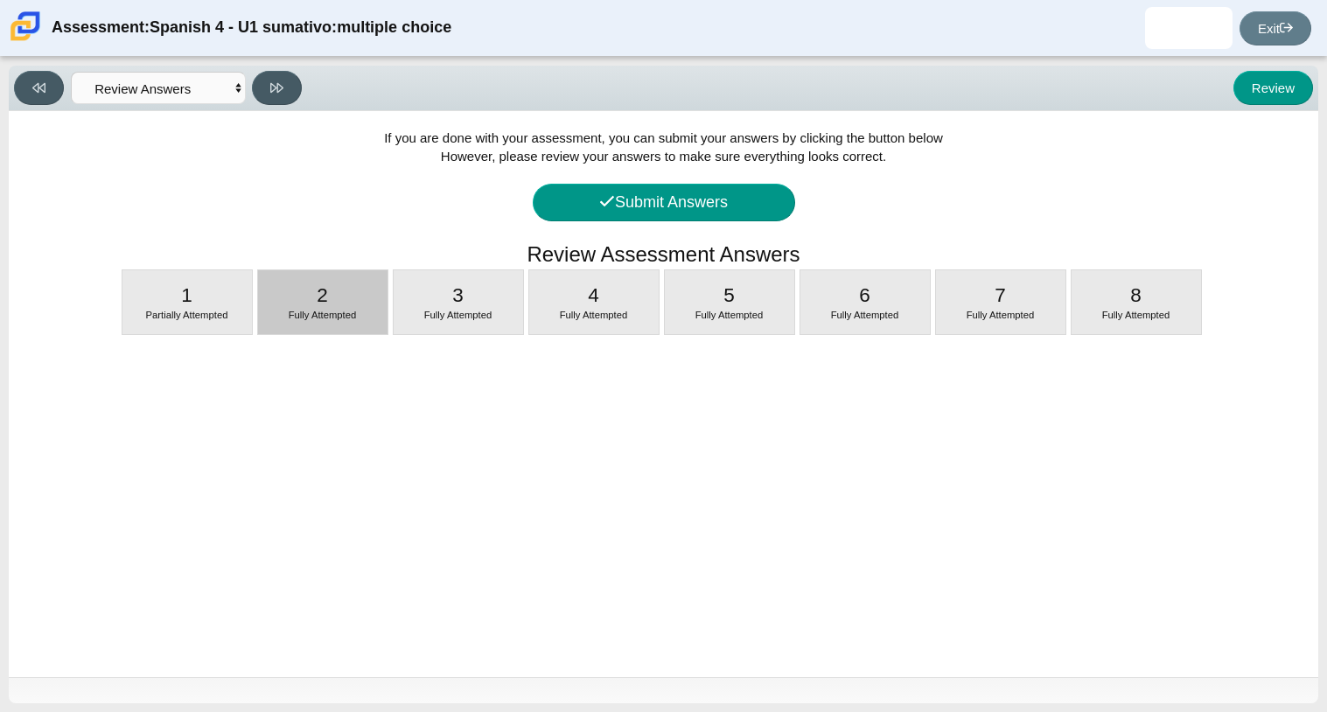
click at [340, 313] on span "Fully Attempted" at bounding box center [323, 315] width 68 height 10
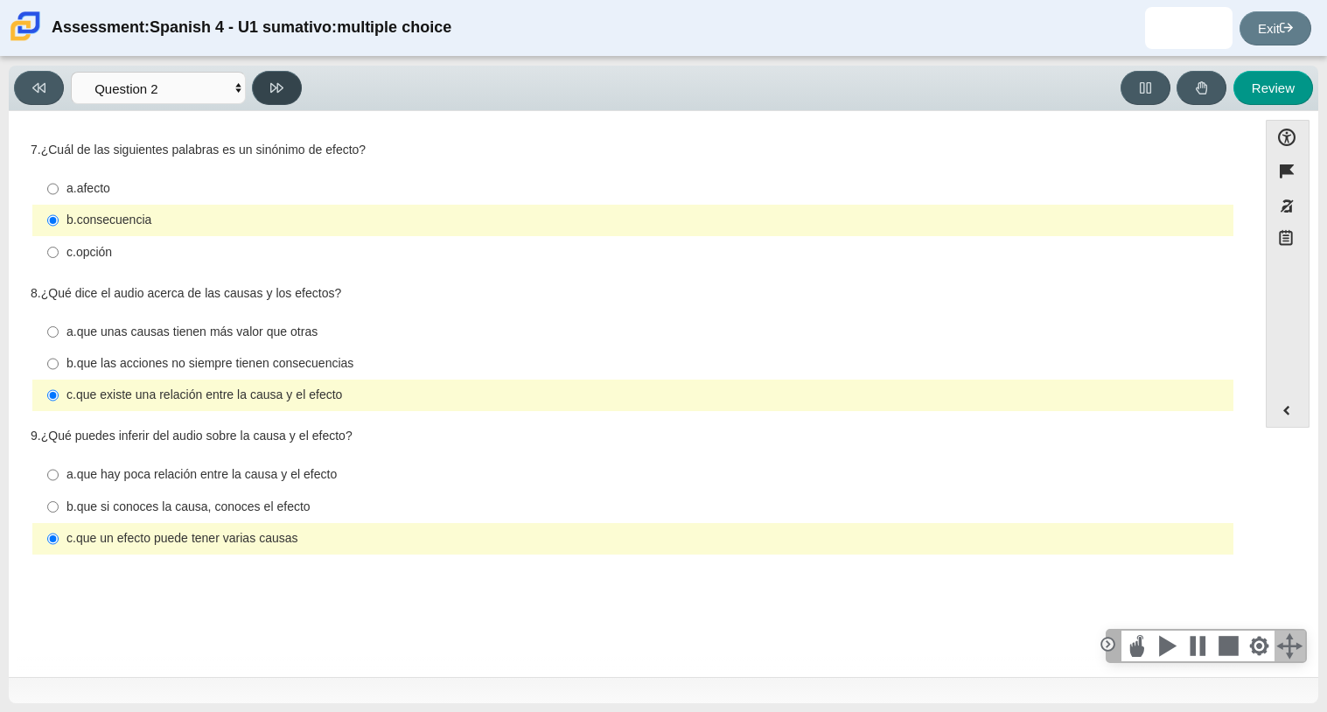
click at [289, 94] on button at bounding box center [277, 88] width 50 height 34
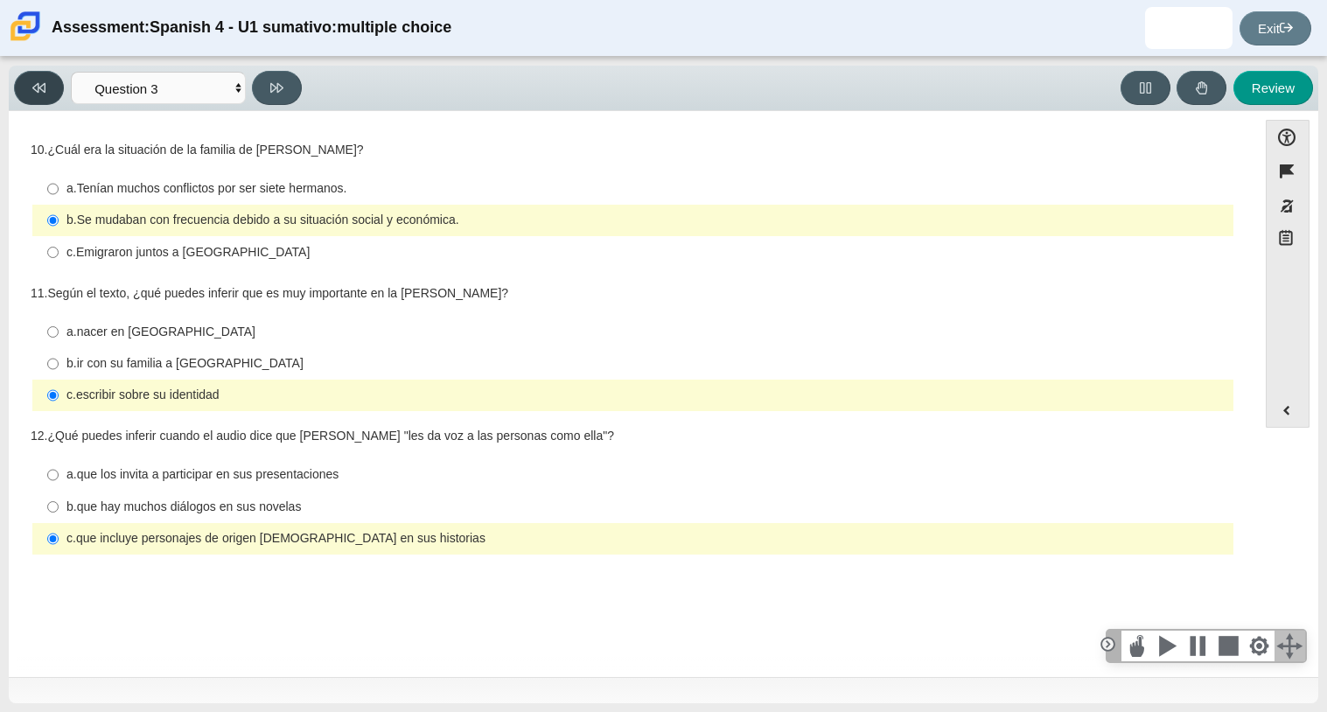
click at [39, 92] on icon at bounding box center [38, 87] width 13 height 13
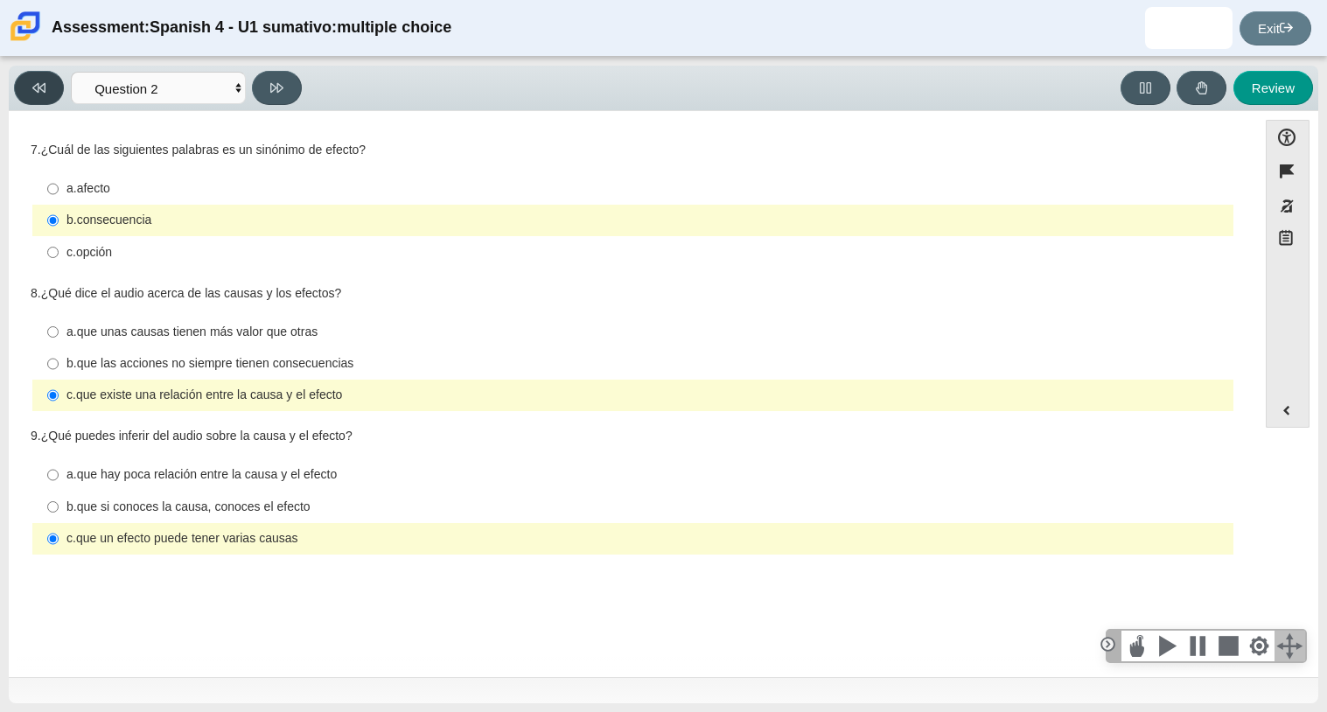
click at [39, 92] on icon at bounding box center [38, 87] width 13 height 13
select select "a41de488-02ac-4dd5-a09b-0381ab625a77"
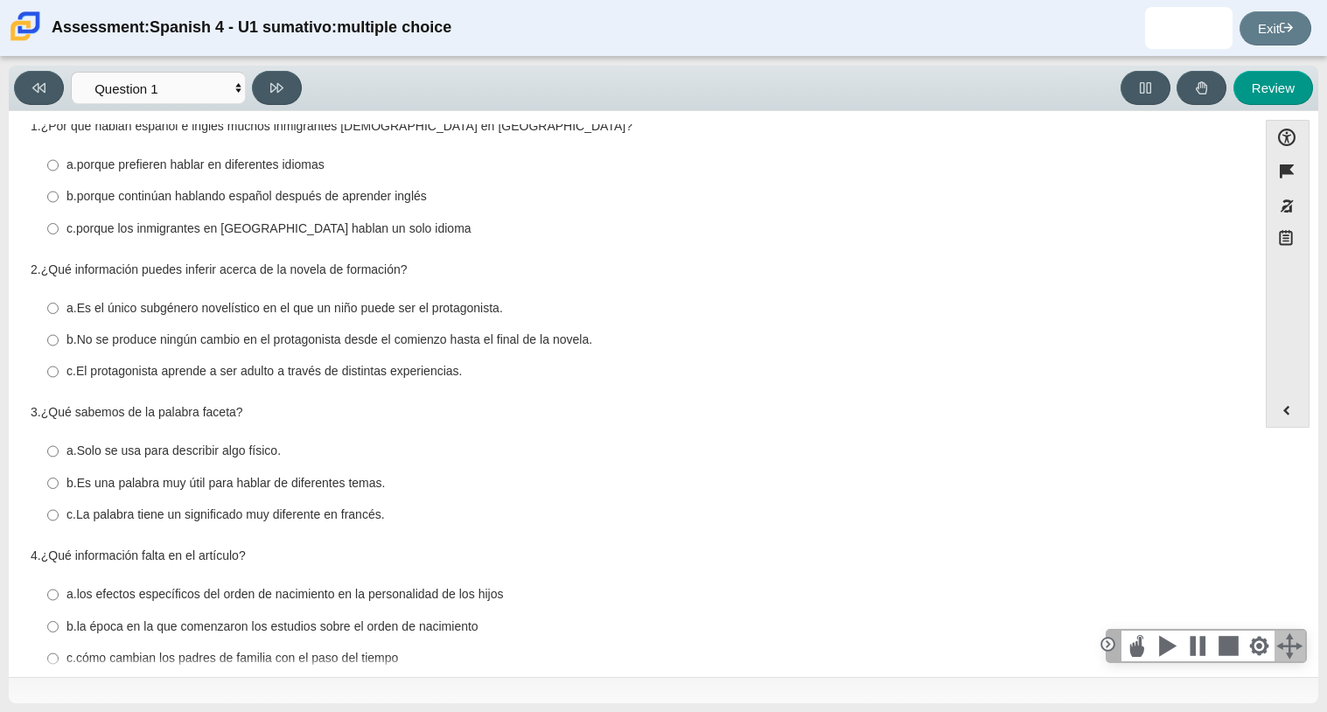
scroll to position [0, 0]
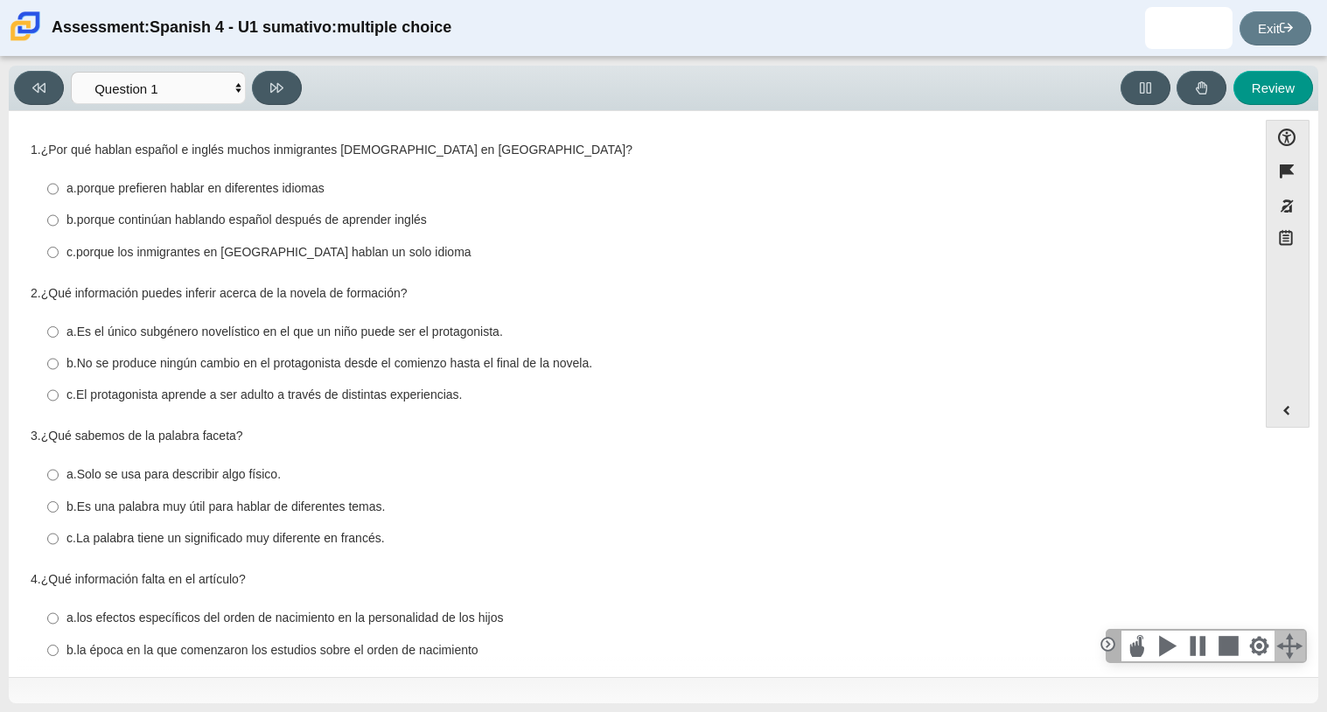
click at [182, 247] on thspan "porque los inmigrantes en Estados Unidos hablan un solo idioma" at bounding box center [273, 252] width 395 height 16
click at [59, 247] on input "c. porque los inmigrantes en Estados Unidos hablan un solo idioma c. porque los…" at bounding box center [52, 251] width 11 height 31
radio input "true"
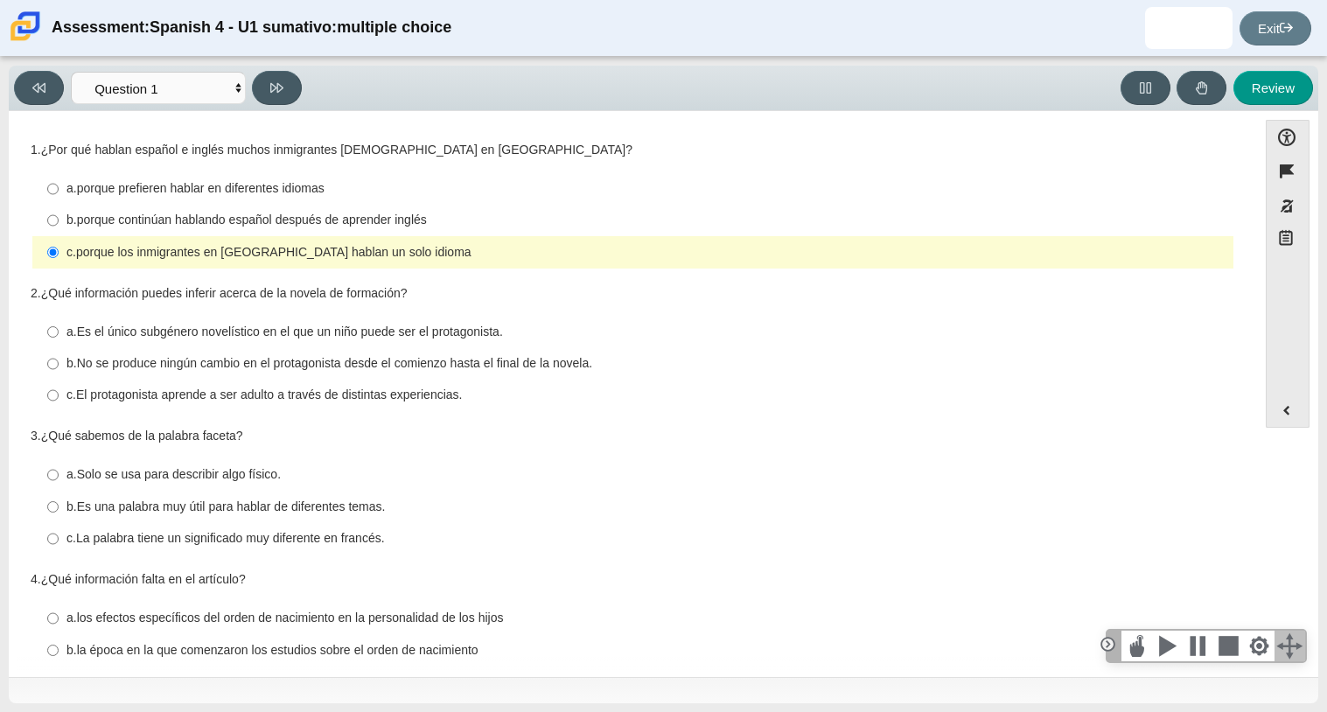
click at [235, 227] on thspan "porque continúan hablando español después de aprender inglés" at bounding box center [252, 220] width 350 height 16
click at [59, 227] on input "b. porque continúan hablando español después de aprender inglés b. porque conti…" at bounding box center [52, 220] width 11 height 31
radio input "true"
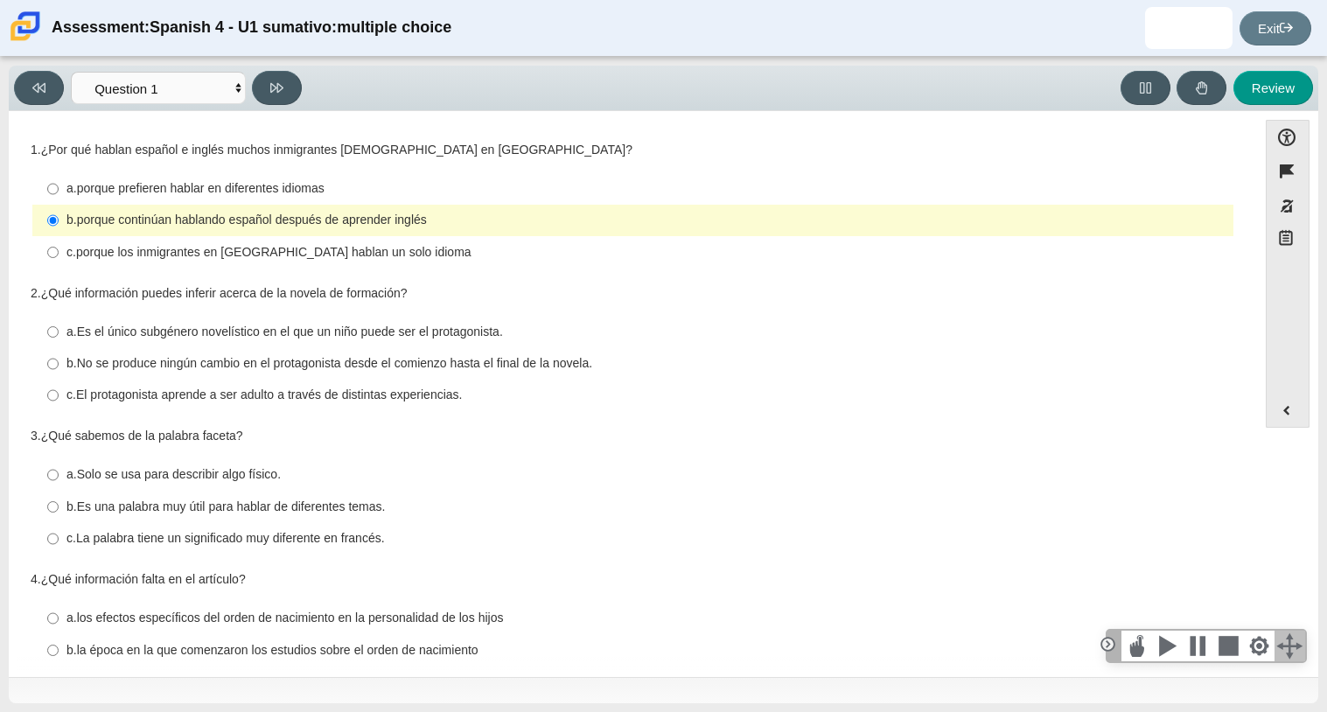
click at [178, 353] on label "b. No se produce ningún cambio en el protagonista desde el comienzo hasta el fi…" at bounding box center [634, 363] width 1199 height 31
click at [59, 353] on input "b. No se produce ningún cambio en el protagonista desde el comienzo hasta el fi…" at bounding box center [52, 363] width 11 height 31
radio input "true"
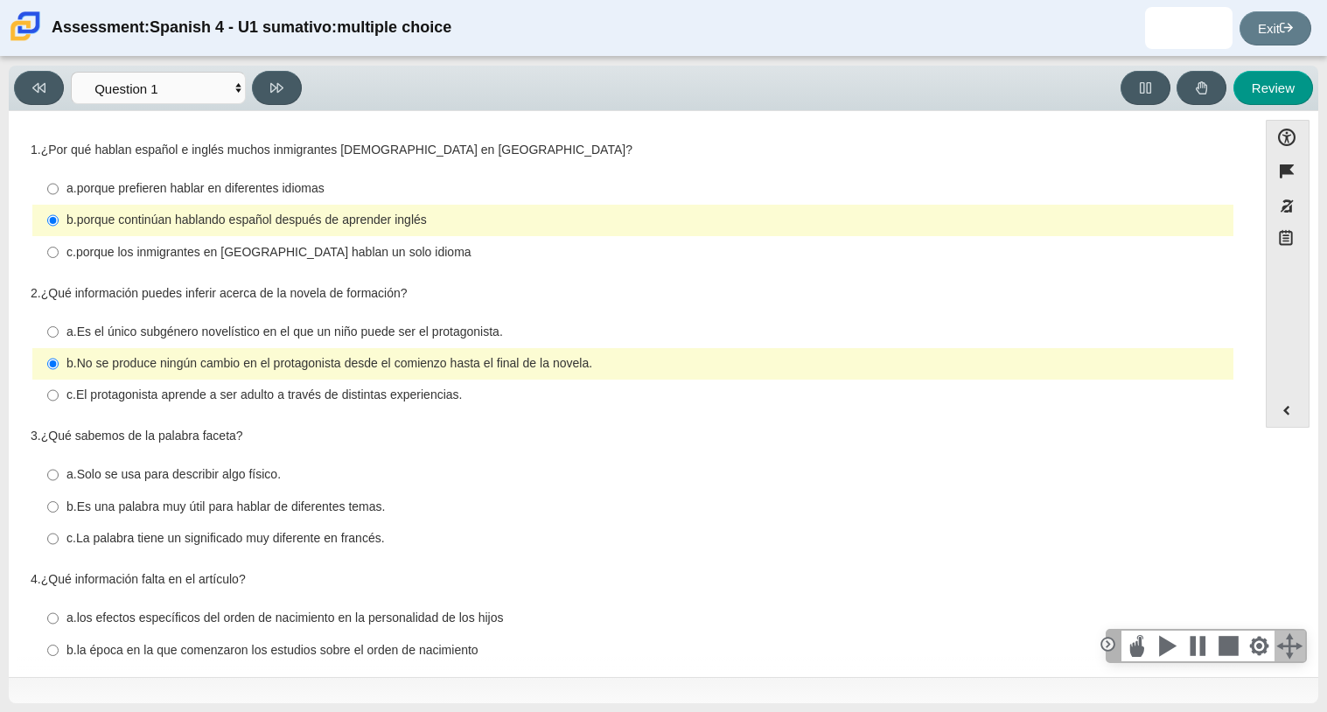
click at [223, 509] on thspan "Es una palabra muy útil para hablar de diferentes temas." at bounding box center [231, 507] width 309 height 16
click at [59, 509] on input "b. Es una palabra muy útil para hablar de diferentes temas. b. Es una palabra m…" at bounding box center [52, 506] width 11 height 31
radio input "true"
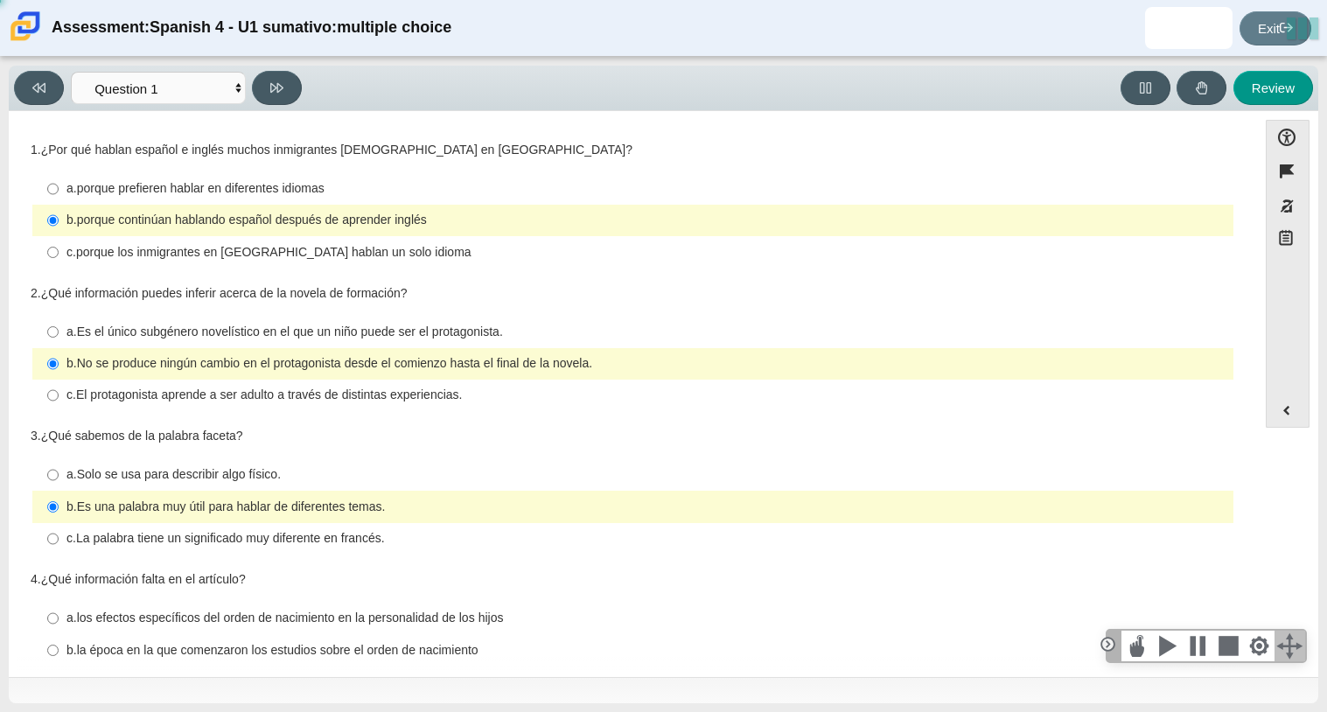
click at [238, 442] on thspan "¿Qué sabemos de la palabra faceta?" at bounding box center [142, 436] width 202 height 16
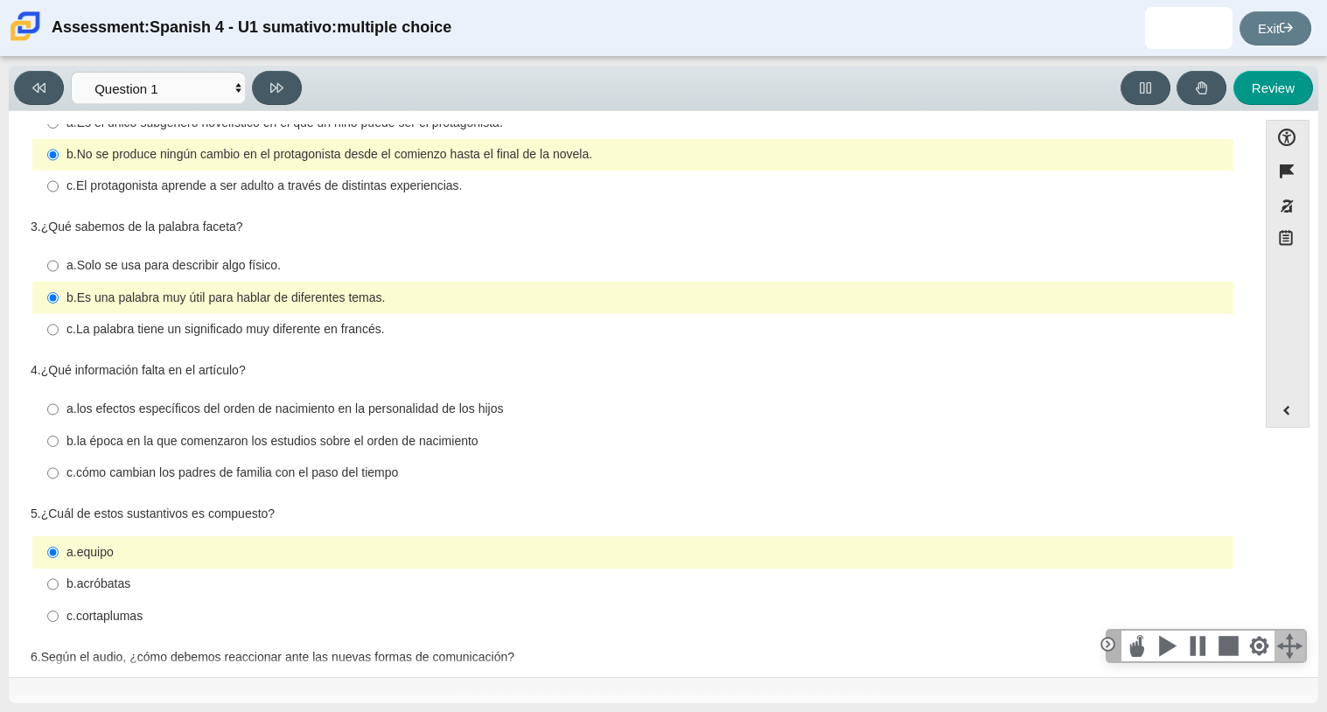
scroll to position [244, 0]
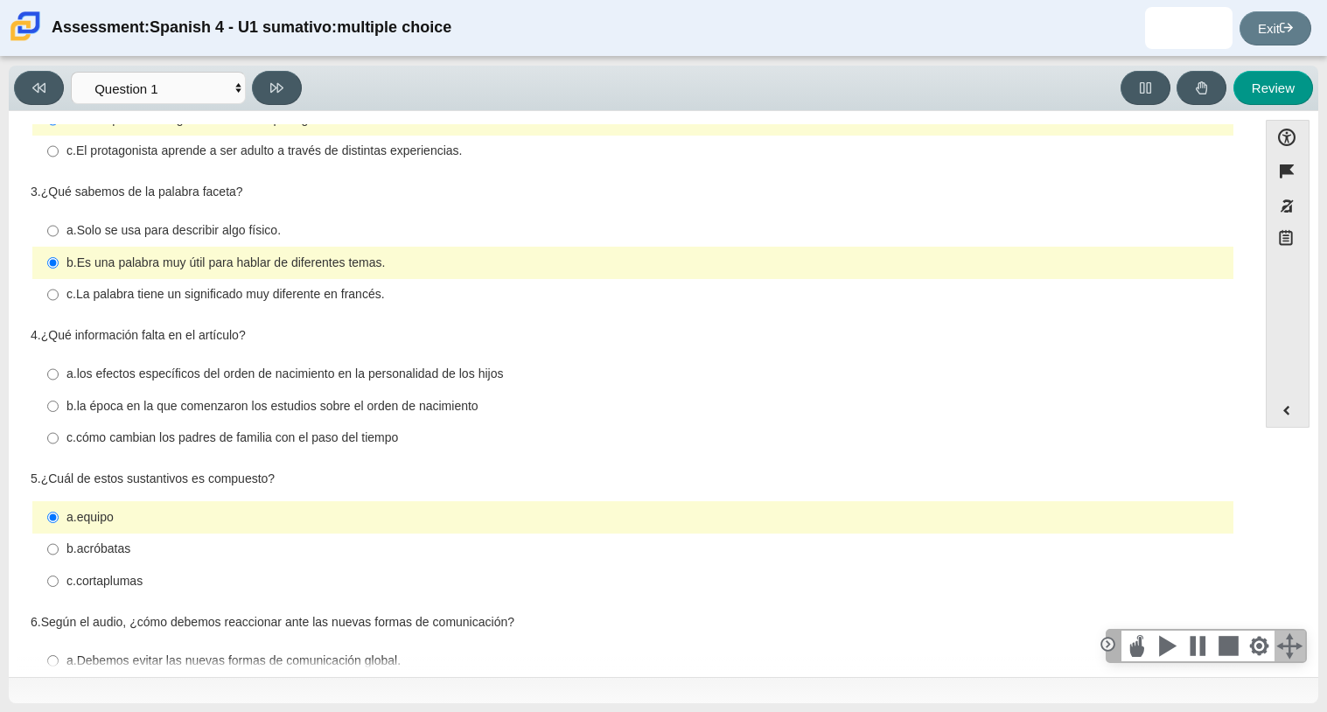
click at [180, 407] on thspan "la época en la que comenzaron los estudios sobre el orden de nacimiento" at bounding box center [278, 406] width 402 height 16
click at [59, 407] on input "b. la época en la que comenzaron los estudios sobre el orden de nacimiento b. l…" at bounding box center [52, 405] width 11 height 31
radio input "true"
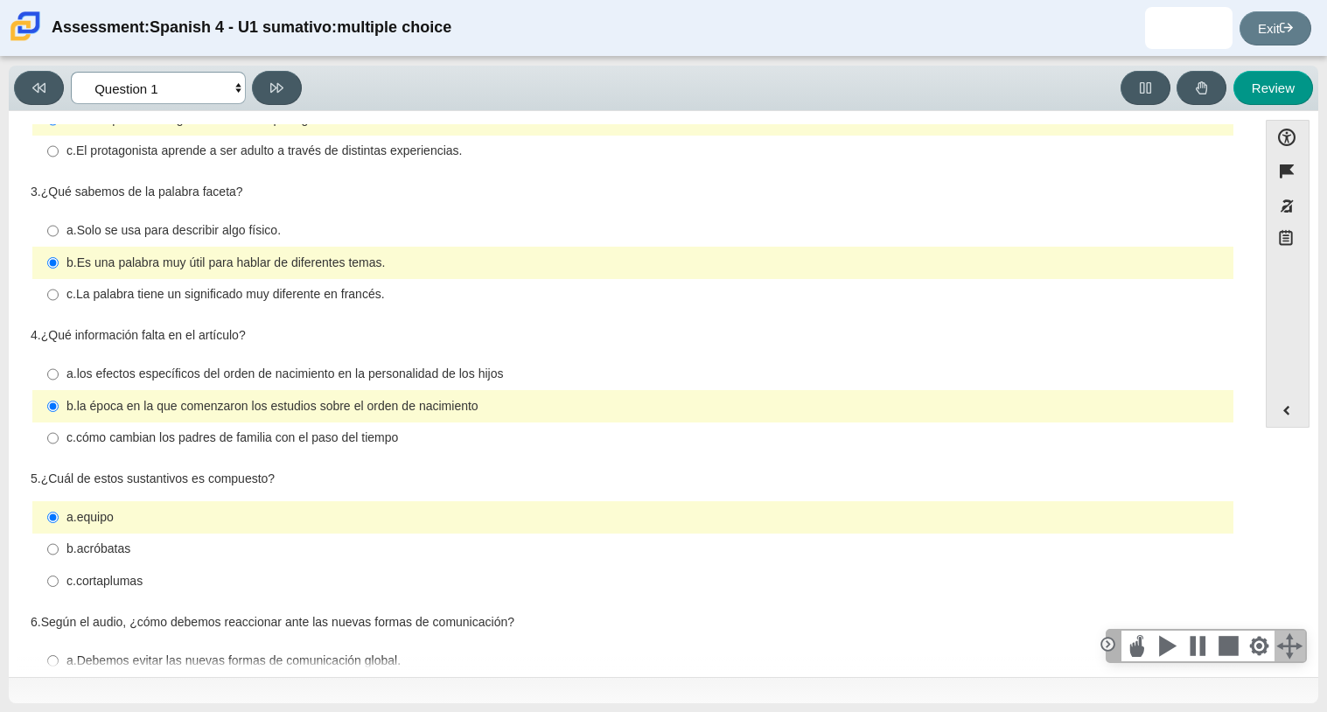
click at [234, 94] on select "Comprensión auditiva Question 1 Question 2 Question 3 Comprensión de lectura Qu…" at bounding box center [158, 88] width 175 height 32
click at [71, 72] on select "Comprensión auditiva Question 1 Question 2 Question 3 Comprensión de lectura Qu…" at bounding box center [158, 88] width 175 height 32
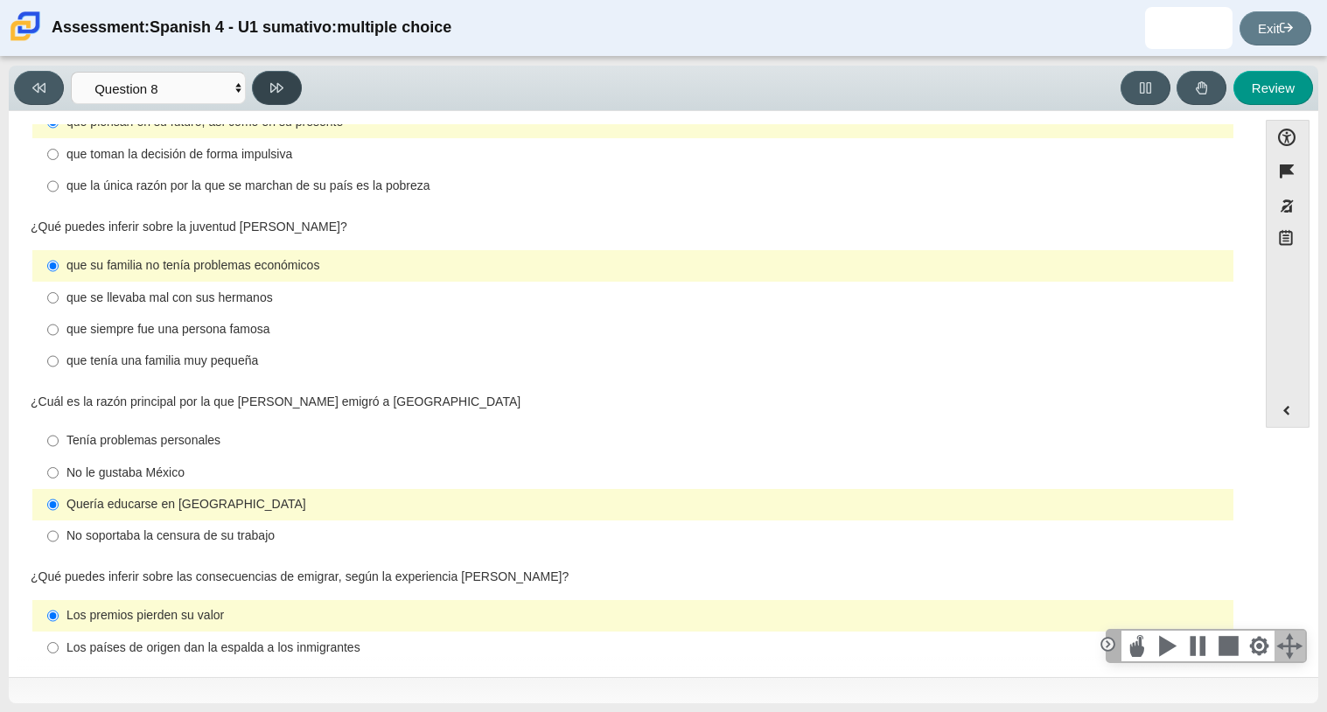
click at [285, 82] on button at bounding box center [277, 88] width 50 height 34
select select "review"
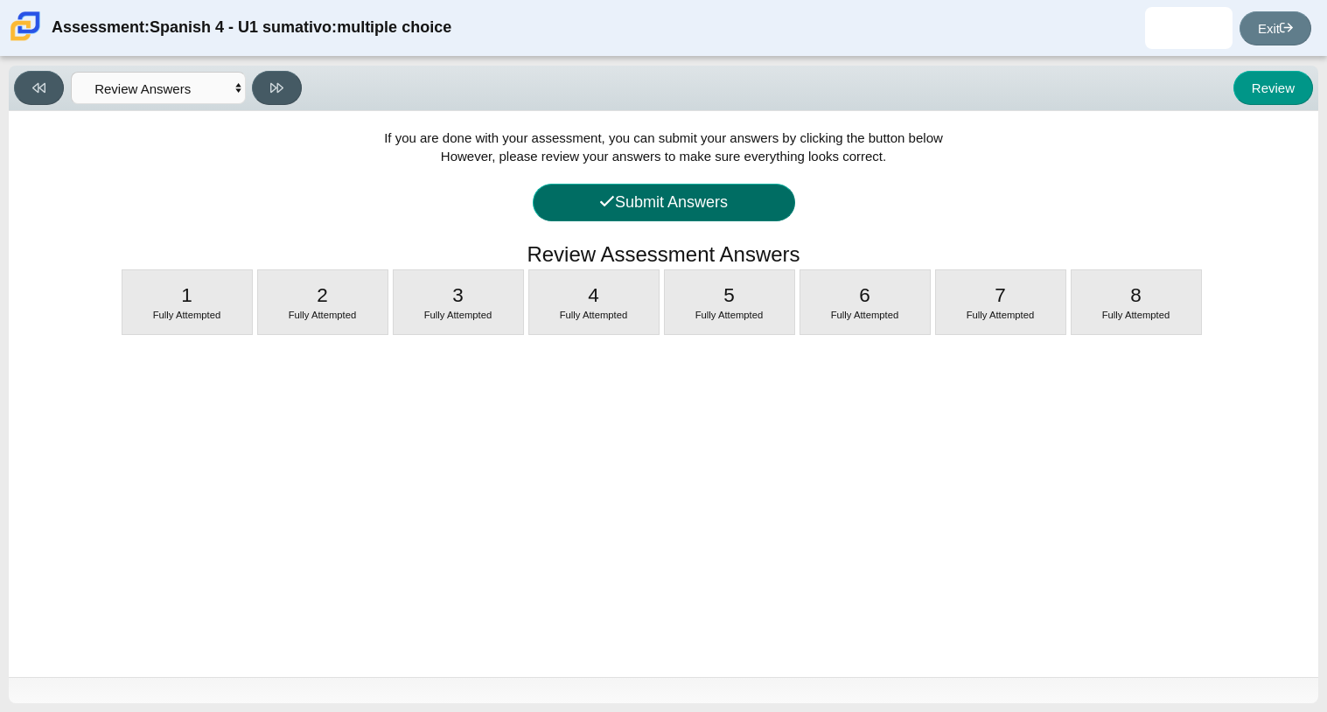
click at [686, 197] on button "Submit Answers" at bounding box center [664, 203] width 262 height 38
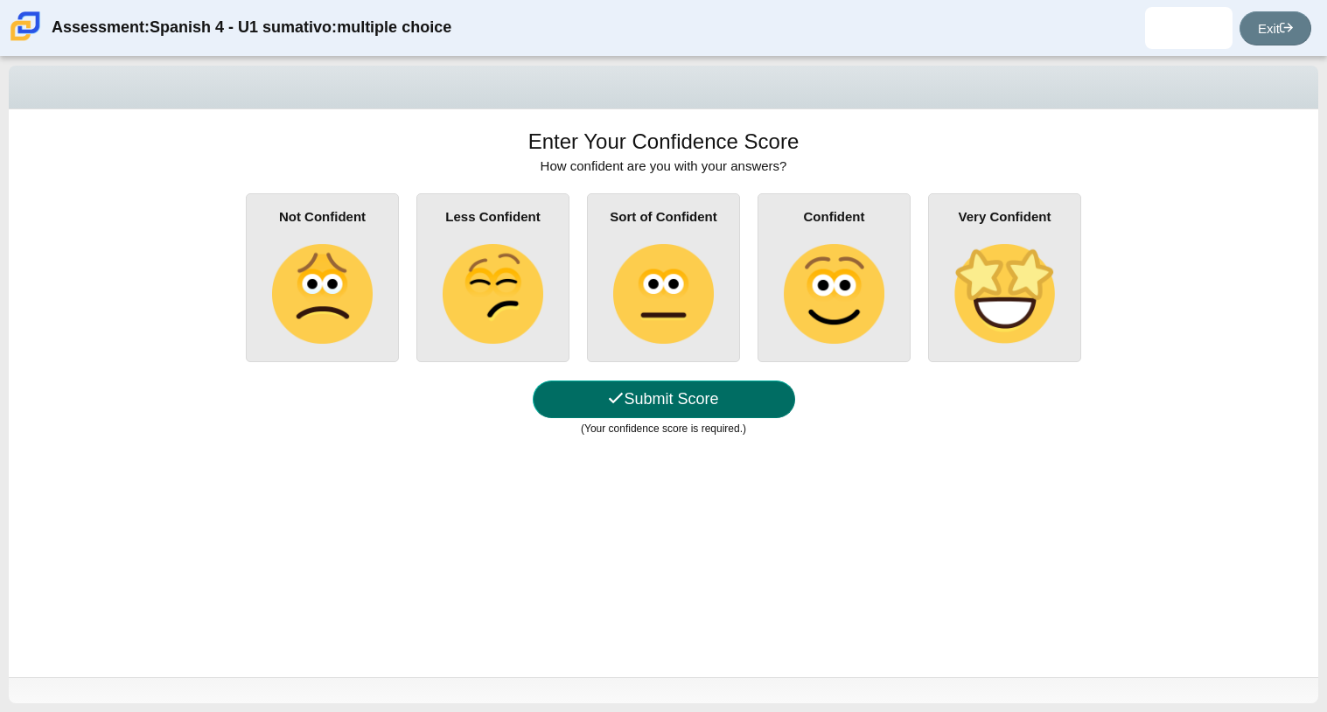
click at [762, 394] on button "Submit Score" at bounding box center [664, 400] width 262 height 38
click at [707, 395] on button "Submit Score" at bounding box center [664, 400] width 262 height 38
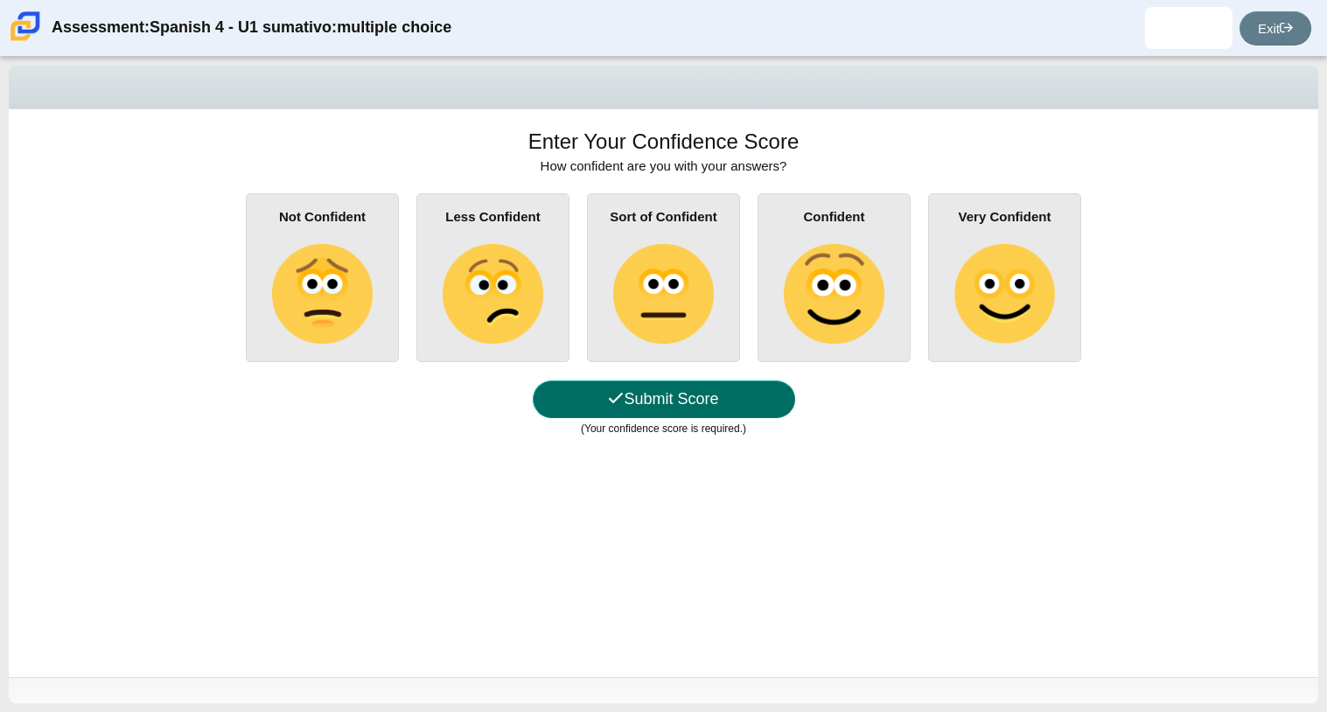
click at [707, 395] on button "Submit Score" at bounding box center [664, 400] width 262 height 38
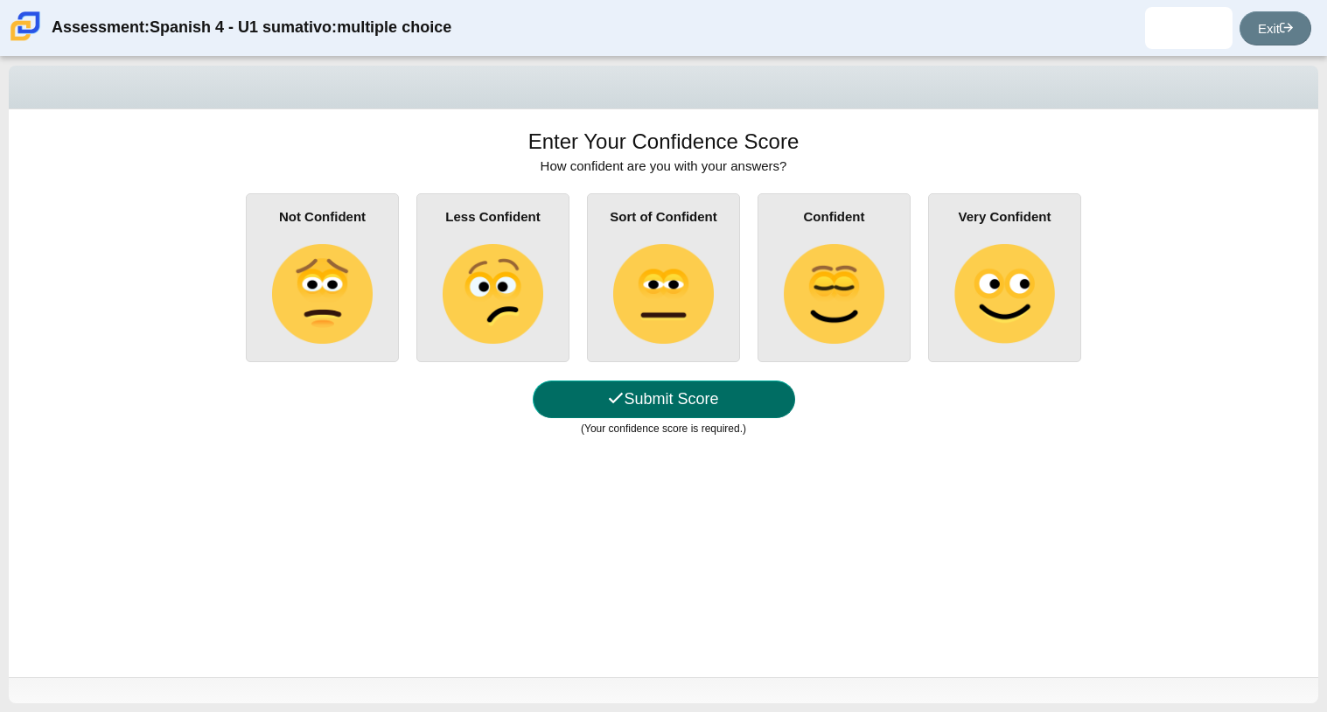
click at [707, 395] on button "Submit Score" at bounding box center [664, 400] width 262 height 38
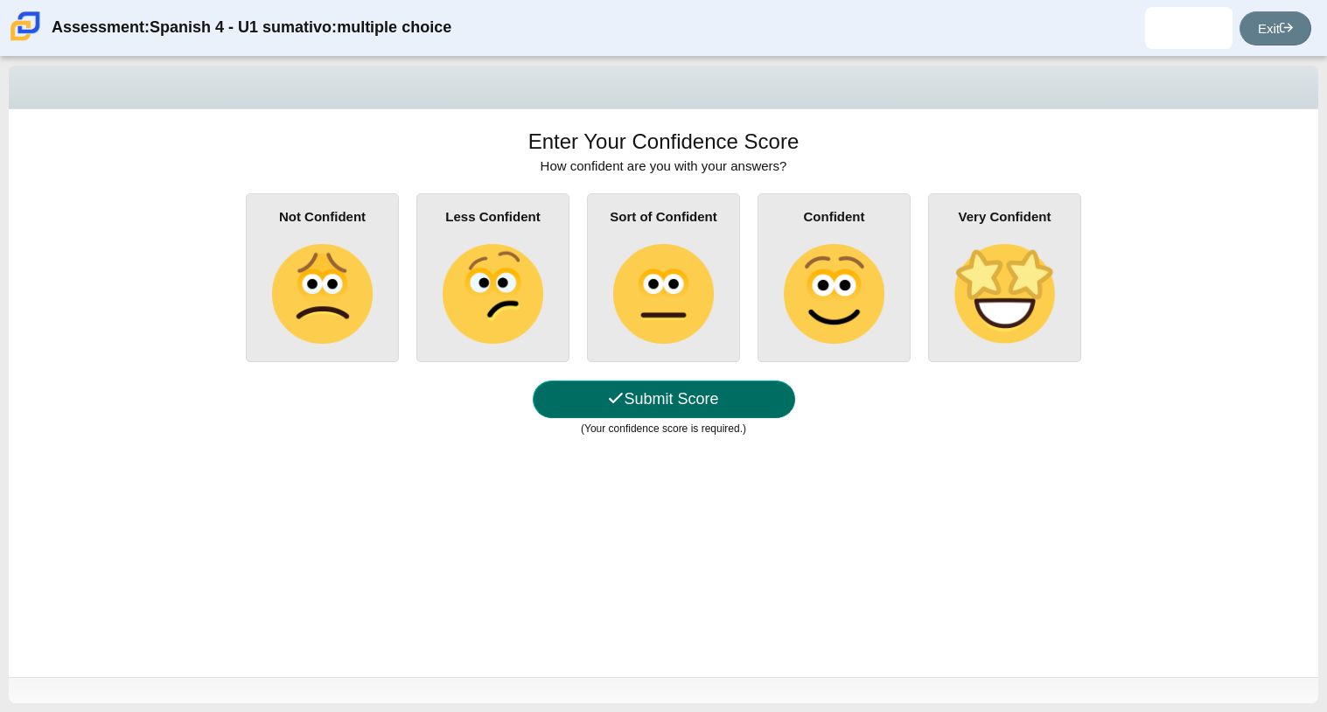
click at [707, 395] on button "Submit Score" at bounding box center [664, 400] width 262 height 38
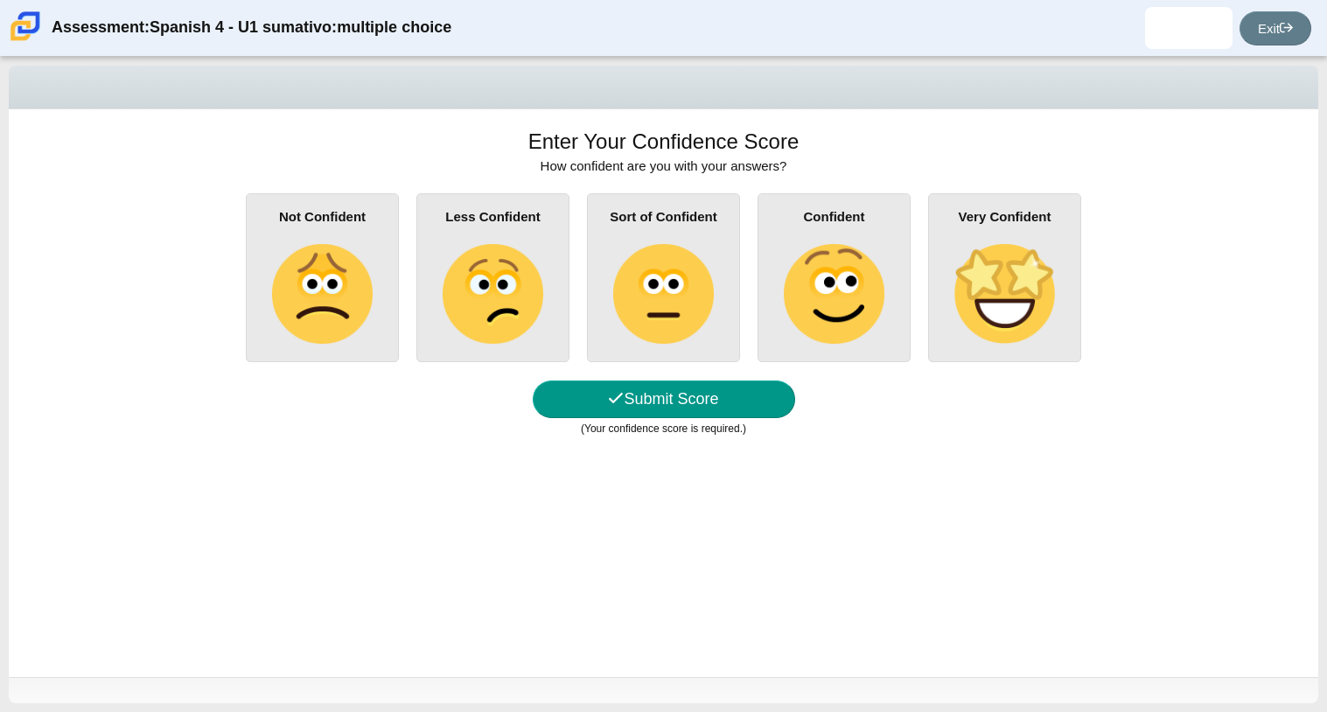
click at [721, 351] on div "Sort of Confident" at bounding box center [663, 277] width 153 height 169
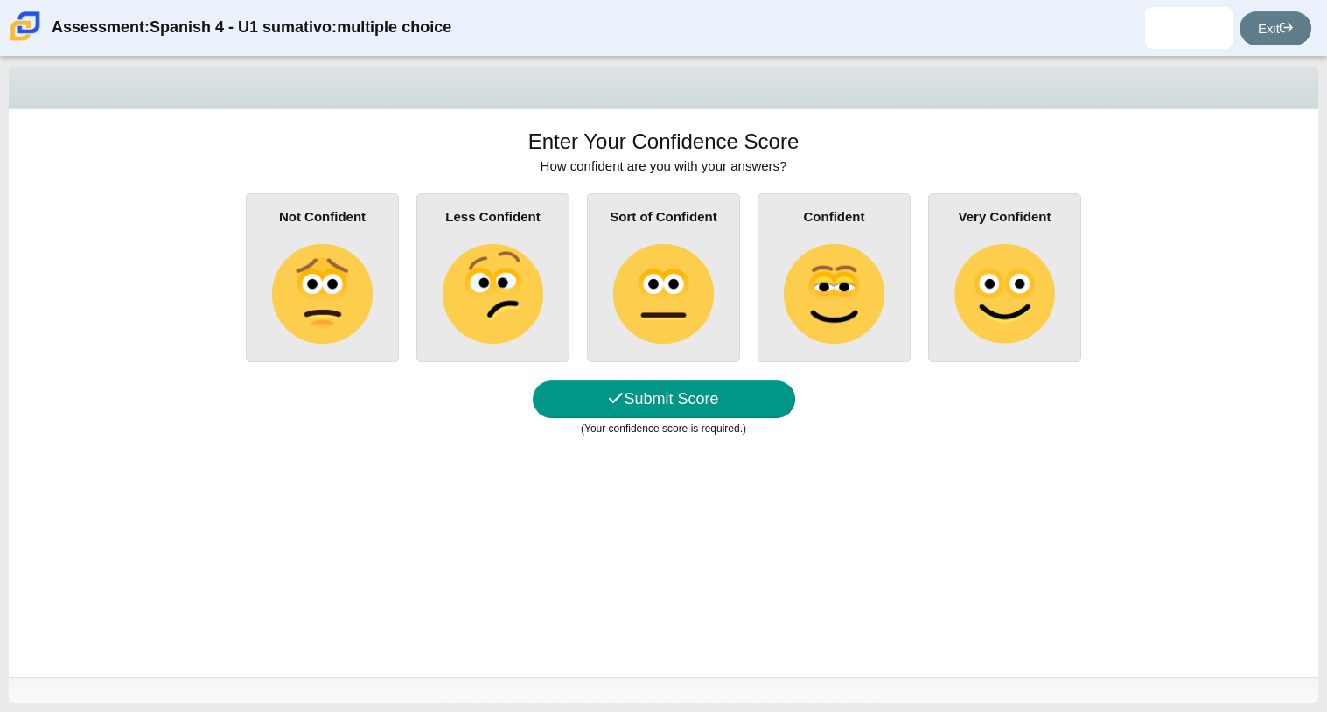
click at [0, 0] on input "Sort of Confident" at bounding box center [0, 0] width 0 height 0
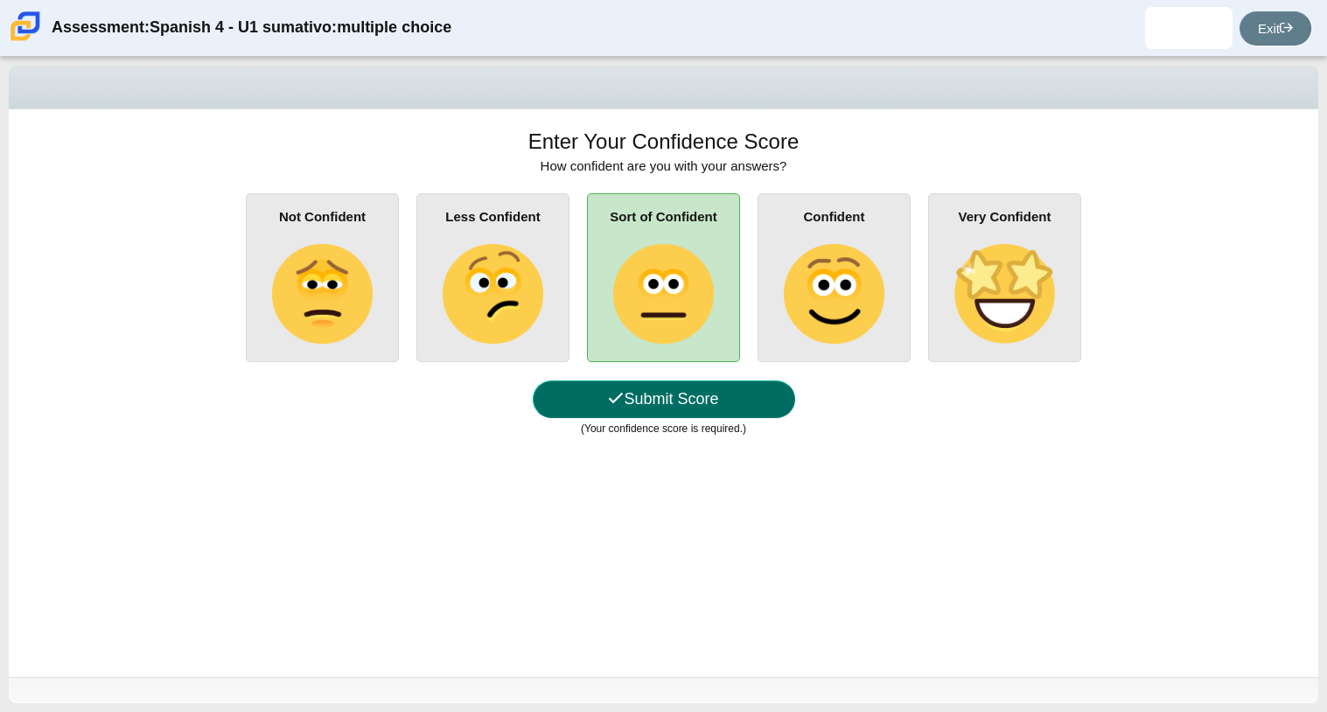
click at [717, 390] on button "Submit Score" at bounding box center [664, 400] width 262 height 38
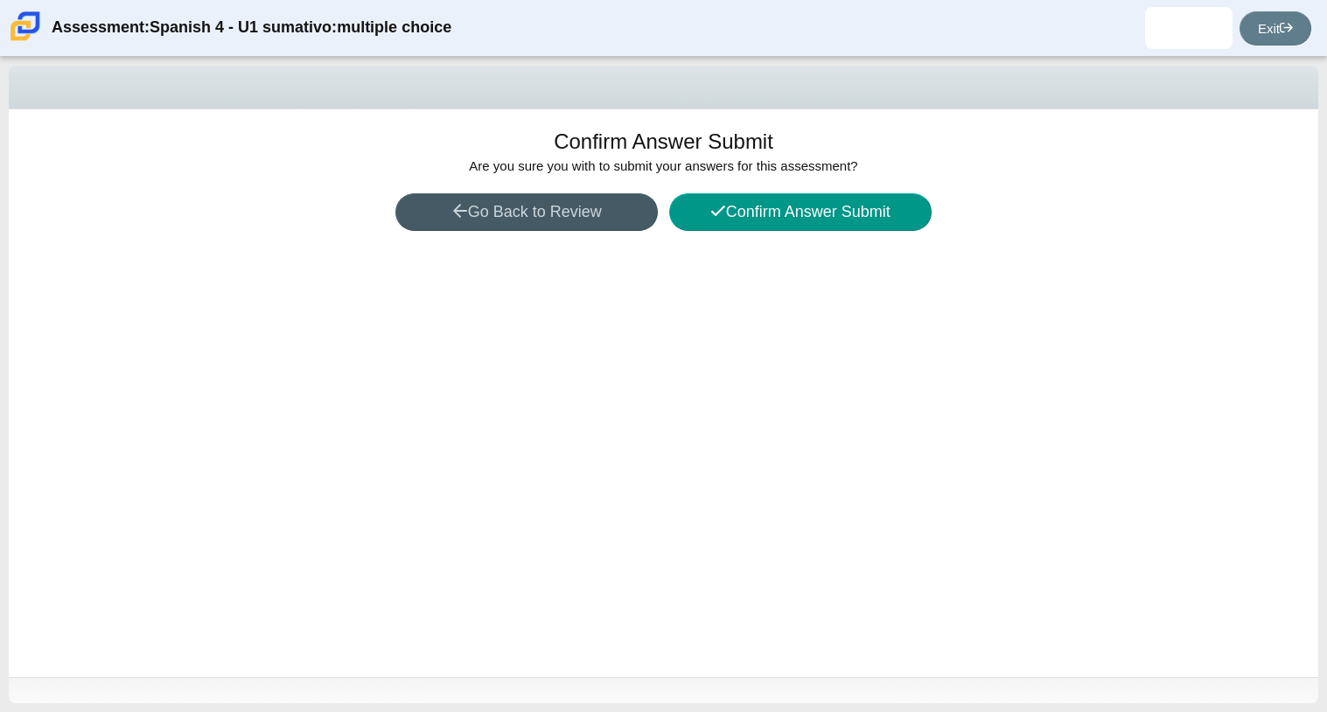
click at [717, 390] on div "Confirm Answer Submit Are you sure you with to submit your answers for this ass…" at bounding box center [664, 393] width 1310 height 568
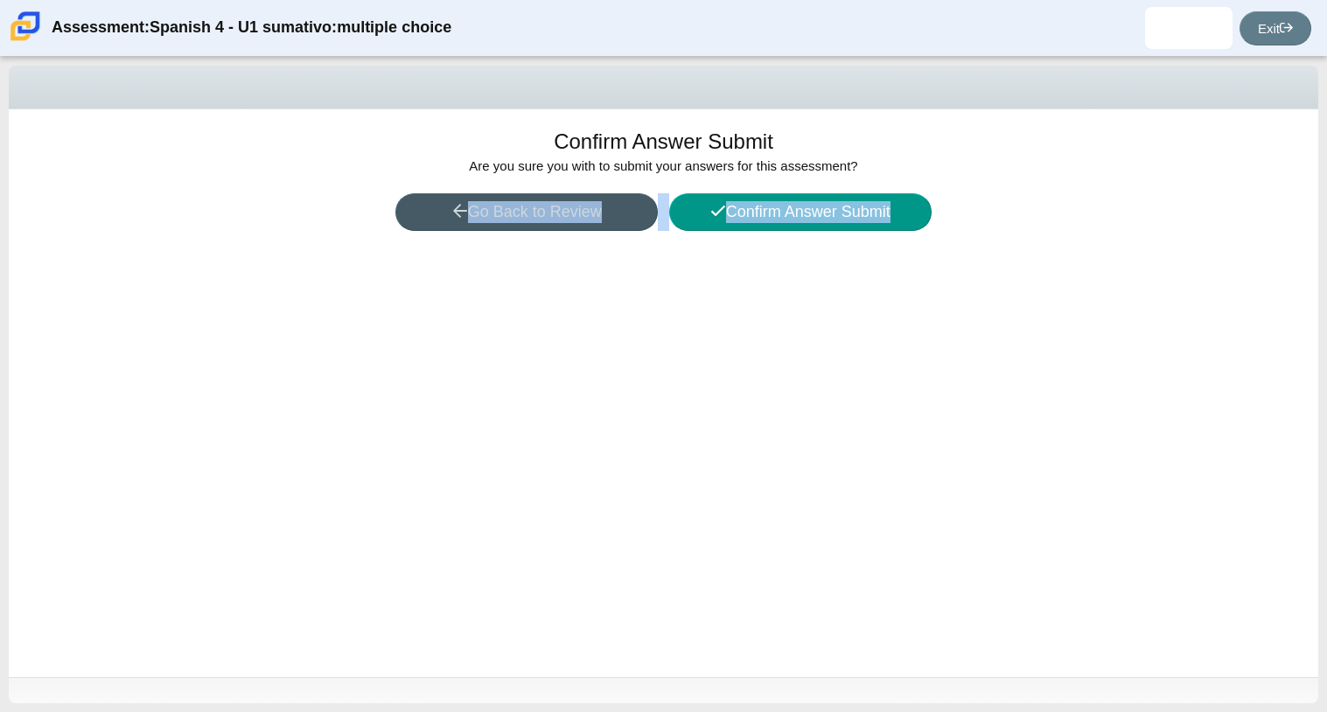
click at [717, 390] on div "Confirm Answer Submit Are you sure you with to submit your answers for this ass…" at bounding box center [664, 393] width 1310 height 568
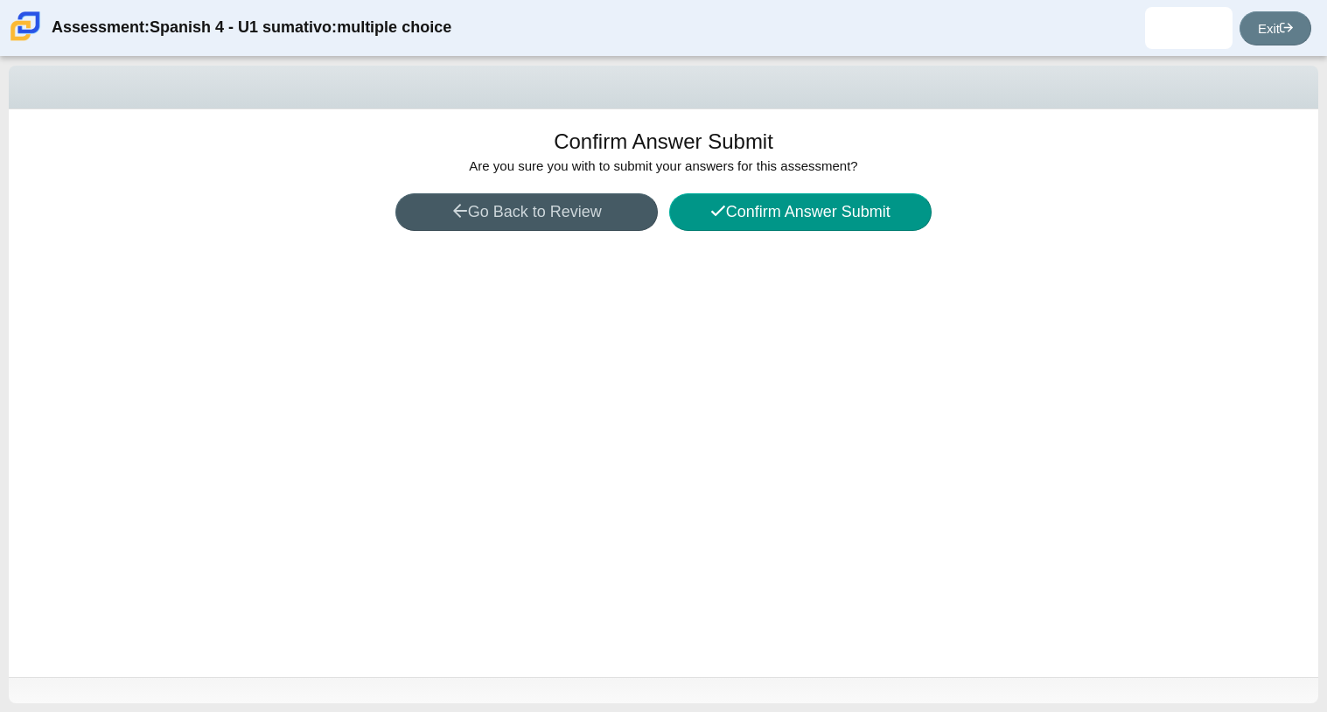
click at [717, 390] on div "Confirm Answer Submit Are you sure you with to submit your answers for this ass…" at bounding box center [664, 393] width 1310 height 568
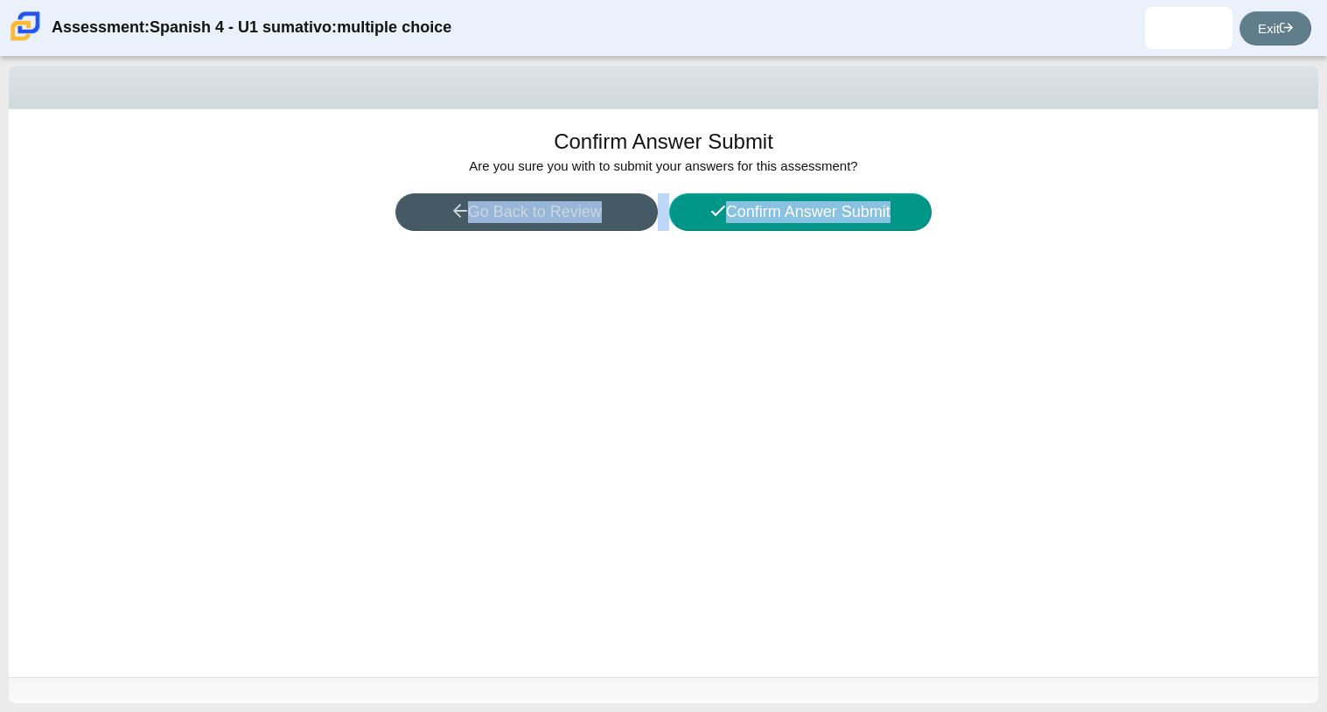
click at [717, 390] on div "Confirm Answer Submit Are you sure you with to submit your answers for this ass…" at bounding box center [664, 393] width 1310 height 568
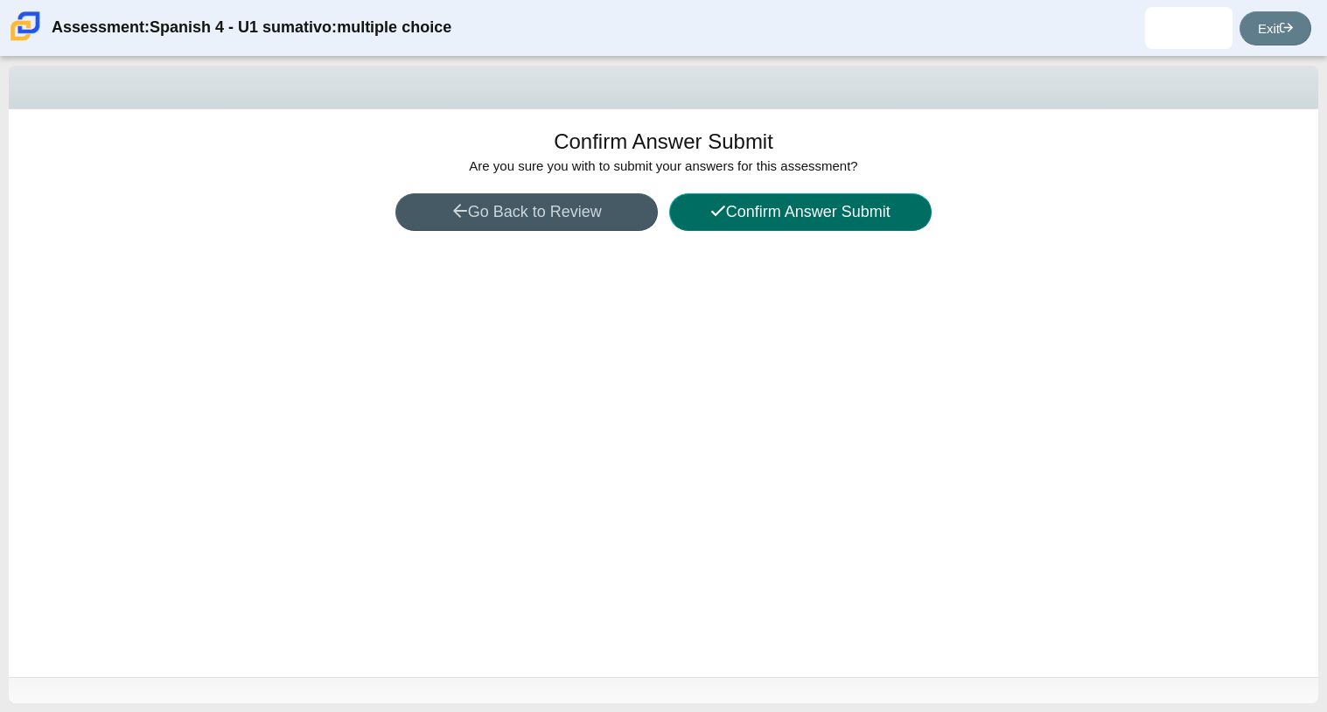
click at [751, 206] on button "Confirm Answer Submit" at bounding box center [800, 212] width 262 height 38
